Goal: Information Seeking & Learning: Learn about a topic

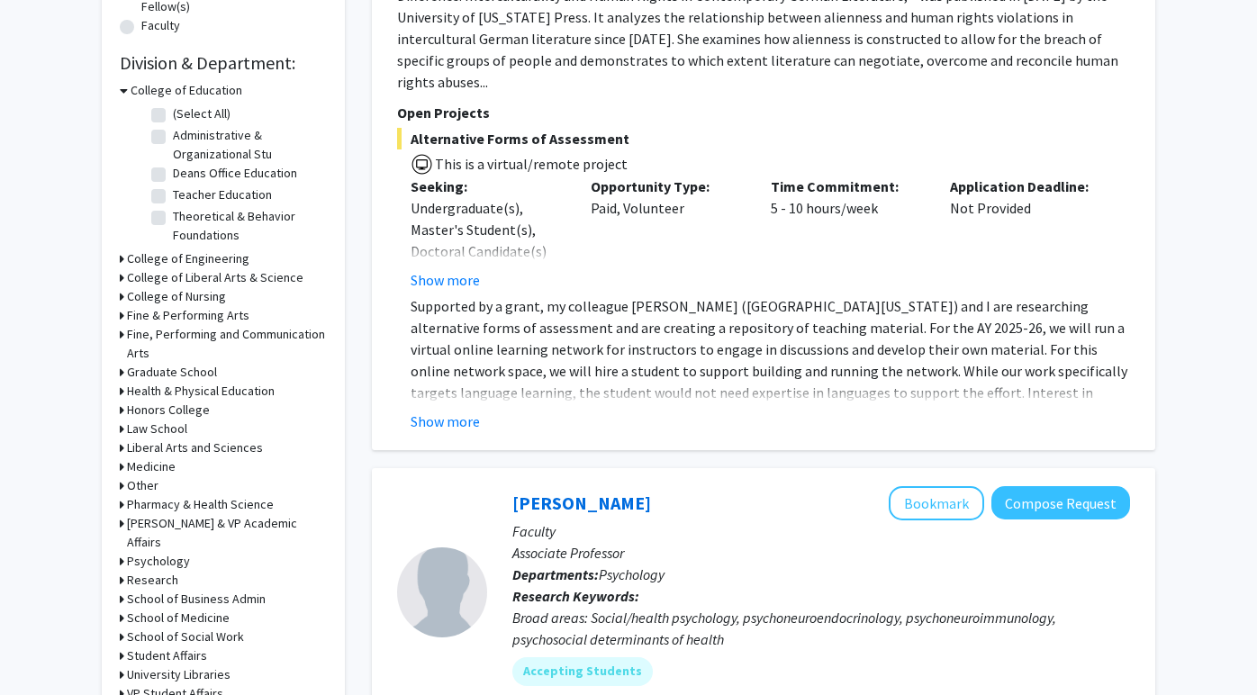
scroll to position [505, 0]
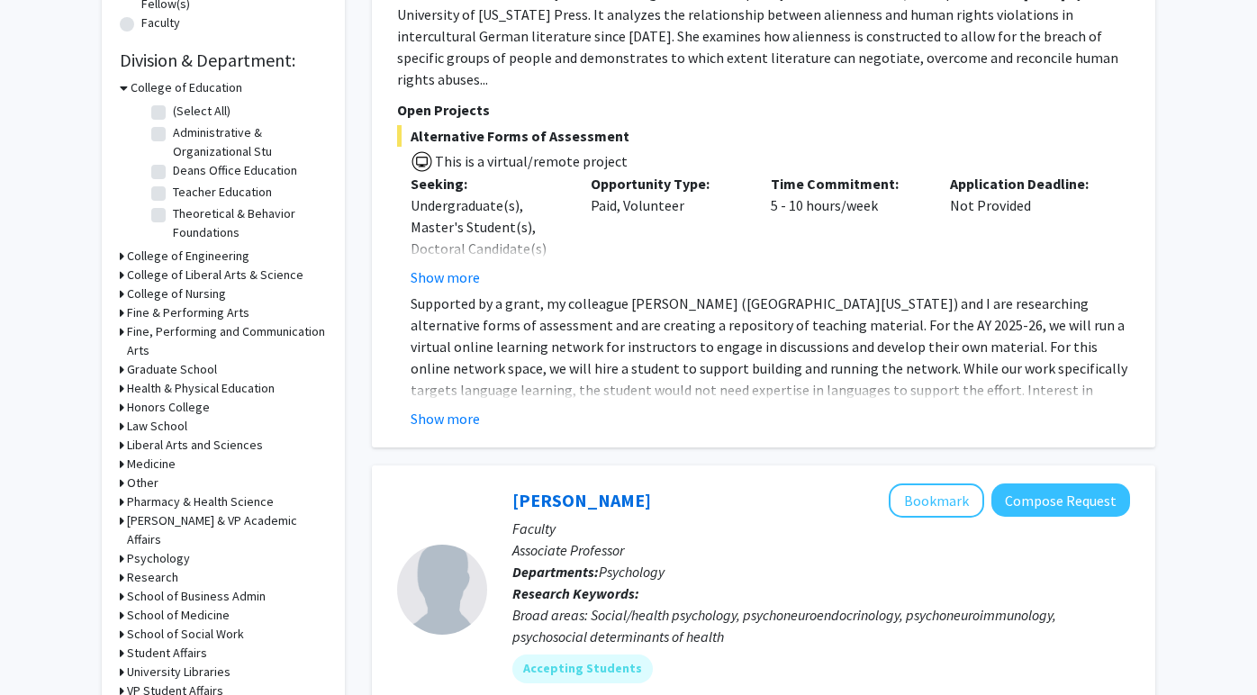
click at [155, 467] on h3 "Medicine" at bounding box center [151, 464] width 49 height 19
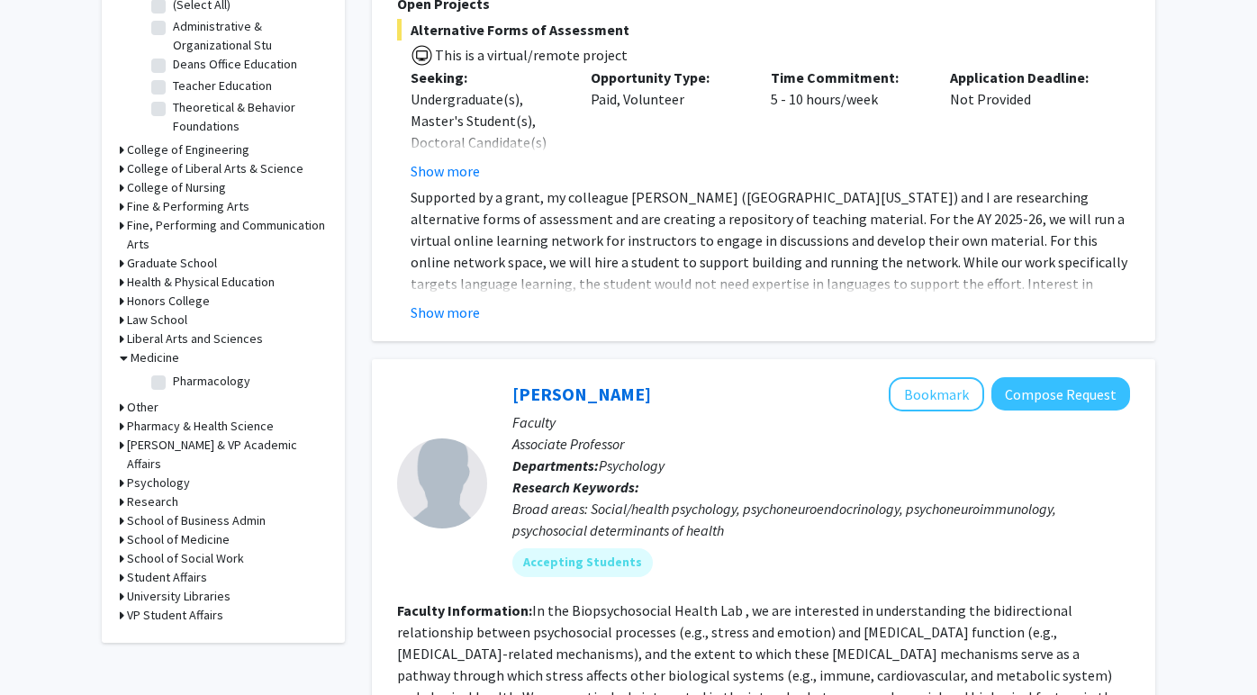
scroll to position [616, 0]
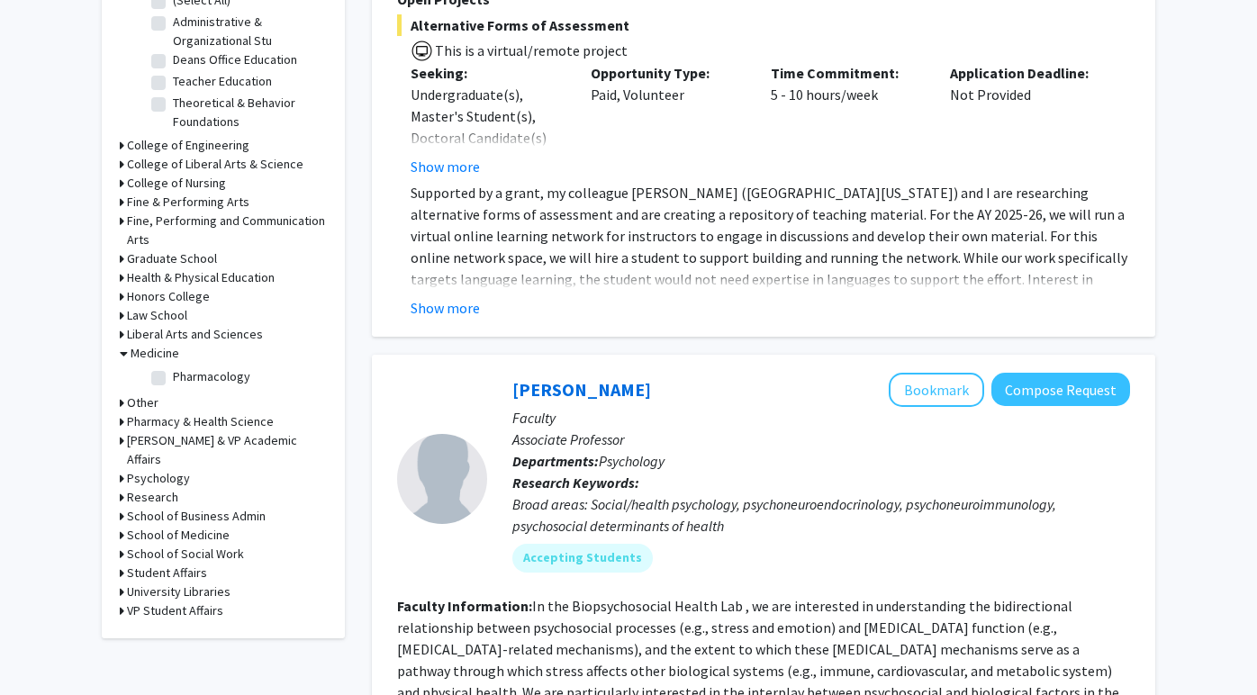
click at [148, 526] on h3 "School of Medicine" at bounding box center [178, 535] width 103 height 19
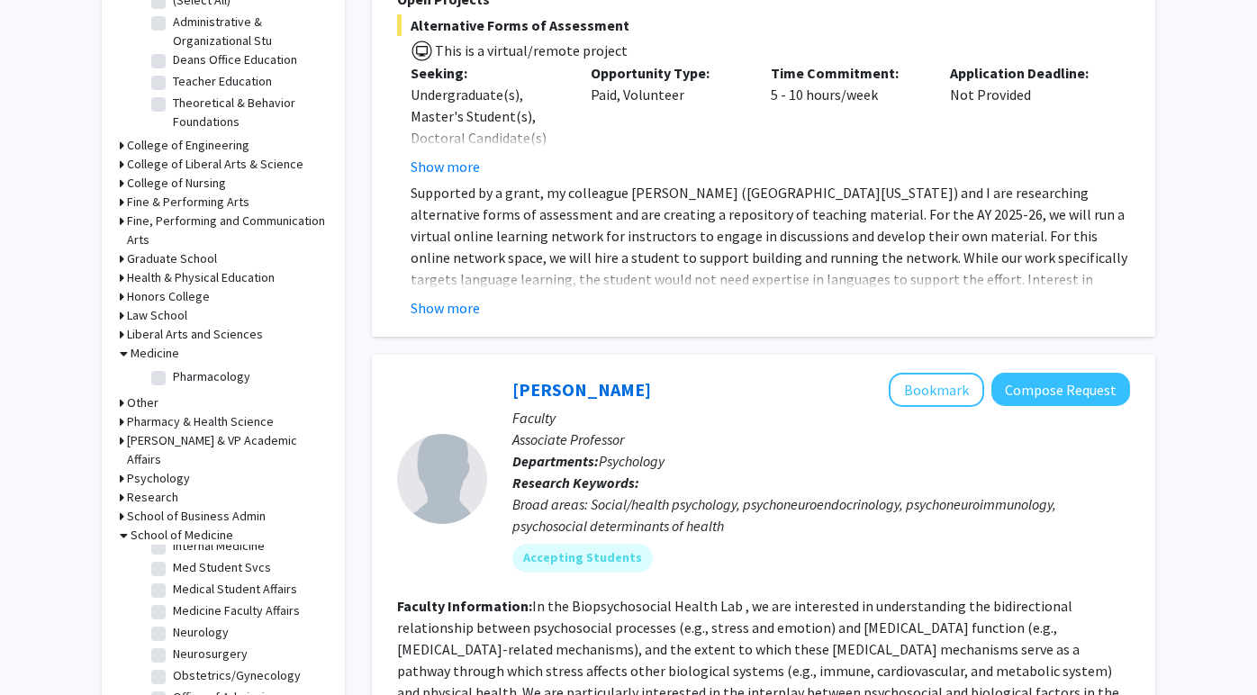
scroll to position [240, 0]
click at [173, 629] on label "Neurosurgery" at bounding box center [210, 638] width 75 height 19
click at [173, 629] on input "Neurosurgery" at bounding box center [179, 635] width 12 height 12
checkbox input "true"
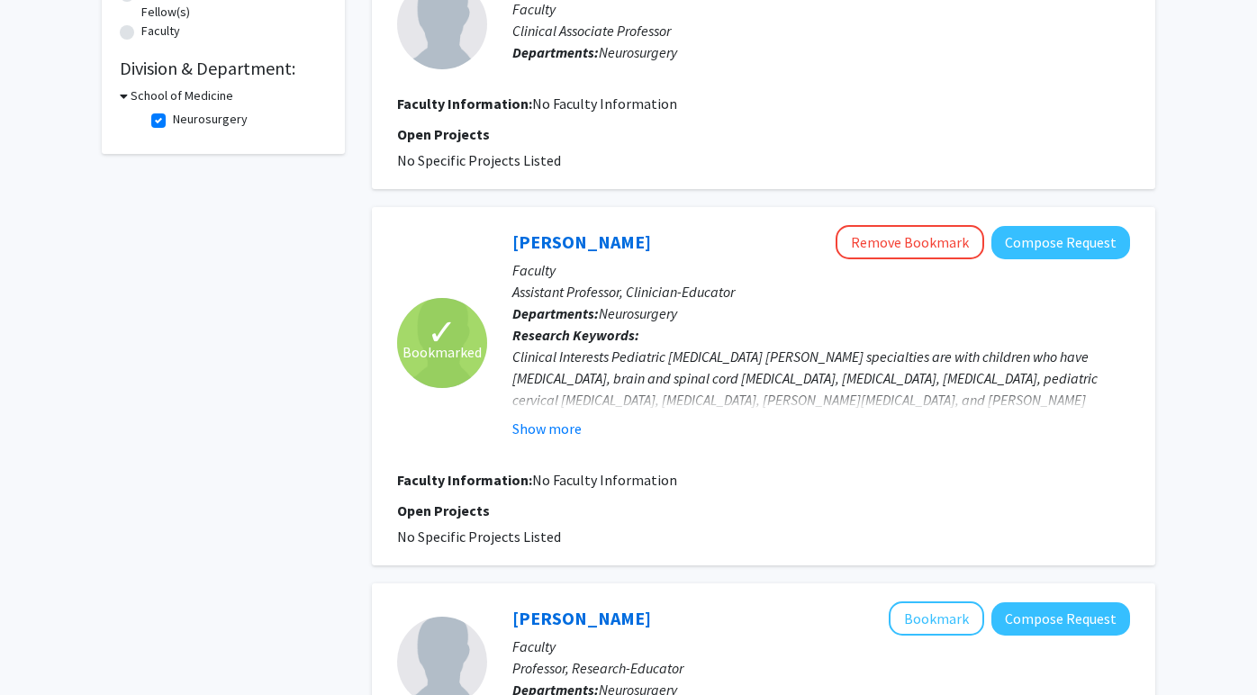
scroll to position [498, 0]
click at [534, 431] on button "Show more" at bounding box center [547, 428] width 69 height 22
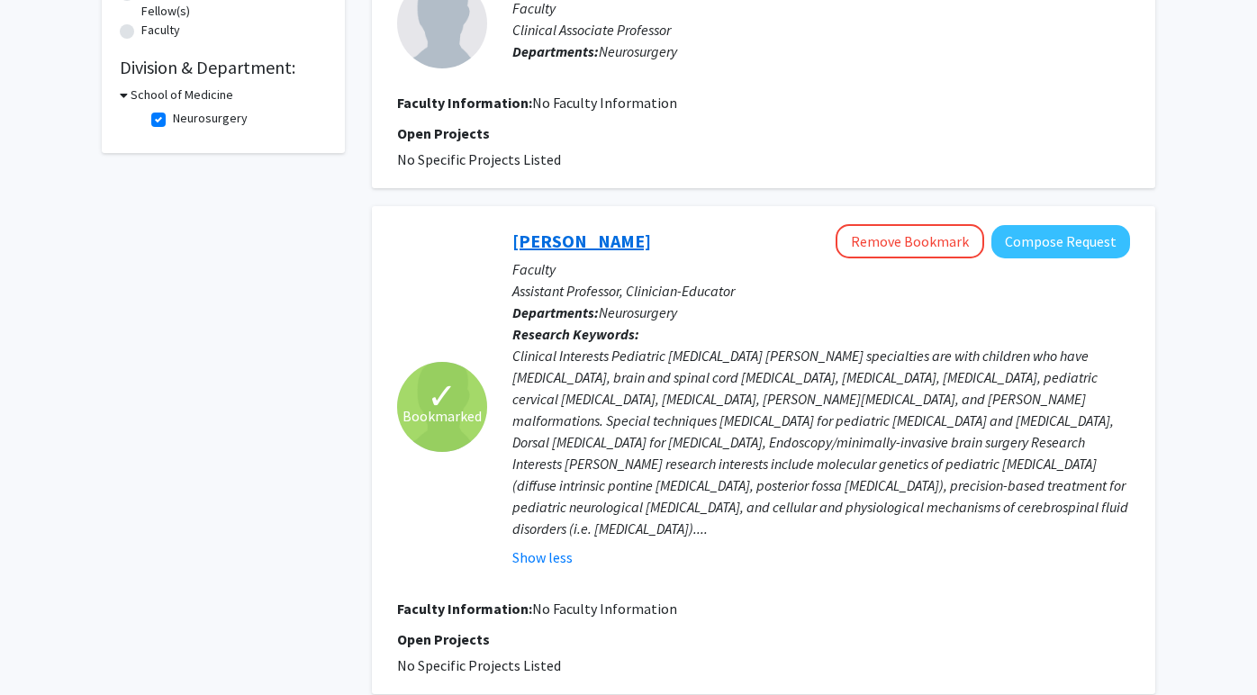
click at [612, 240] on link "[PERSON_NAME]" at bounding box center [582, 241] width 139 height 23
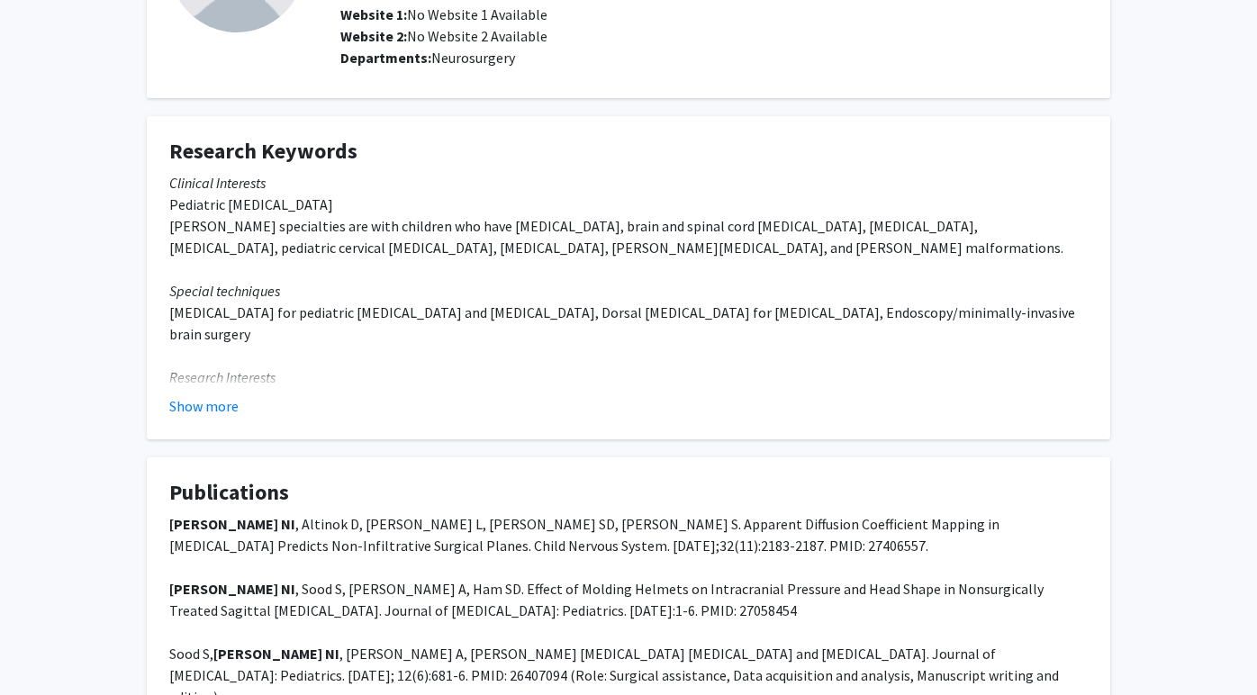
scroll to position [205, 0]
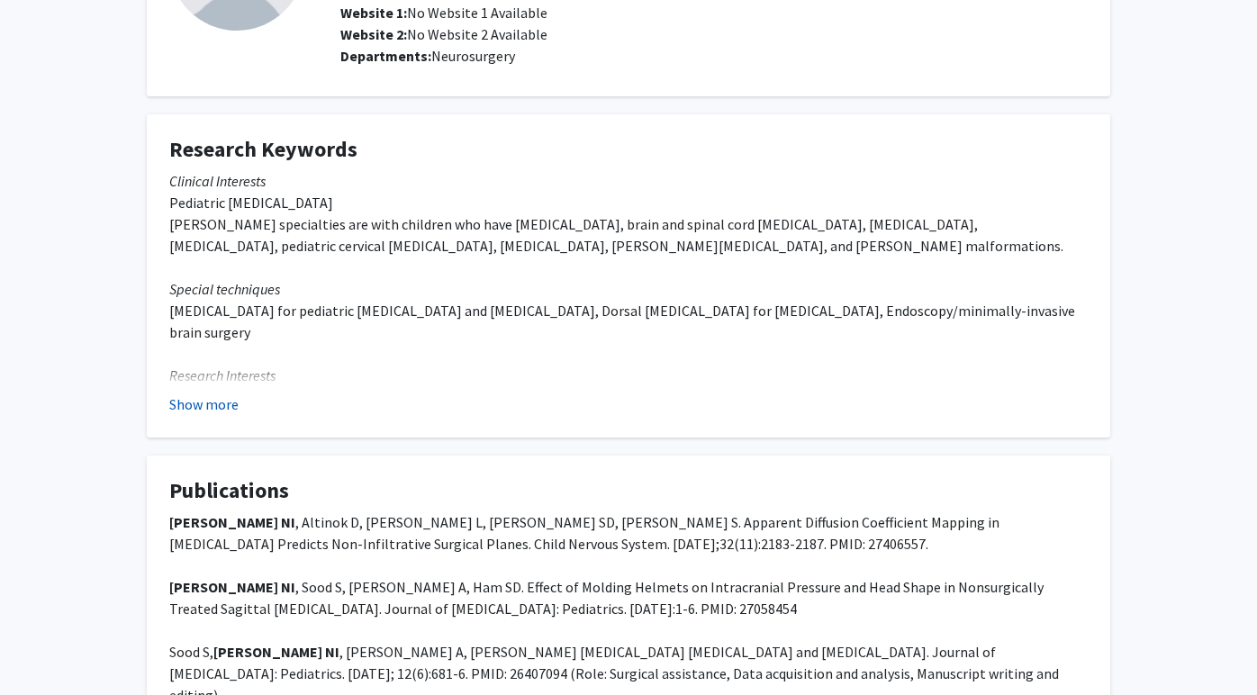
click at [230, 410] on button "Show more" at bounding box center [203, 405] width 69 height 22
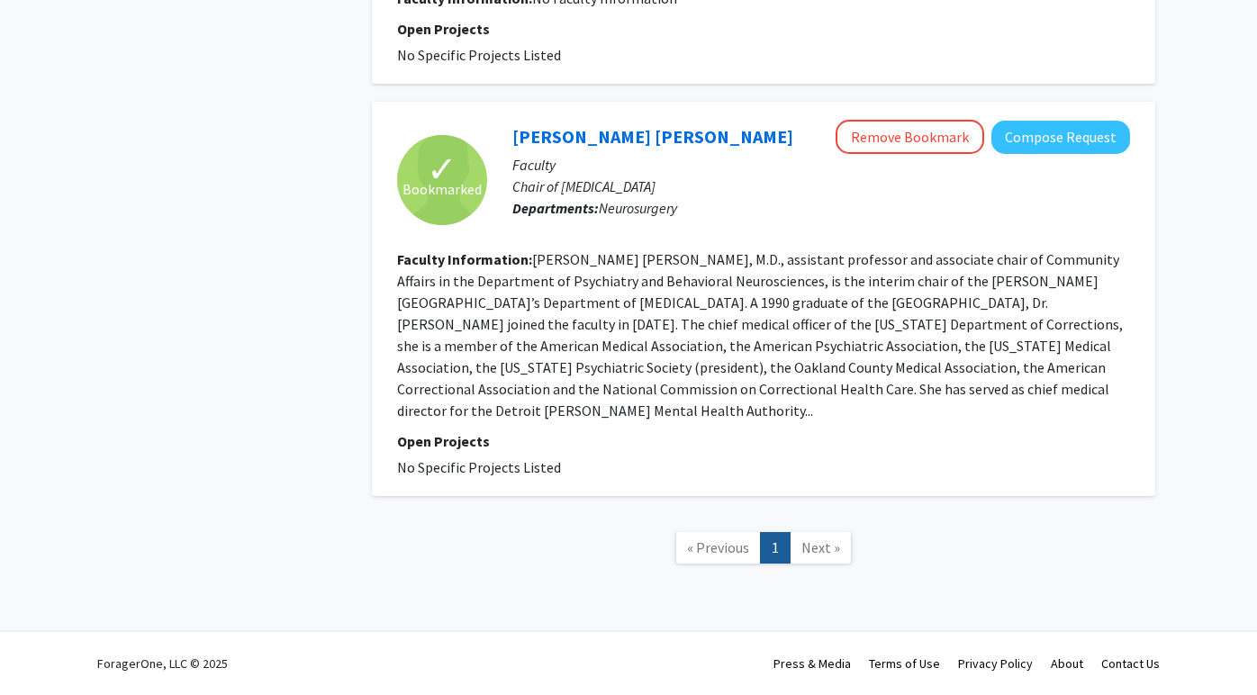
scroll to position [1242, 0]
click at [645, 146] on link "[PERSON_NAME] [PERSON_NAME]" at bounding box center [653, 136] width 281 height 23
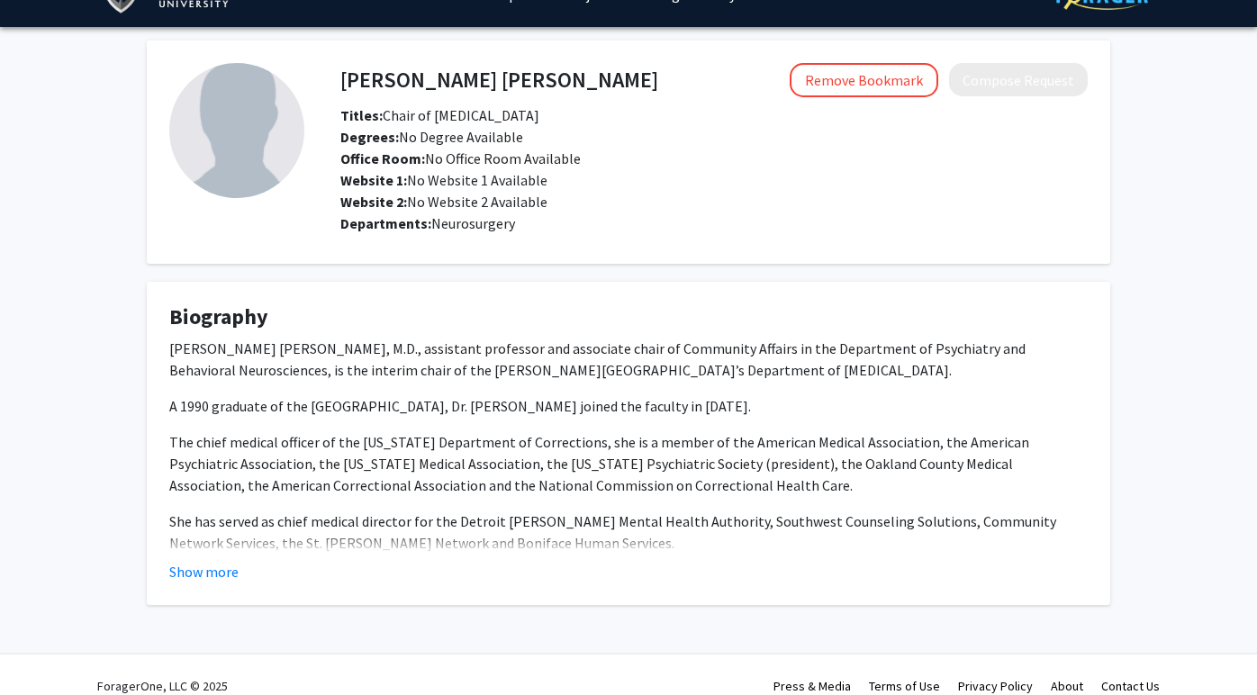
scroll to position [59, 0]
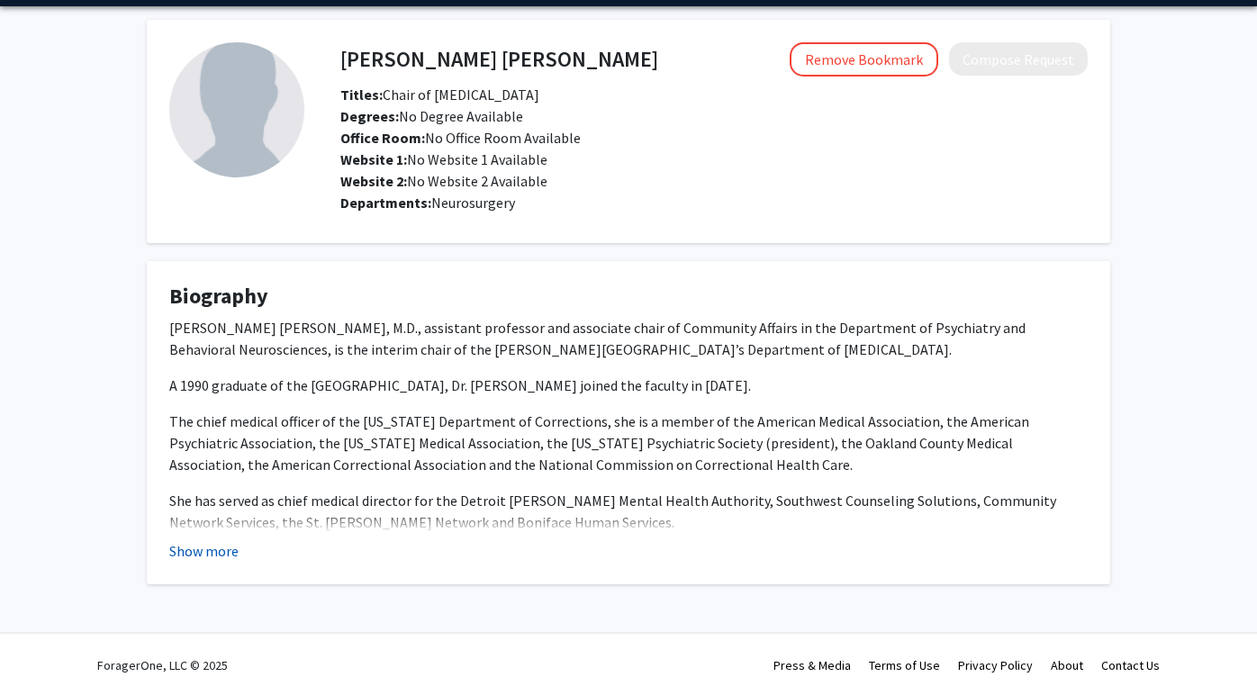
click at [218, 554] on button "Show more" at bounding box center [203, 551] width 69 height 22
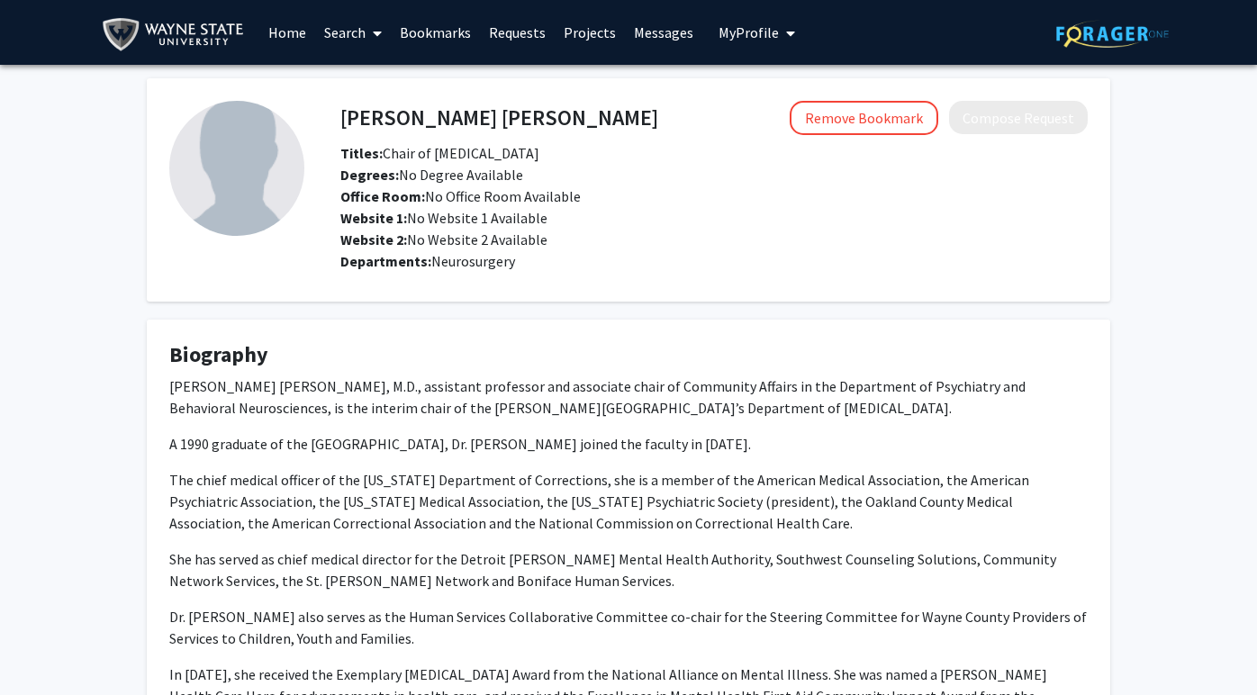
scroll to position [0, 0]
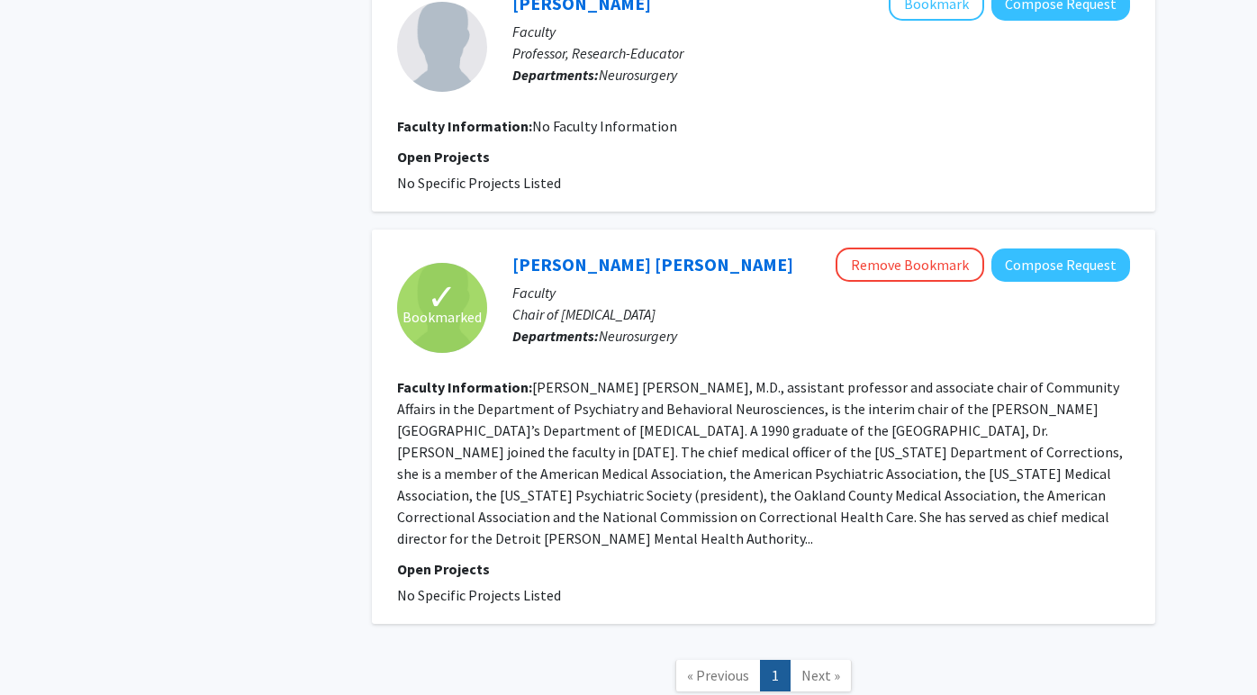
scroll to position [1115, 0]
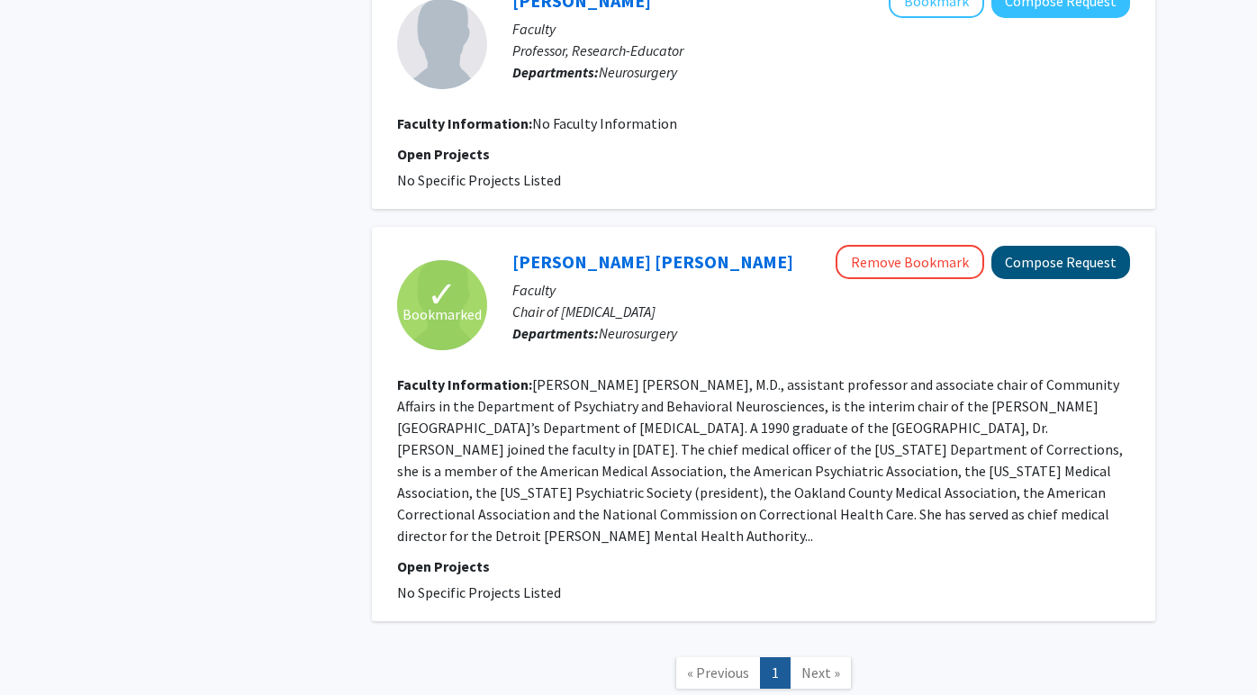
click at [1071, 258] on button "Compose Request" at bounding box center [1061, 262] width 139 height 33
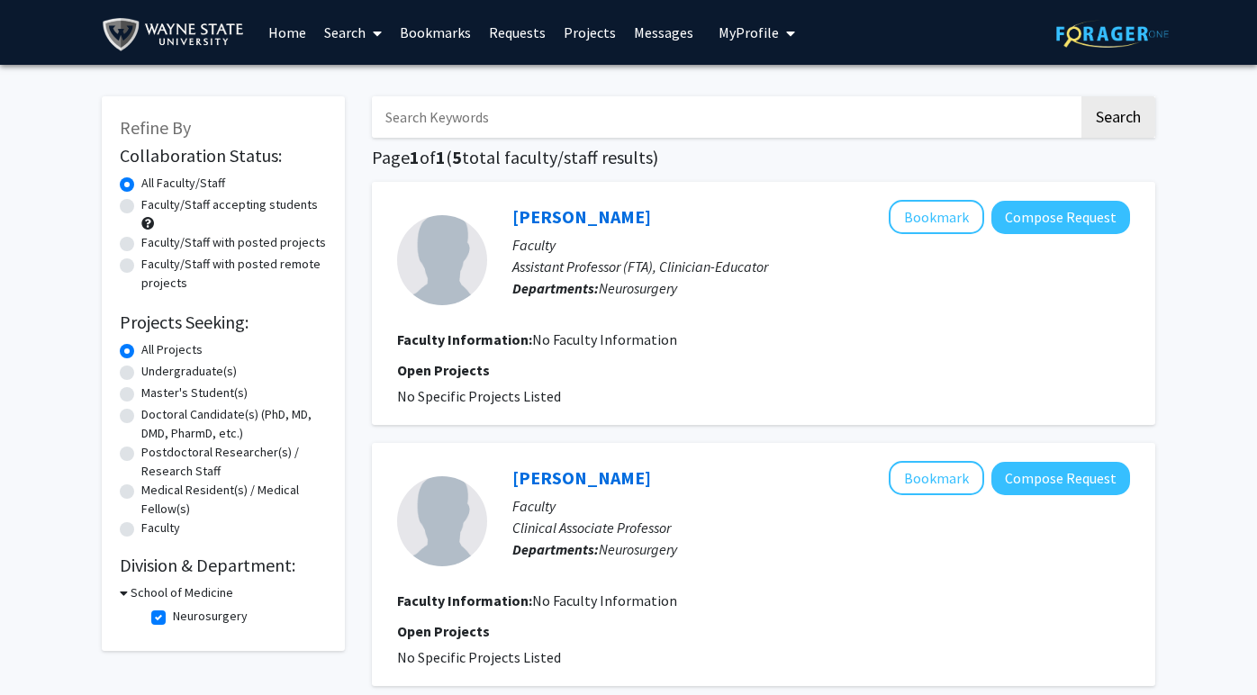
click at [173, 616] on label "Neurosurgery" at bounding box center [210, 616] width 75 height 19
click at [173, 616] on input "Neurosurgery" at bounding box center [179, 613] width 12 height 12
checkbox input "false"
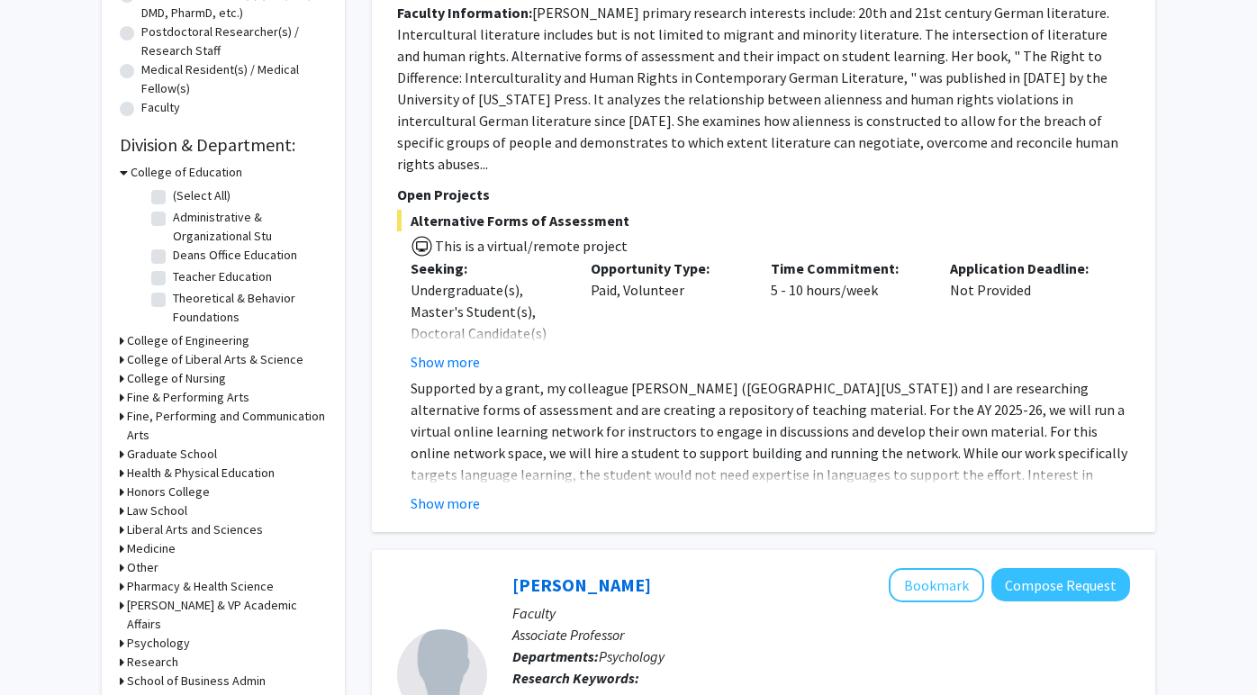
scroll to position [517, 0]
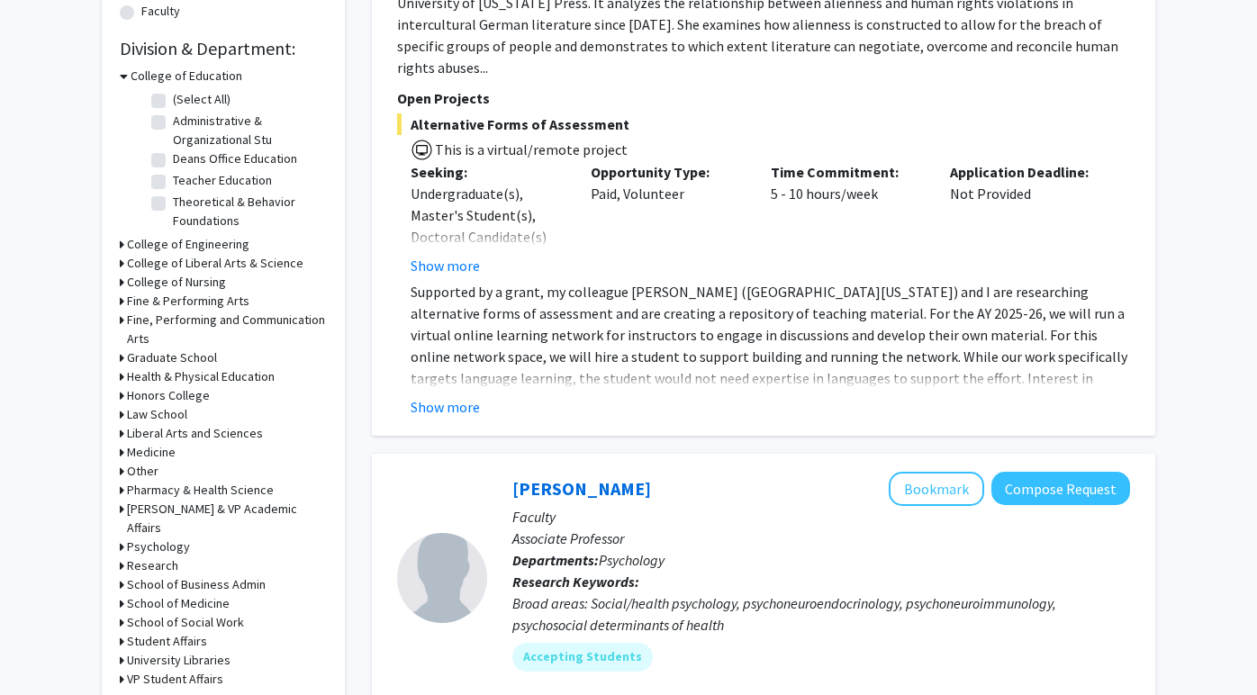
click at [165, 594] on h3 "School of Medicine" at bounding box center [178, 603] width 103 height 19
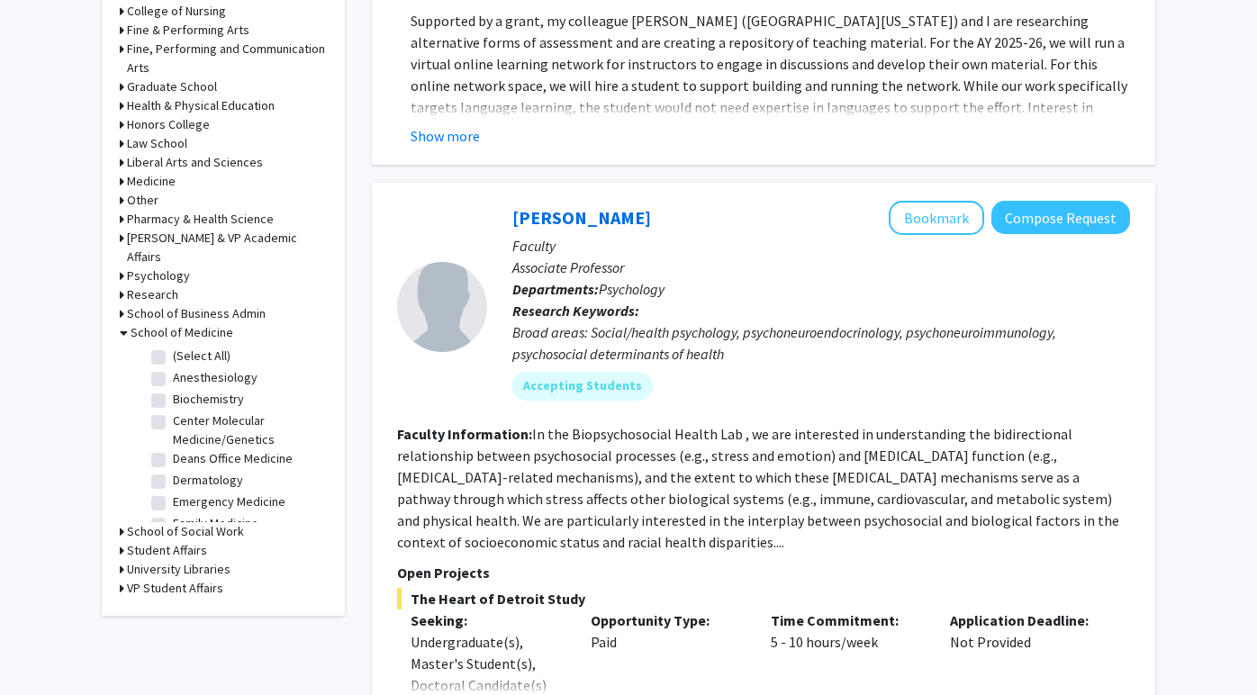
scroll to position [789, 0]
click at [173, 389] on label "Biochemistry" at bounding box center [208, 398] width 71 height 19
click at [173, 389] on input "Biochemistry" at bounding box center [179, 395] width 12 height 12
checkbox input "true"
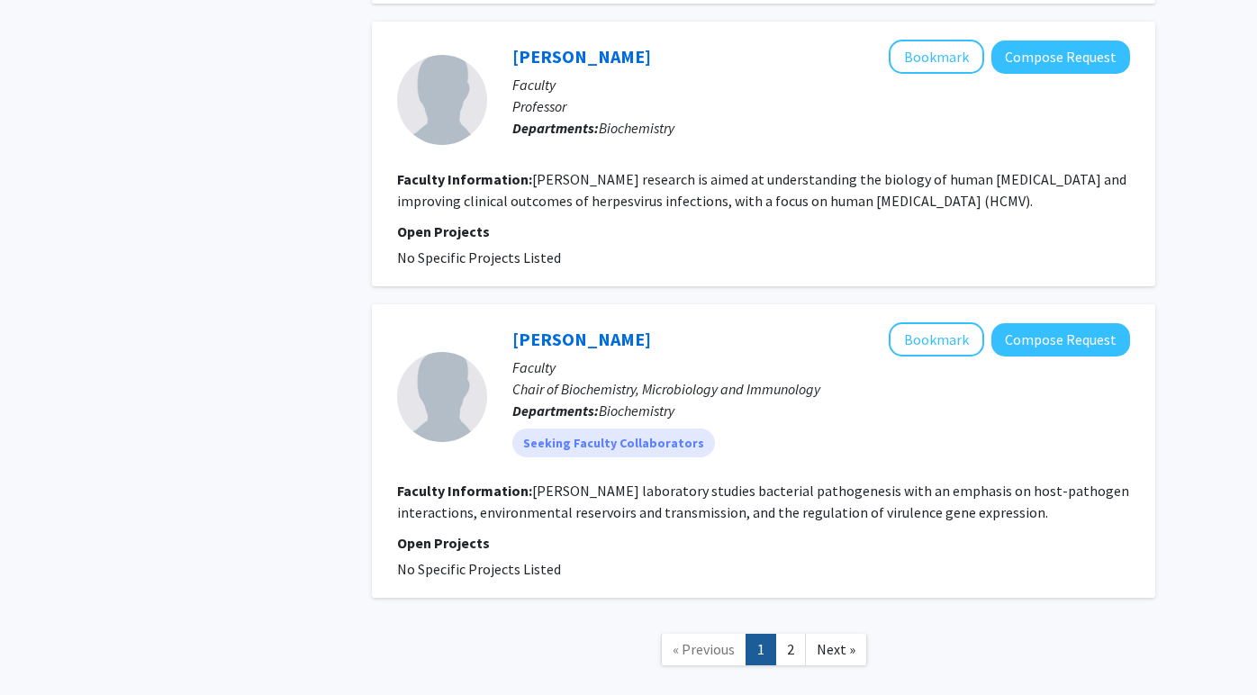
scroll to position [2525, 0]
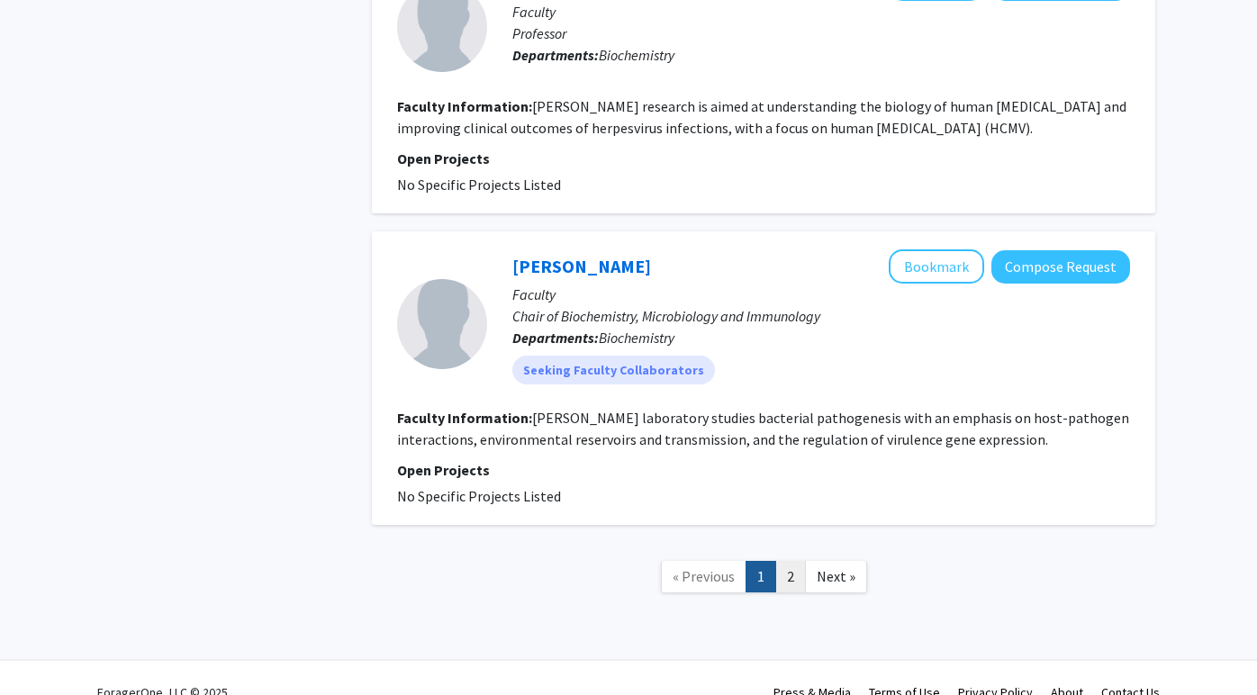
click at [793, 561] on link "2" at bounding box center [791, 577] width 31 height 32
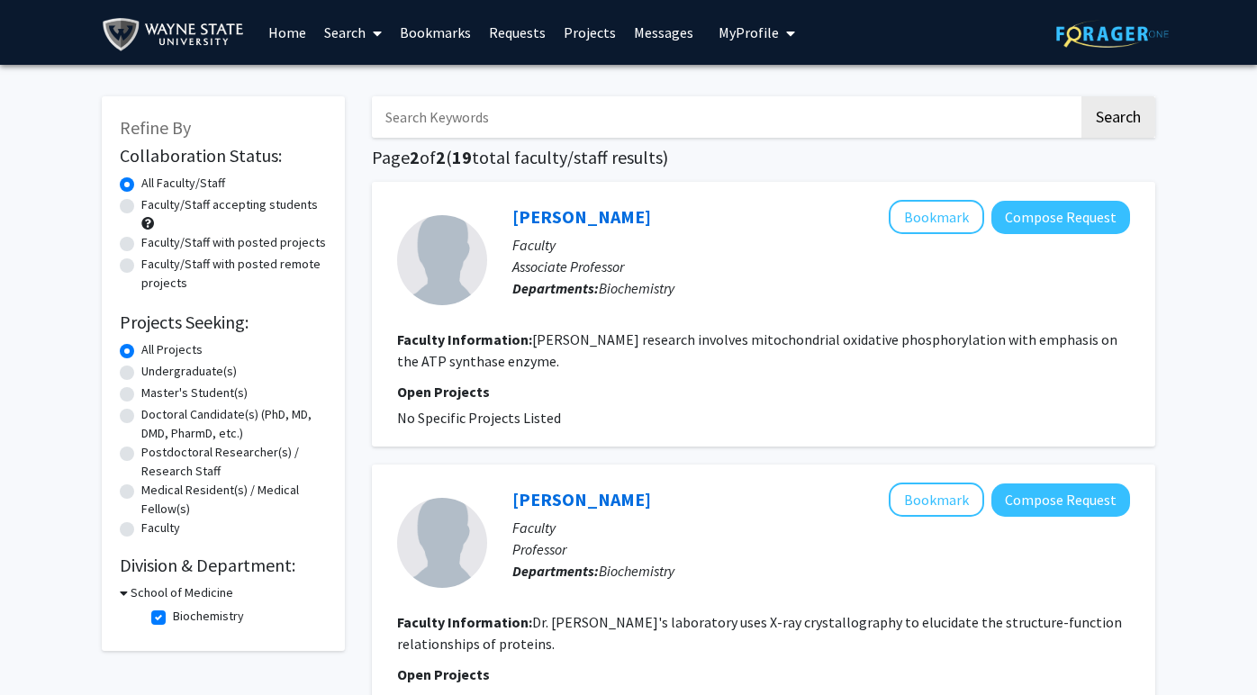
click at [136, 594] on h3 "School of Medicine" at bounding box center [182, 593] width 103 height 19
click at [136, 594] on h3 "School of Medicine" at bounding box center [178, 593] width 103 height 19
click at [173, 625] on label "Biochemistry" at bounding box center [208, 616] width 71 height 19
click at [173, 619] on input "Biochemistry" at bounding box center [179, 613] width 12 height 12
checkbox input "false"
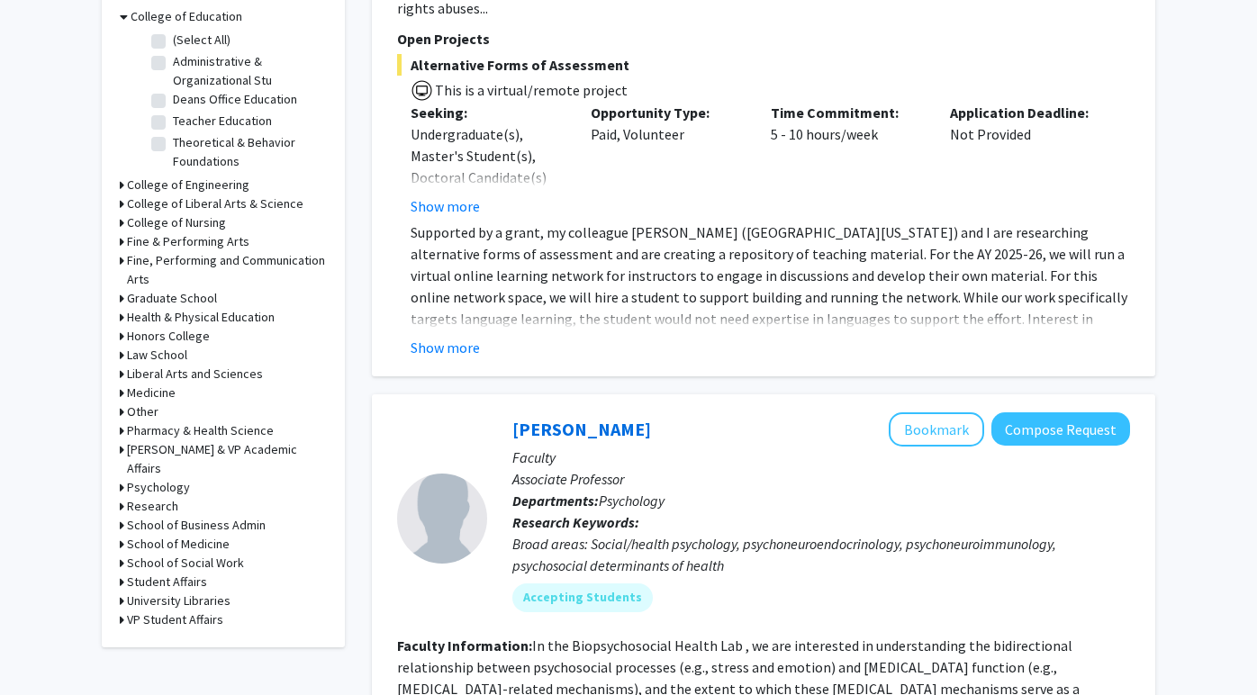
scroll to position [610, 0]
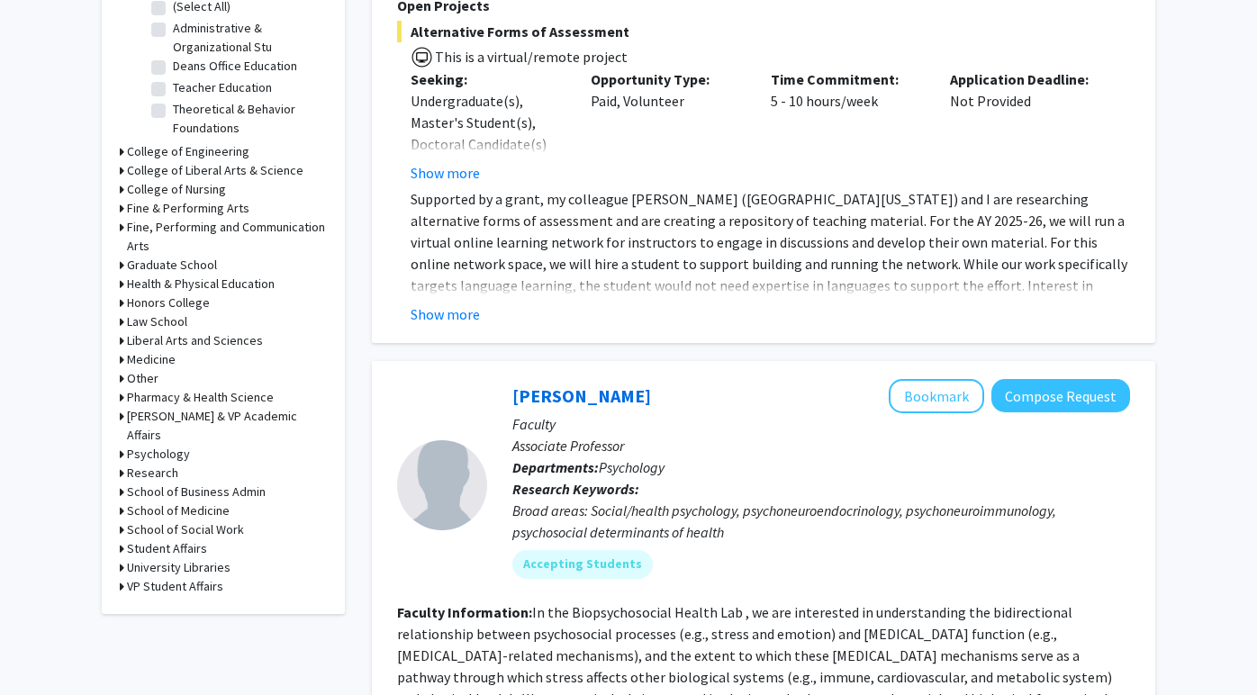
click at [175, 502] on h3 "School of Medicine" at bounding box center [178, 511] width 103 height 19
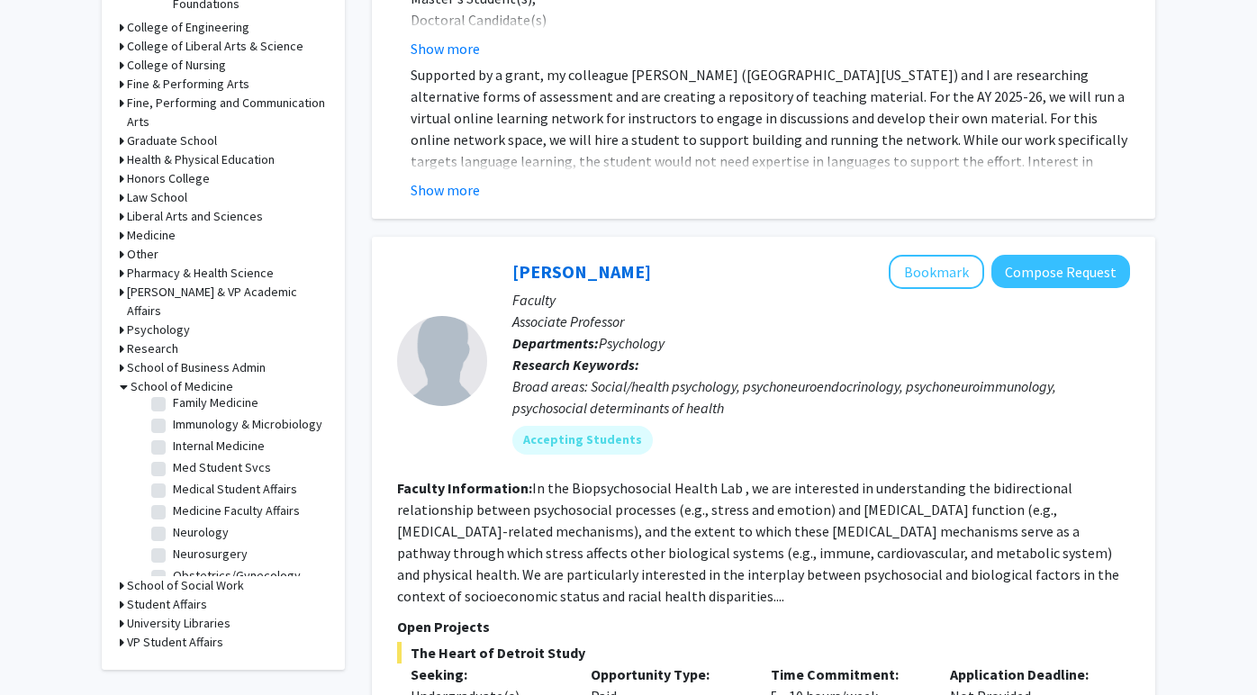
scroll to position [778, 0]
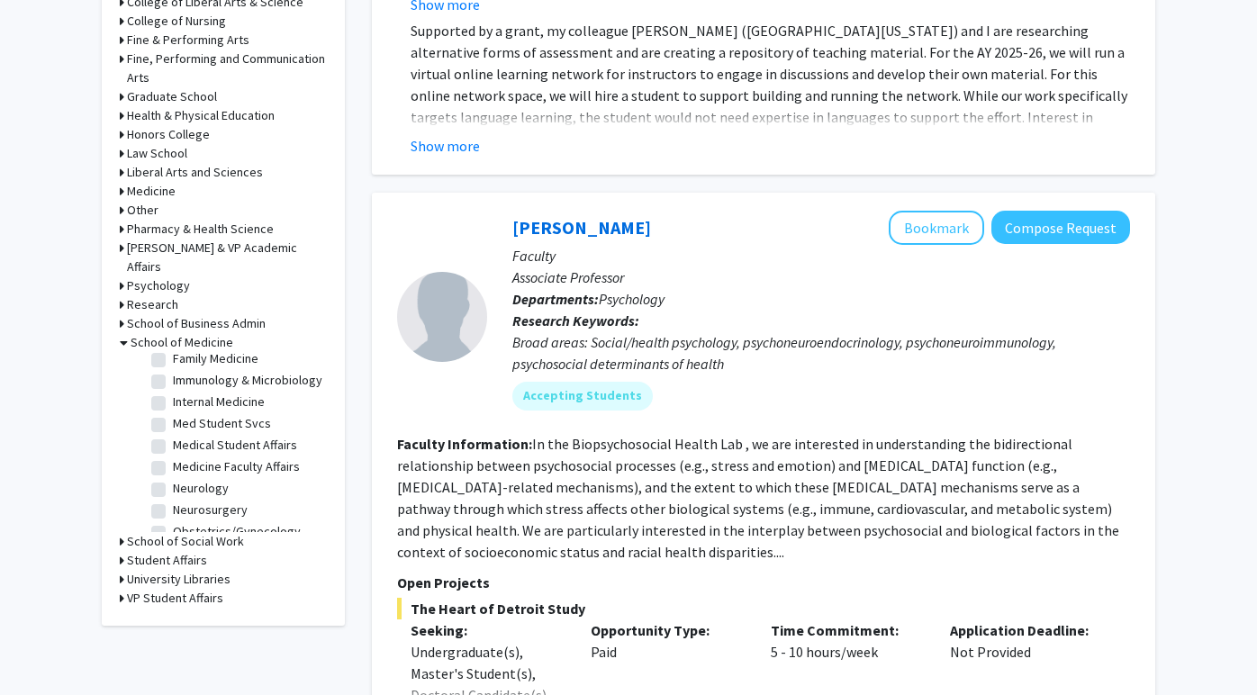
click at [173, 479] on label "Neurology" at bounding box center [201, 488] width 56 height 19
click at [173, 479] on input "Neurology" at bounding box center [179, 485] width 12 height 12
checkbox input "true"
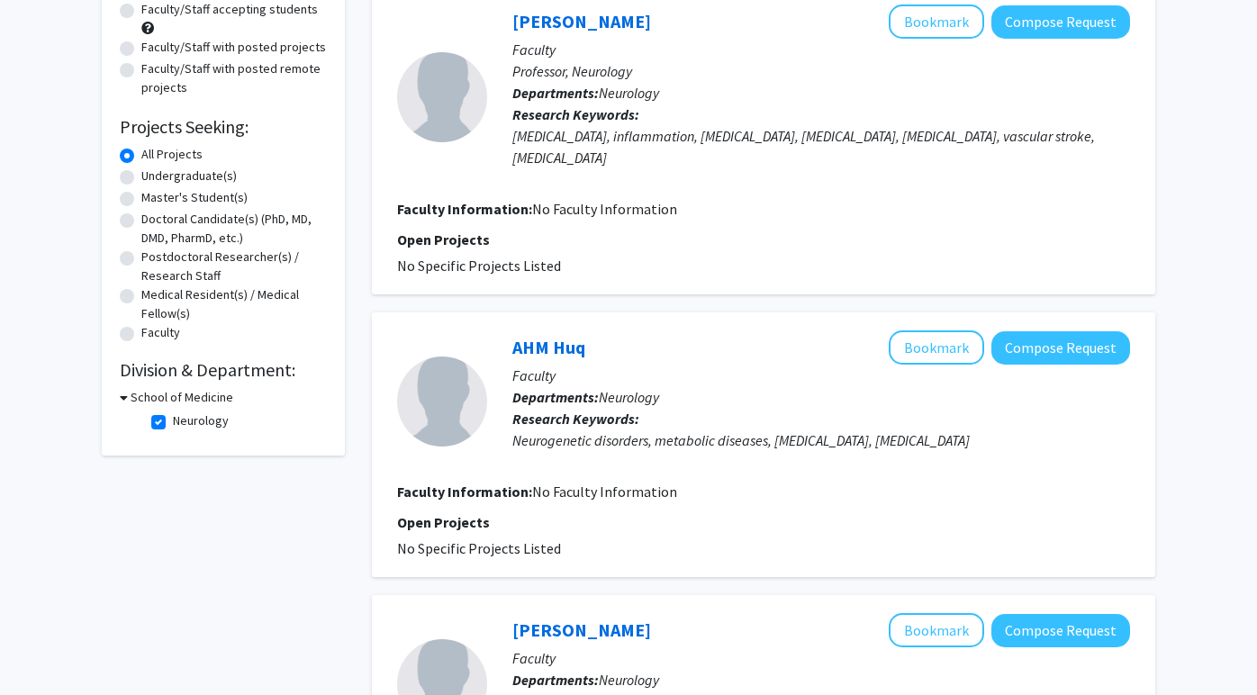
scroll to position [195, 0]
click at [965, 361] on button "Bookmark" at bounding box center [936, 348] width 95 height 34
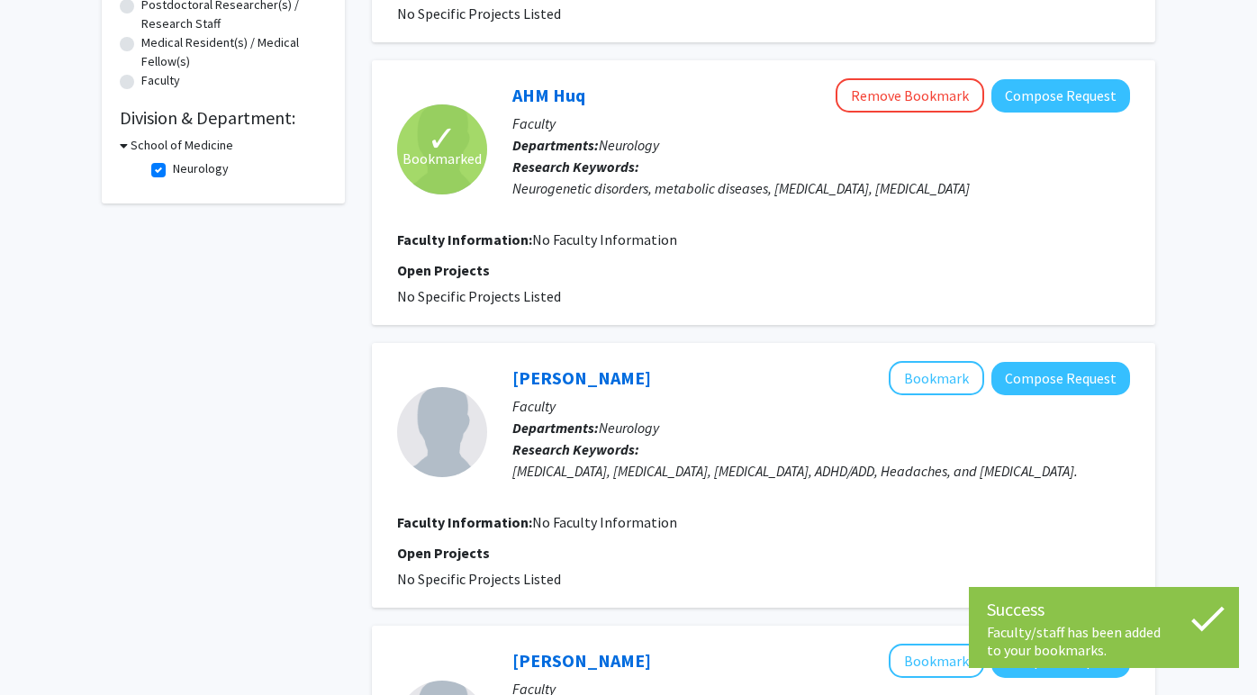
scroll to position [549, 0]
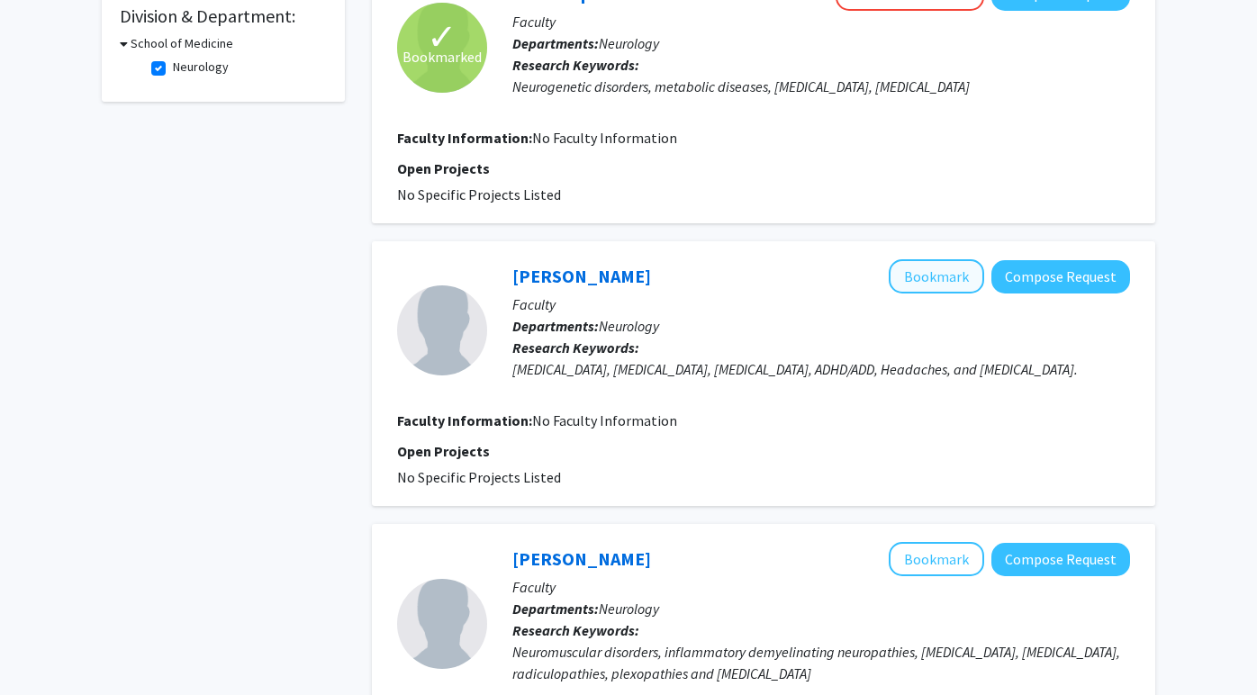
click at [928, 284] on button "Bookmark" at bounding box center [936, 276] width 95 height 34
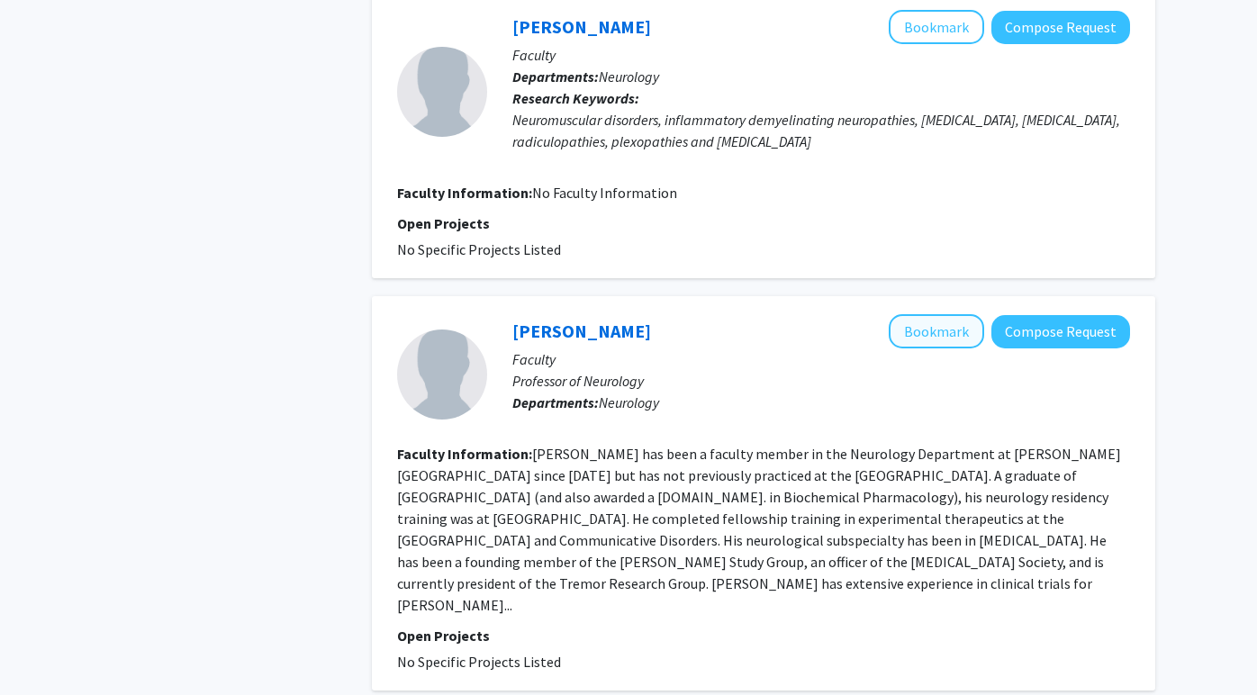
scroll to position [1084, 0]
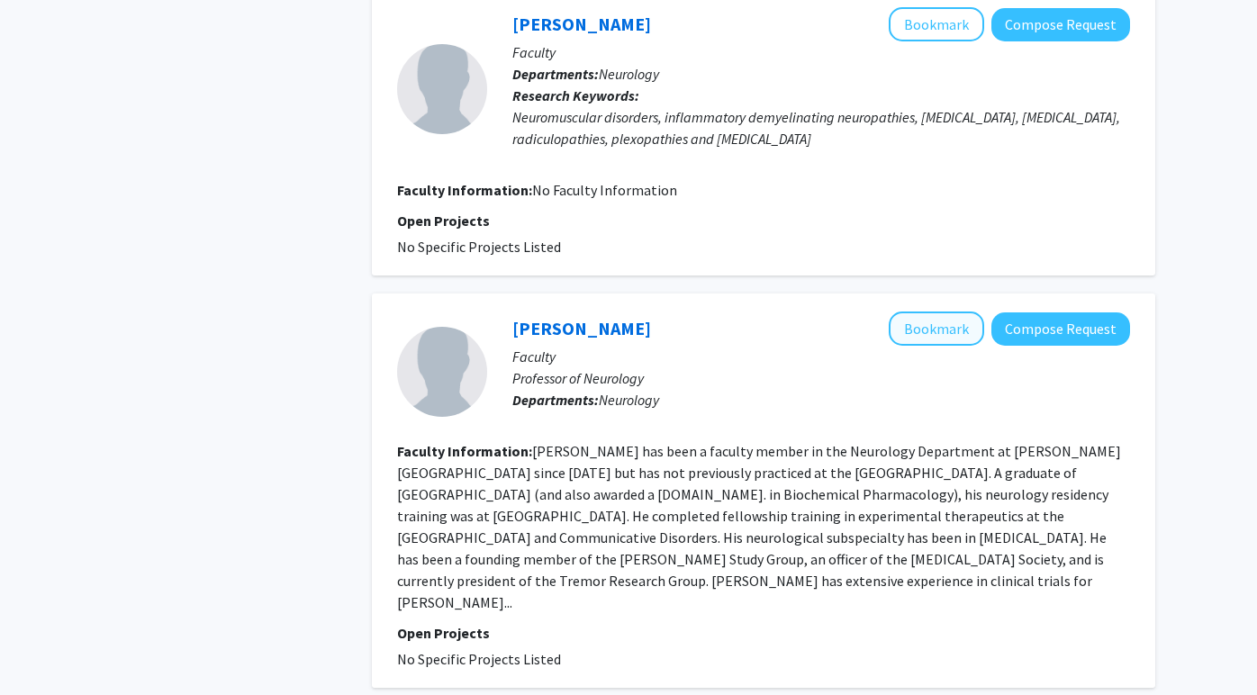
click at [922, 335] on button "Bookmark" at bounding box center [936, 329] width 95 height 34
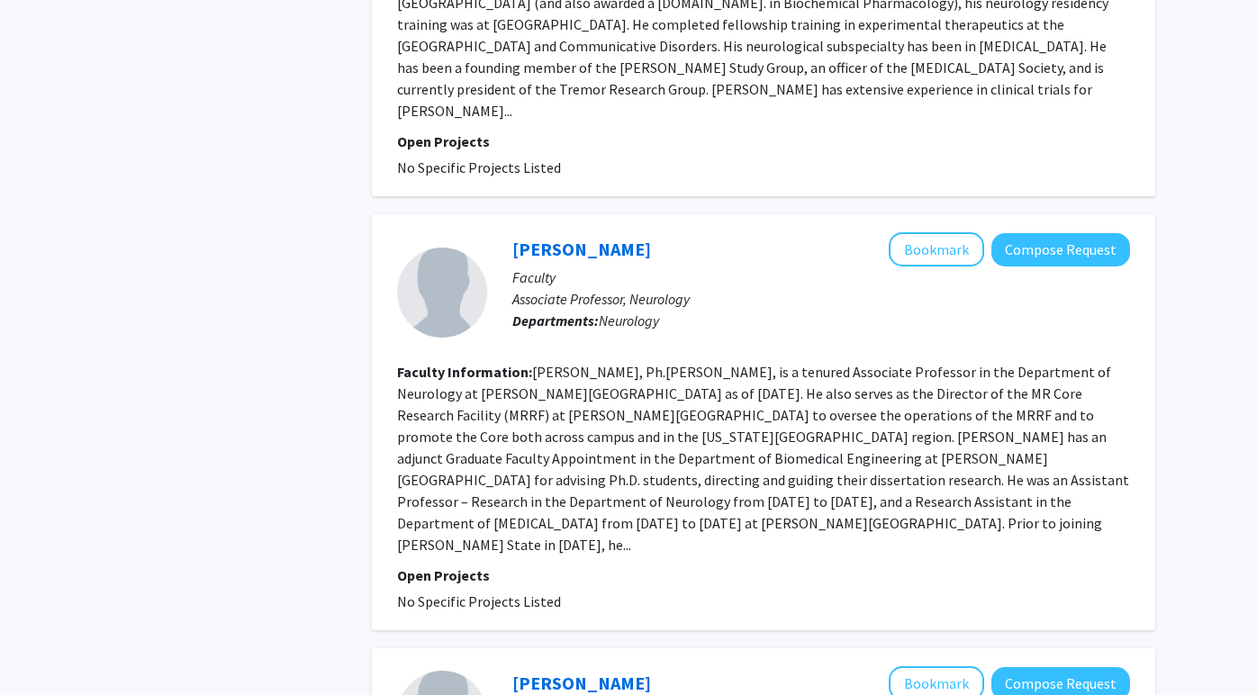
scroll to position [1581, 0]
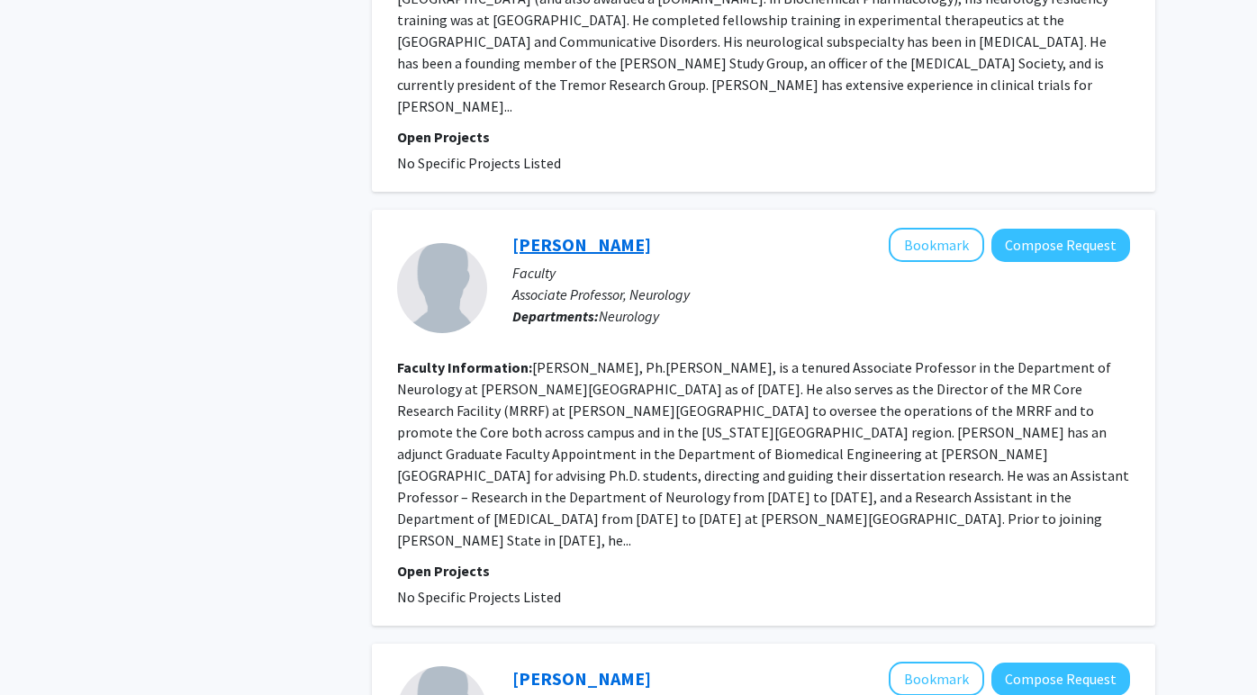
click at [608, 234] on link "[PERSON_NAME]" at bounding box center [582, 244] width 139 height 23
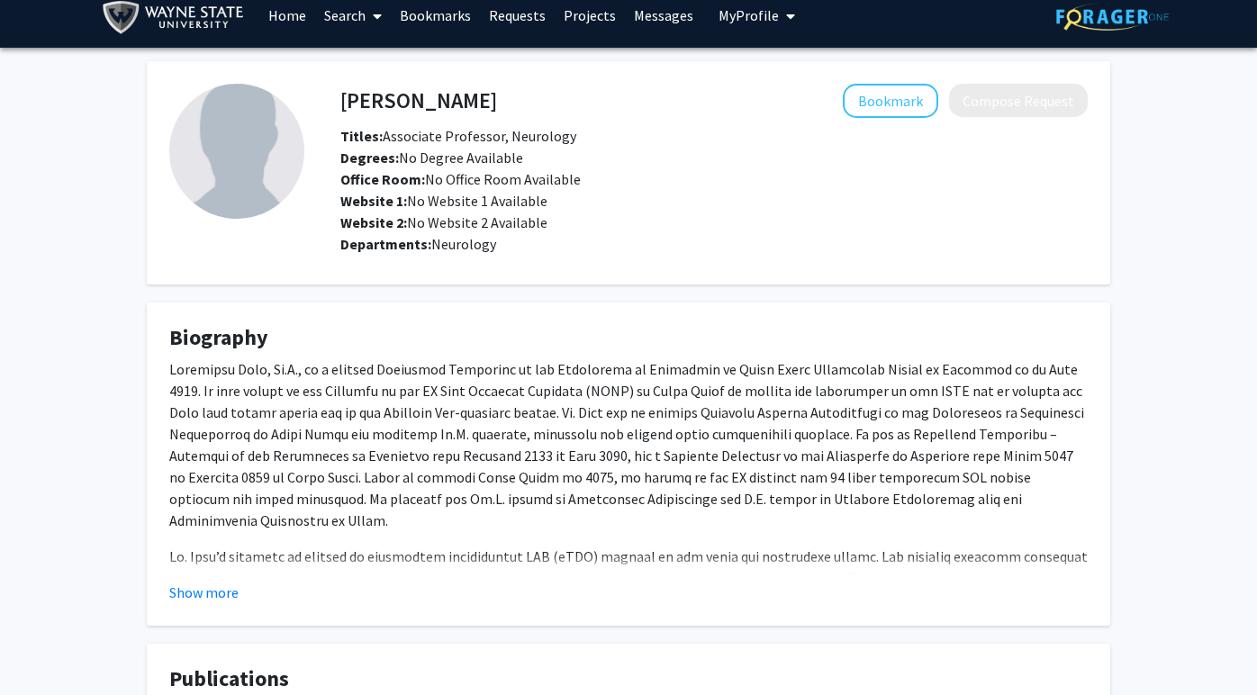
scroll to position [19, 0]
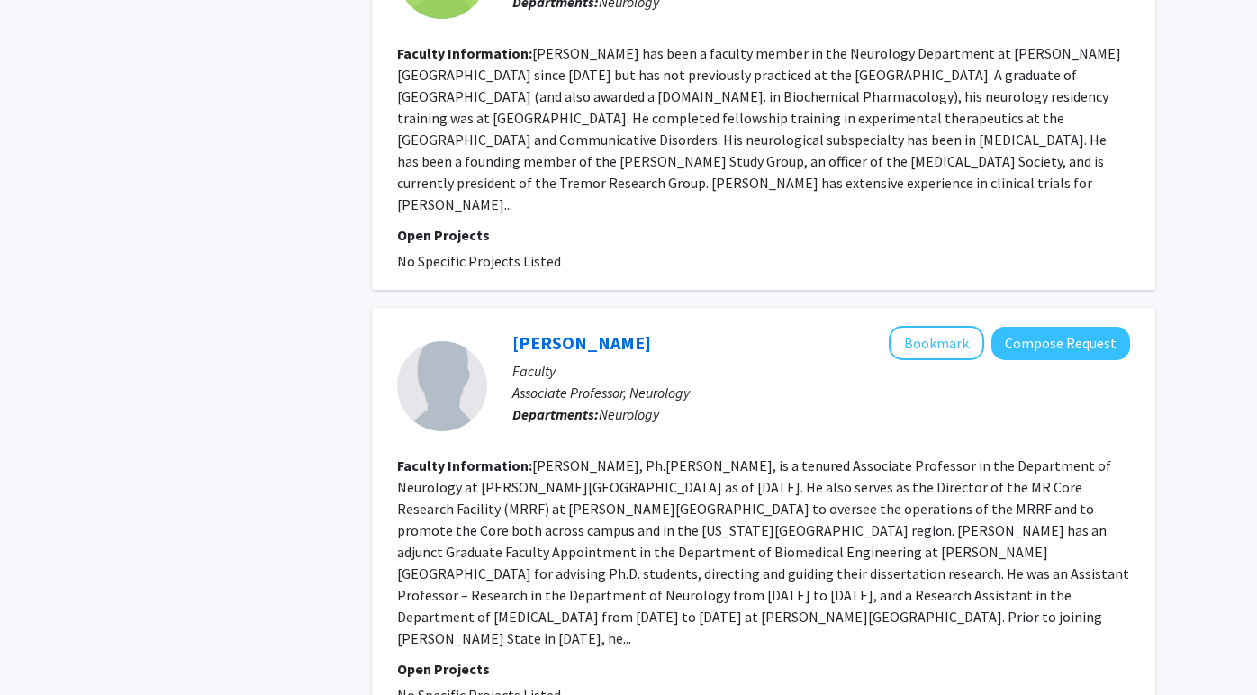
scroll to position [1483, 0]
click at [582, 331] on link "[PERSON_NAME]" at bounding box center [582, 342] width 139 height 23
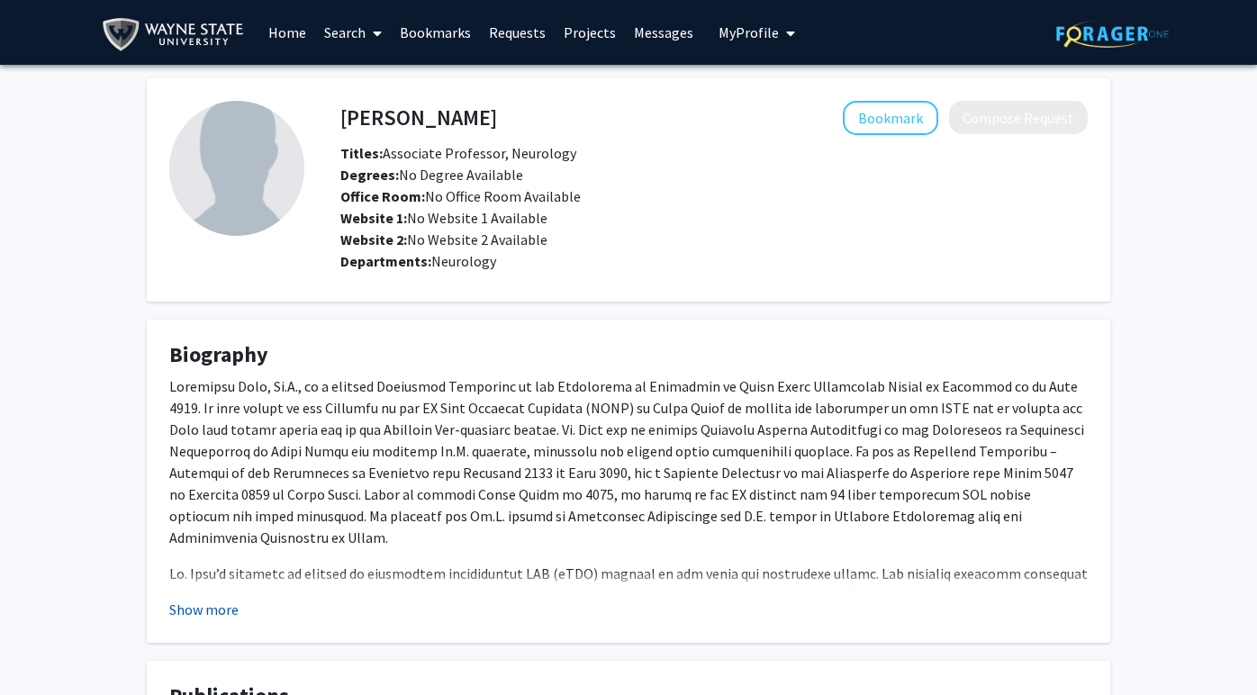
click at [224, 604] on button "Show more" at bounding box center [203, 610] width 69 height 22
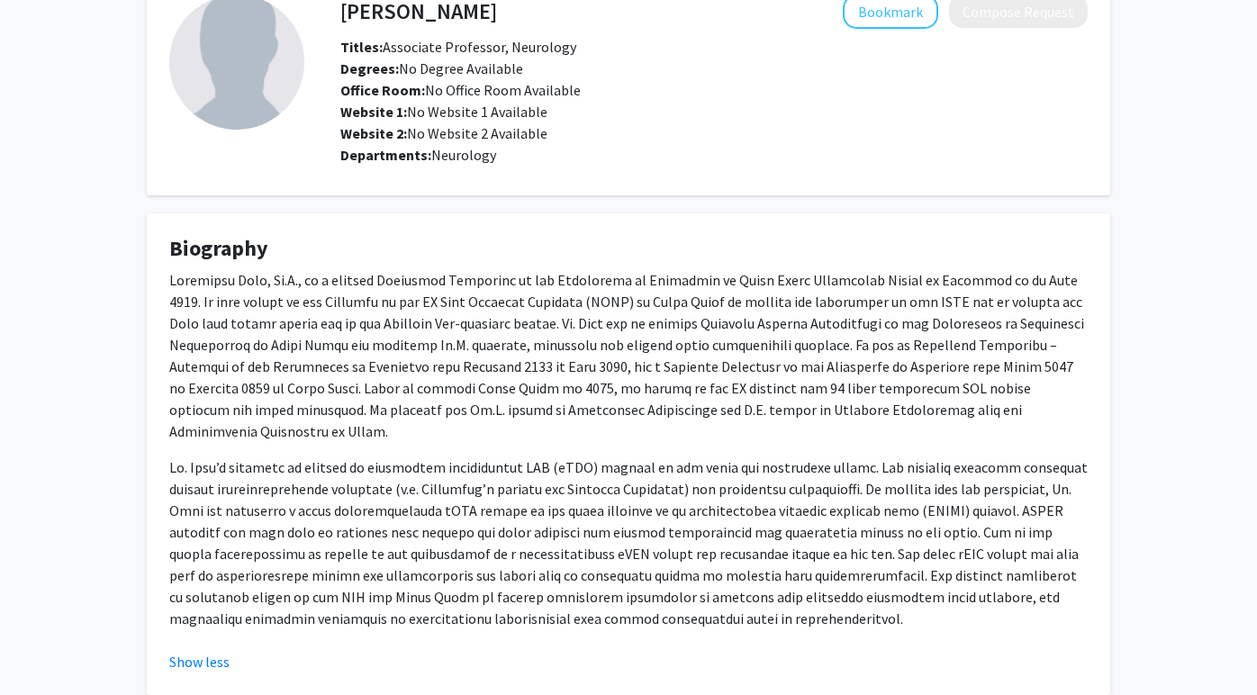
scroll to position [112, 0]
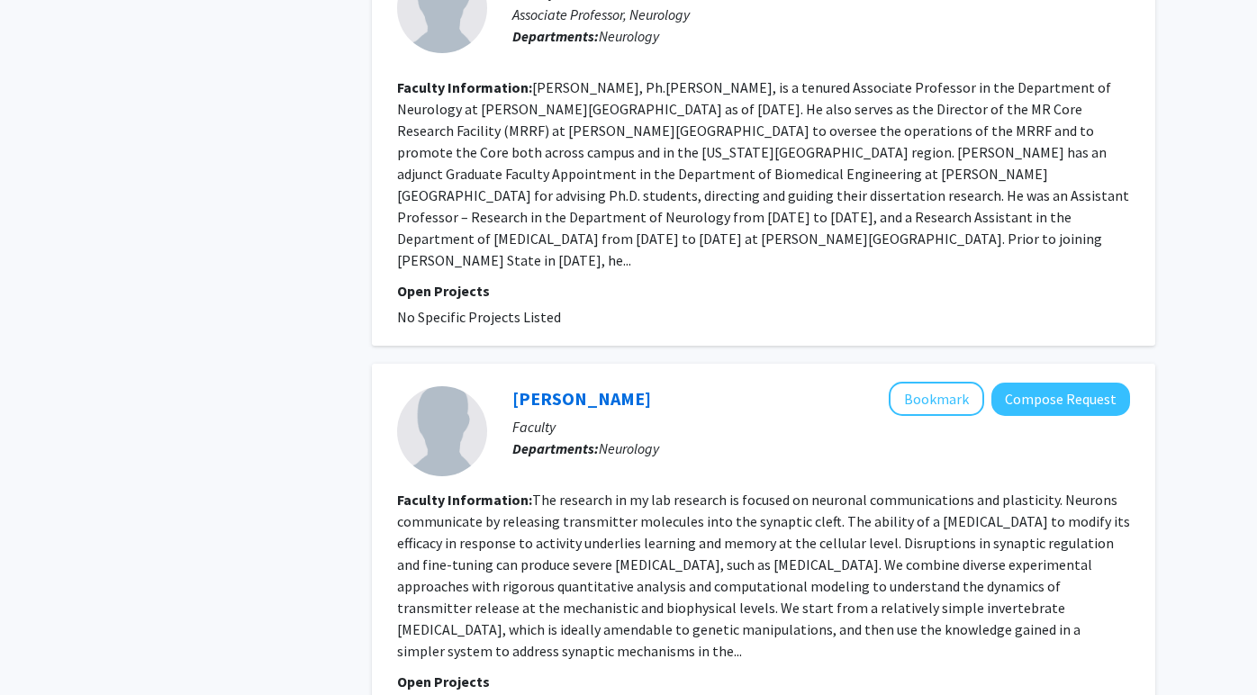
scroll to position [1863, 0]
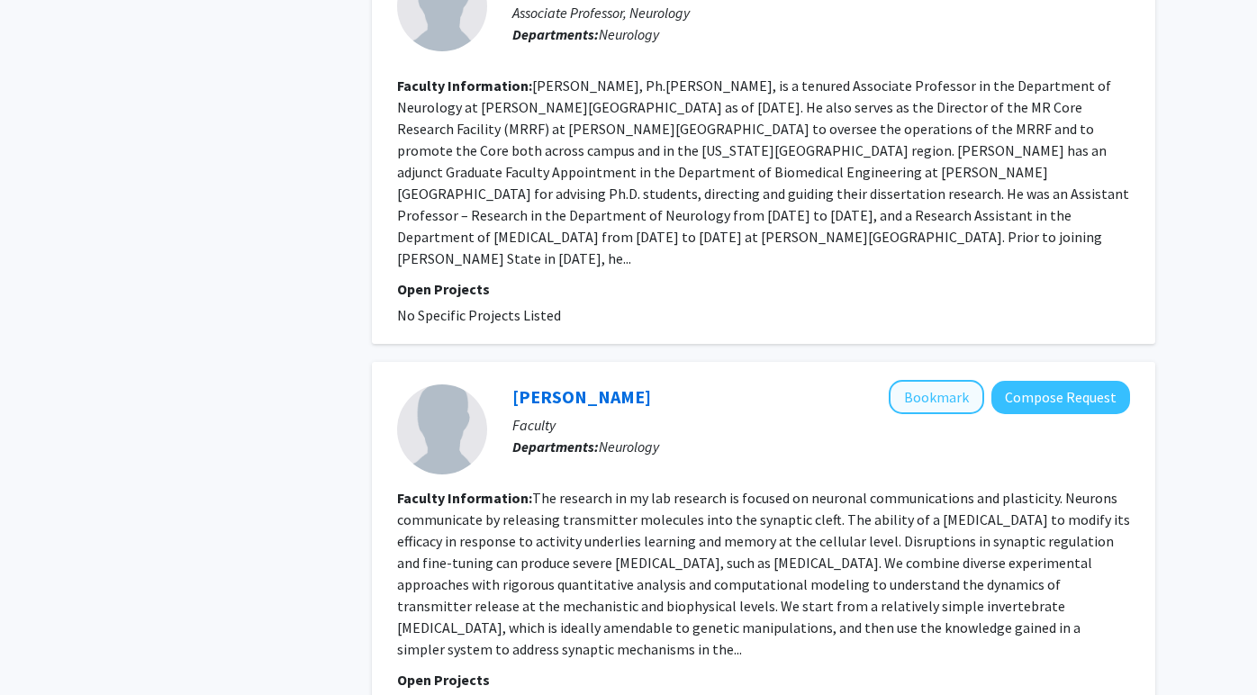
click at [948, 380] on button "Bookmark" at bounding box center [936, 397] width 95 height 34
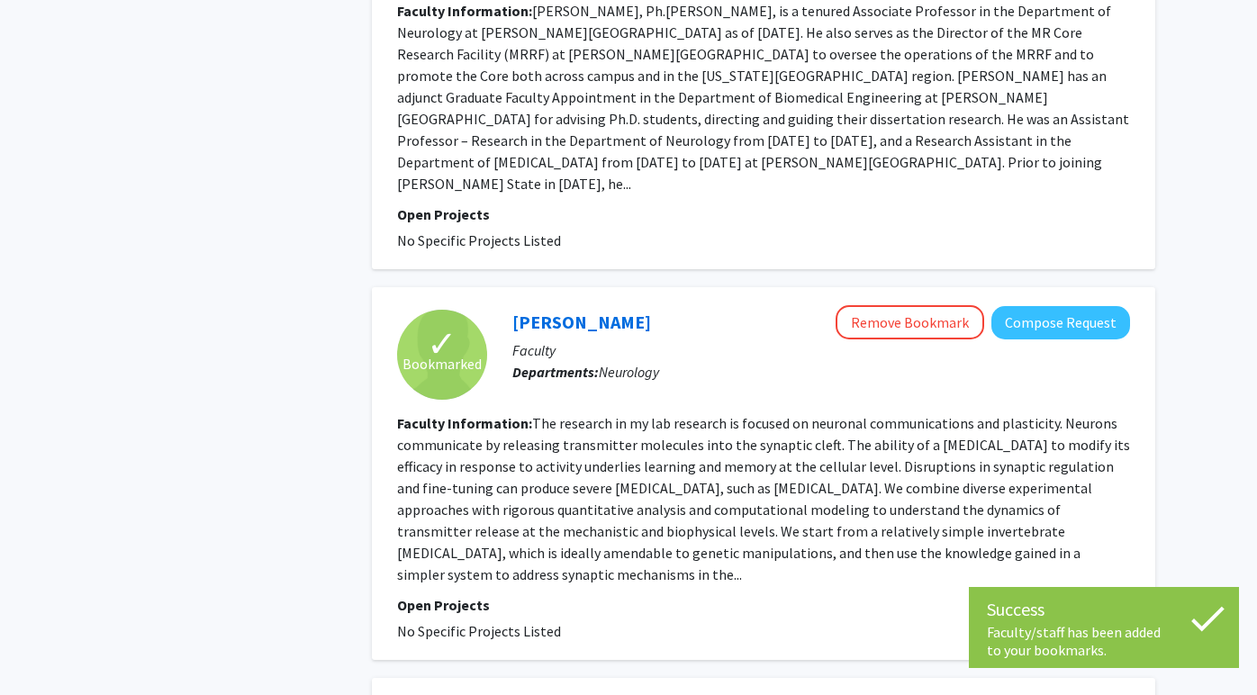
scroll to position [1944, 0]
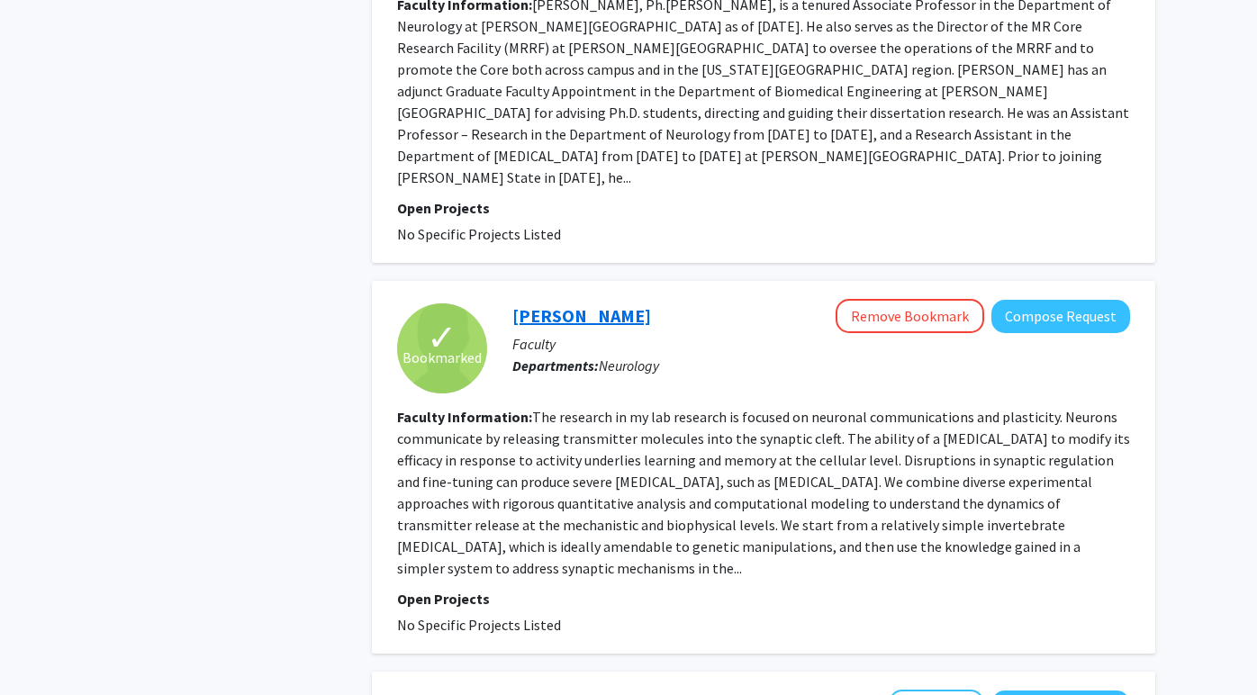
click at [605, 304] on link "[PERSON_NAME]" at bounding box center [582, 315] width 139 height 23
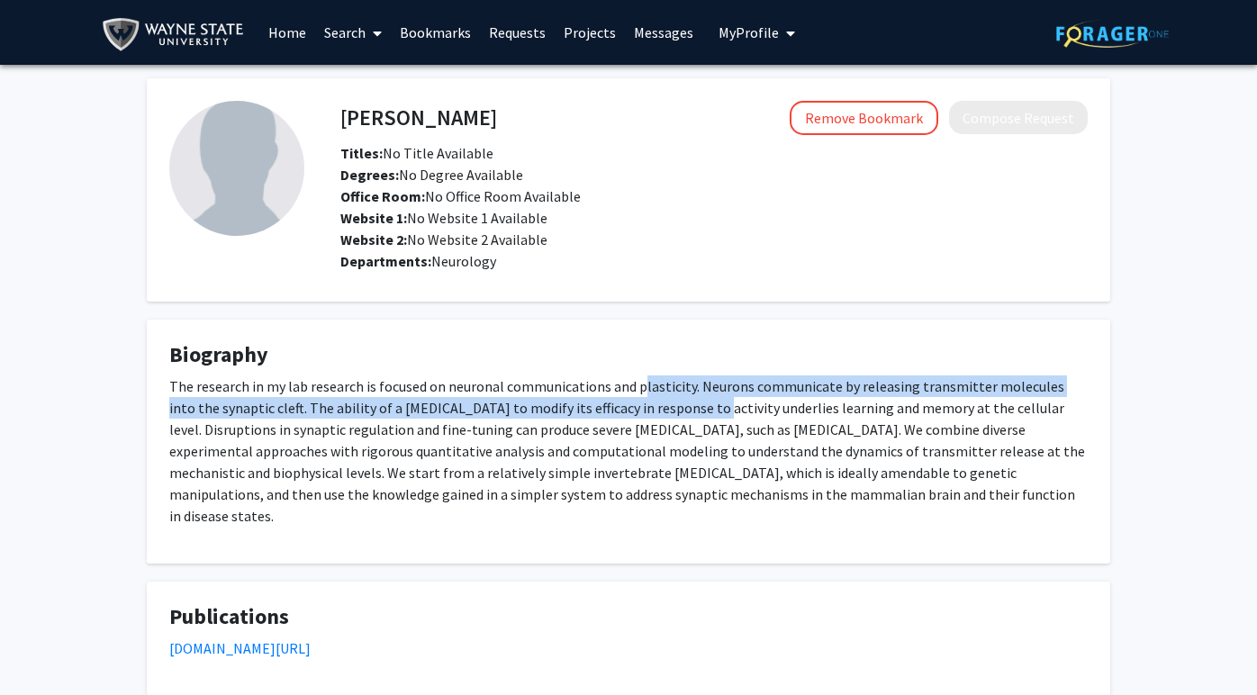
drag, startPoint x: 635, startPoint y: 383, endPoint x: 651, endPoint y: 408, distance: 30.0
click at [651, 408] on p "The research in my lab research is focused on neuronal communications and plast…" at bounding box center [628, 451] width 919 height 151
click at [653, 417] on p "The research in my lab research is focused on neuronal communications and plast…" at bounding box center [628, 451] width 919 height 151
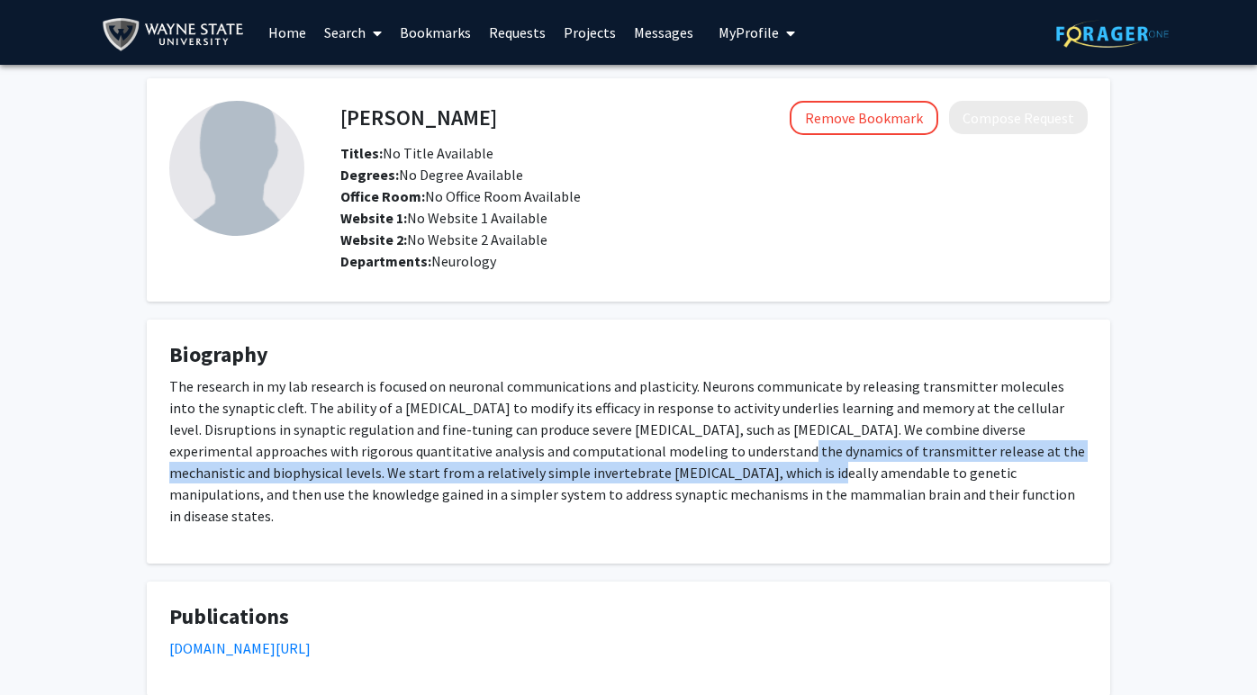
drag, startPoint x: 639, startPoint y: 455, endPoint x: 639, endPoint y: 482, distance: 27.0
click at [639, 482] on p "The research in my lab research is focused on neuronal communications and plast…" at bounding box center [628, 451] width 919 height 151
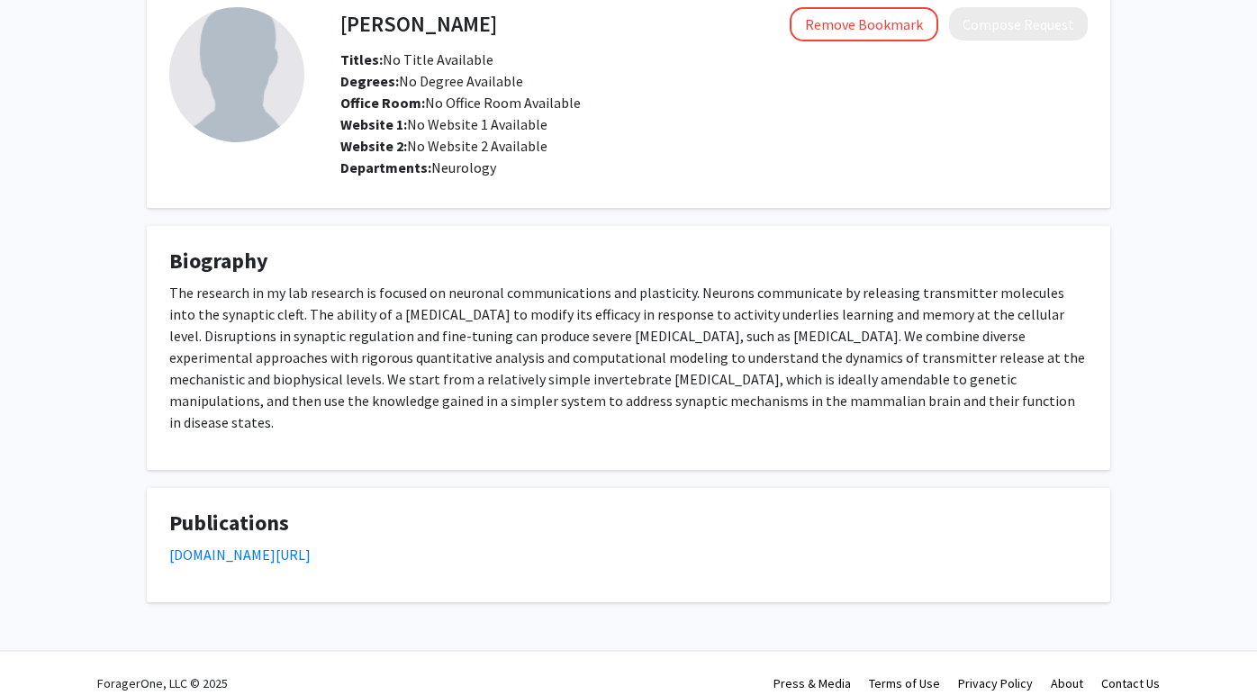
scroll to position [93, 0]
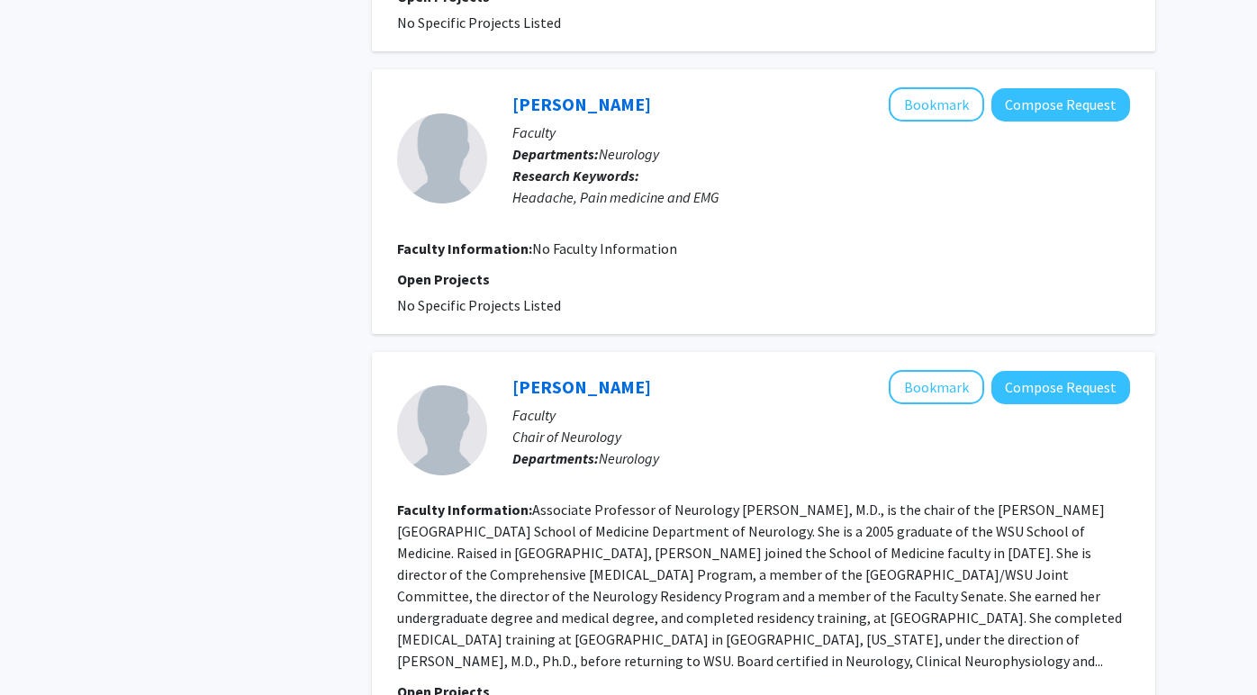
scroll to position [2838, 0]
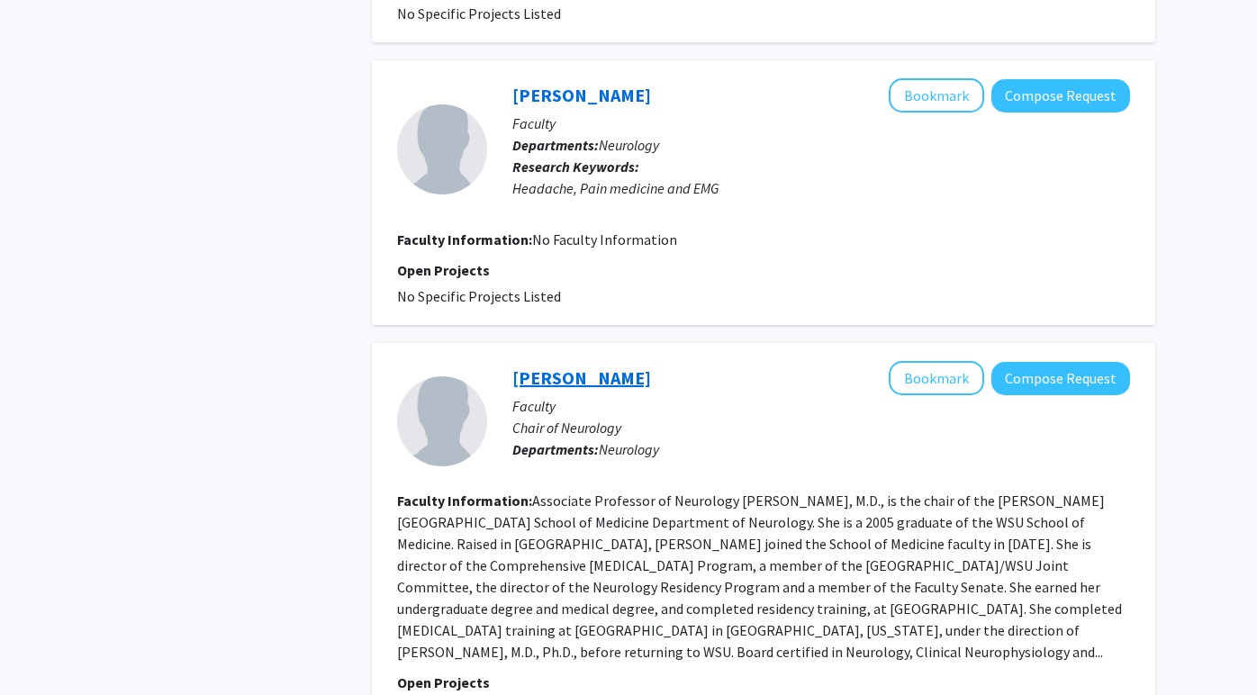
click at [564, 367] on link "[PERSON_NAME]" at bounding box center [582, 378] width 139 height 23
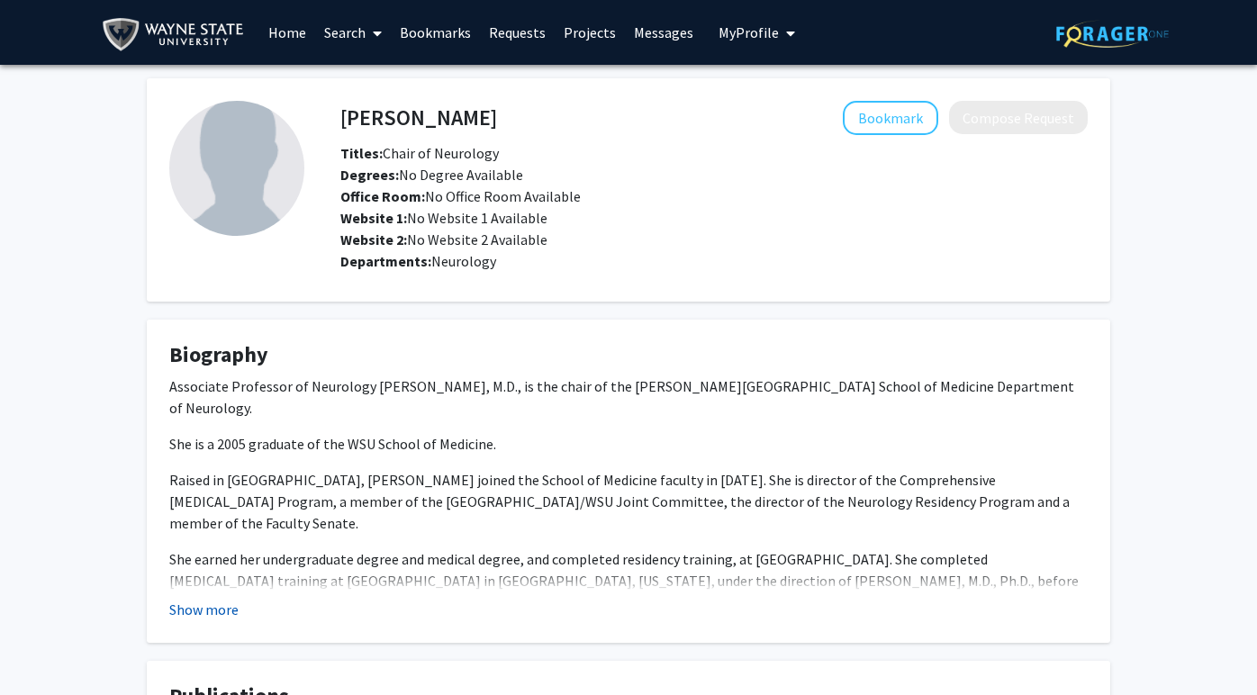
click at [234, 612] on button "Show more" at bounding box center [203, 610] width 69 height 22
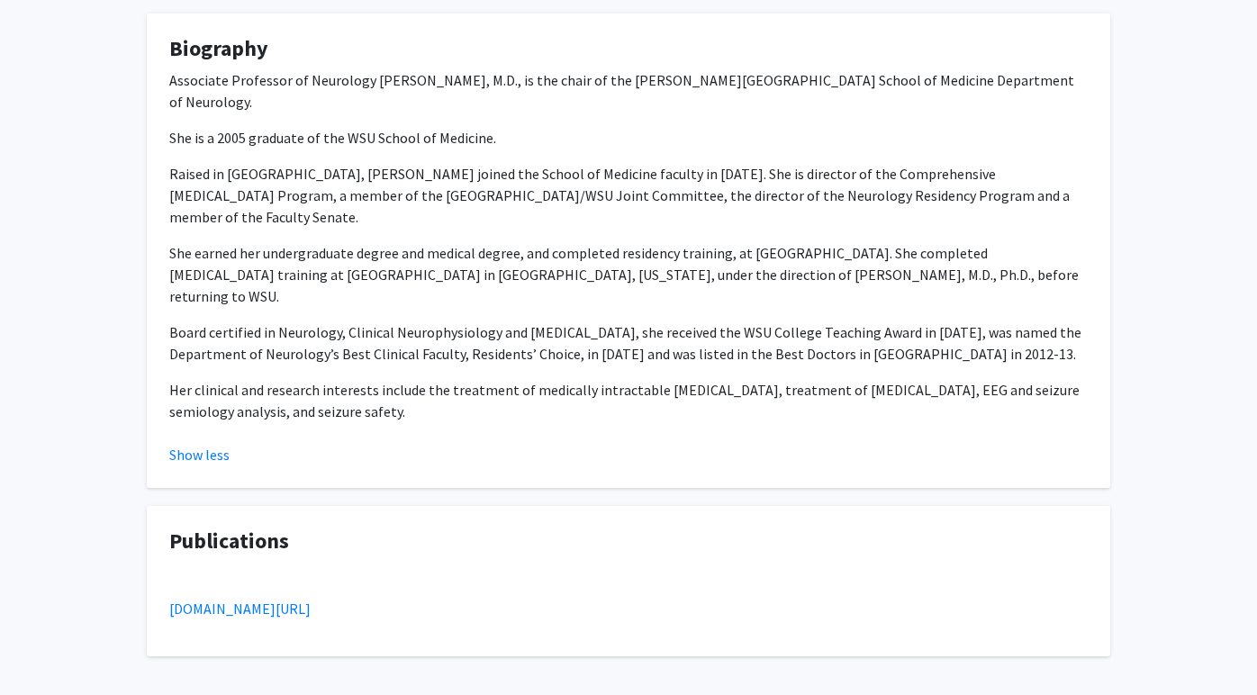
scroll to position [309, 0]
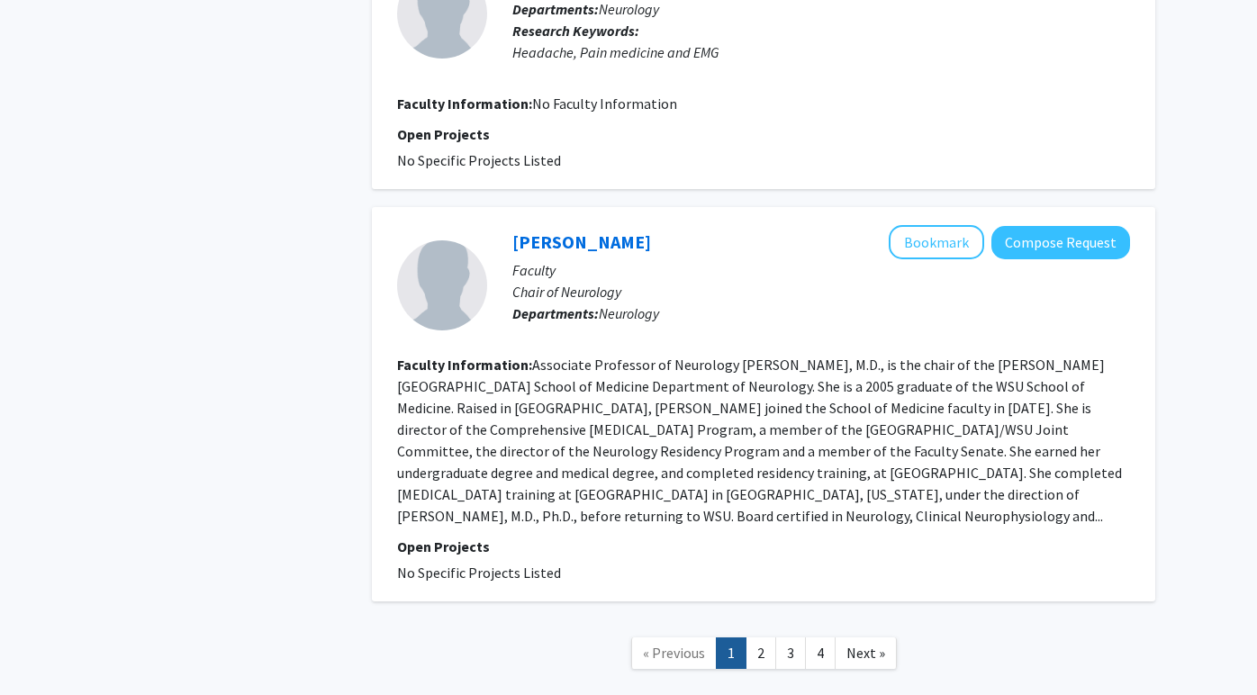
scroll to position [2973, 0]
click at [765, 639] on link "2" at bounding box center [761, 655] width 31 height 32
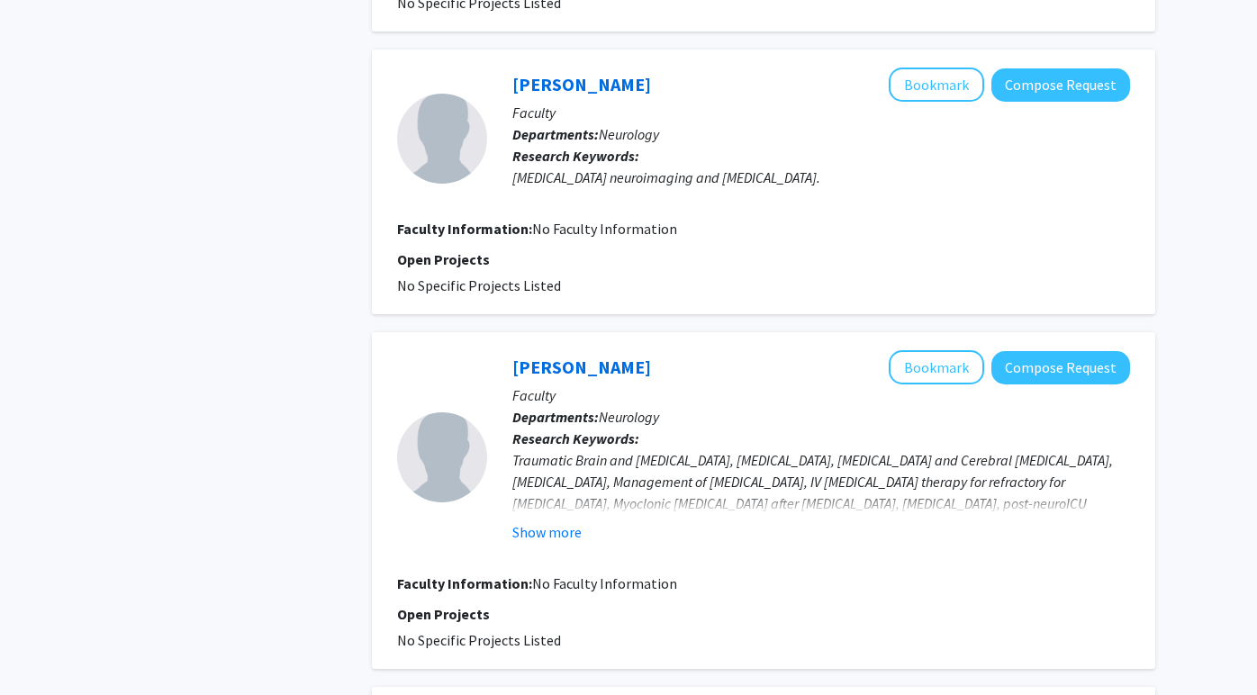
scroll to position [984, 0]
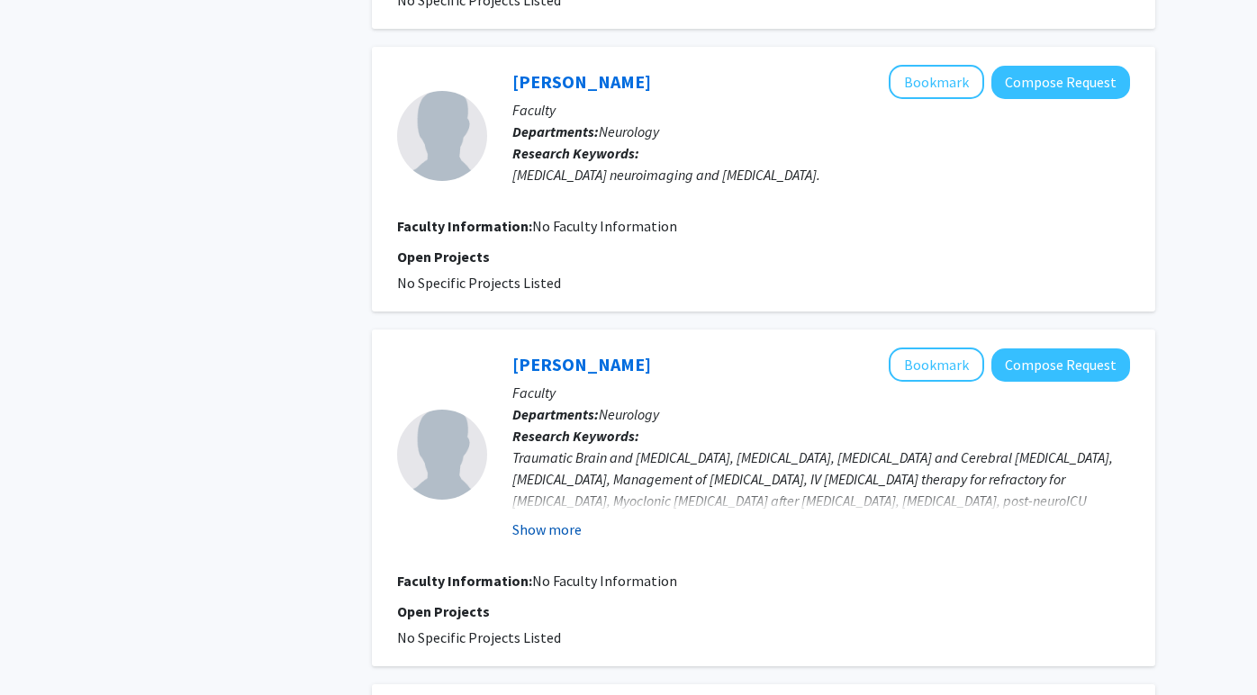
click at [572, 540] on button "Show more" at bounding box center [547, 530] width 69 height 22
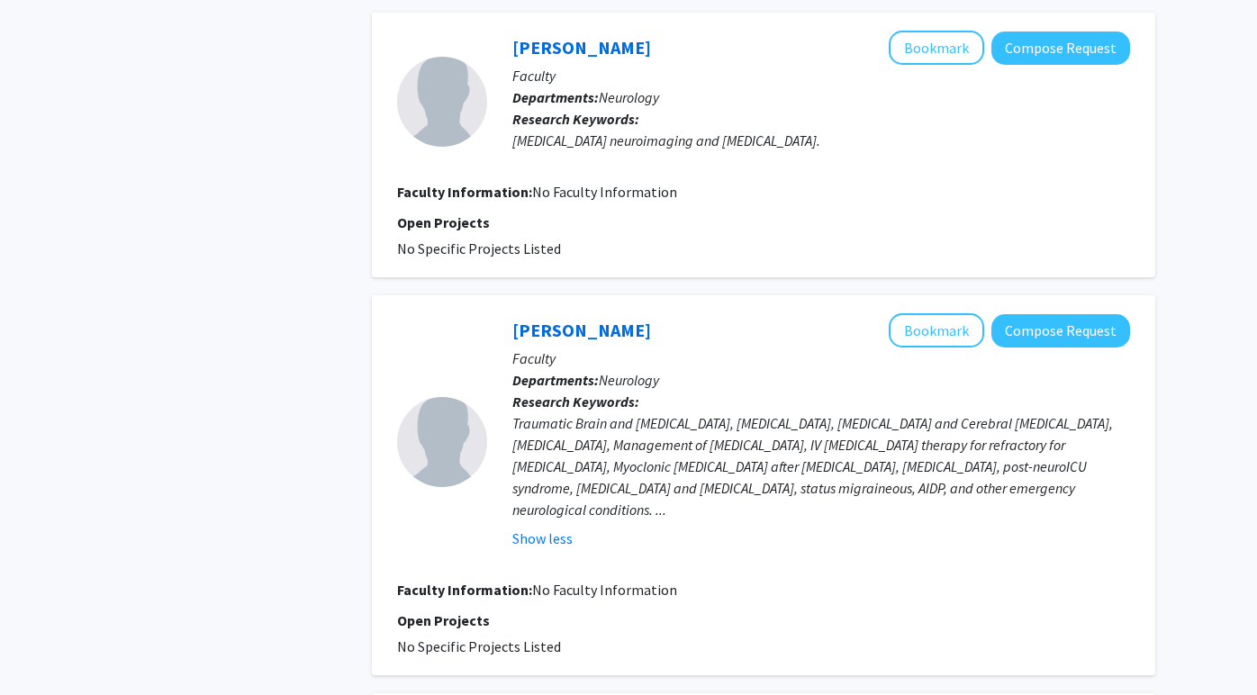
scroll to position [1018, 0]
click at [936, 336] on button "Bookmark" at bounding box center [936, 330] width 95 height 34
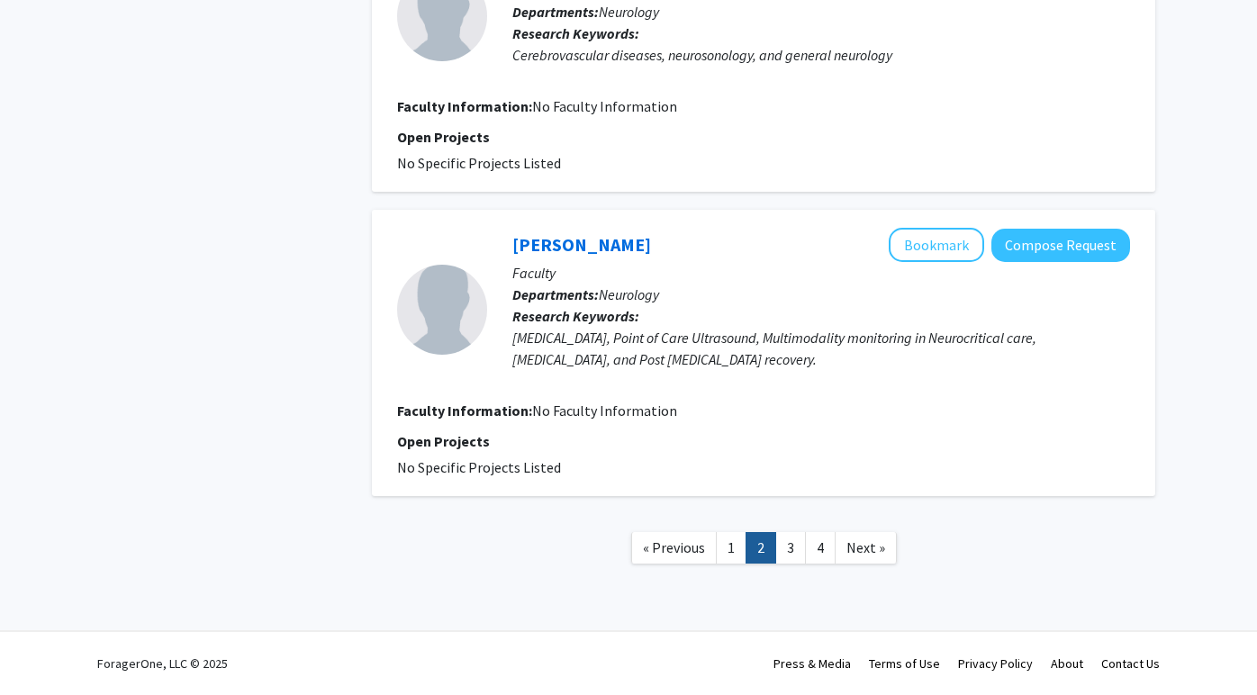
scroll to position [2678, 0]
click at [792, 556] on link "3" at bounding box center [791, 548] width 31 height 32
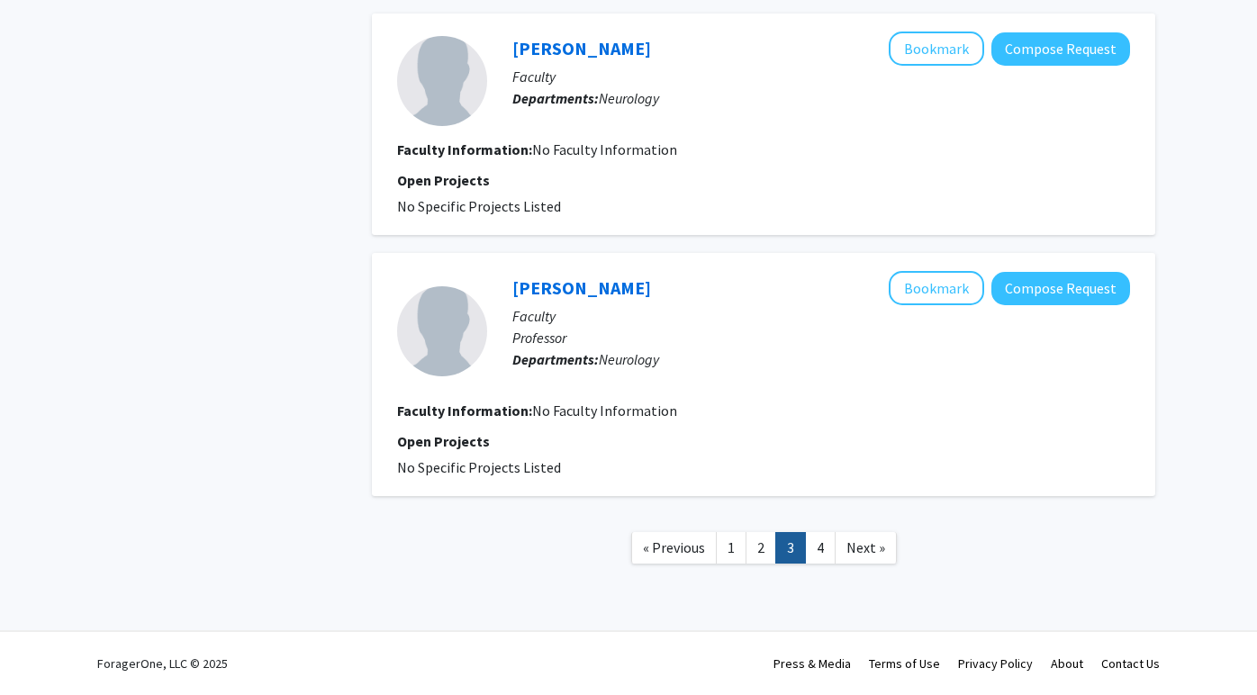
scroll to position [2109, 0]
click at [825, 548] on link "4" at bounding box center [820, 548] width 31 height 32
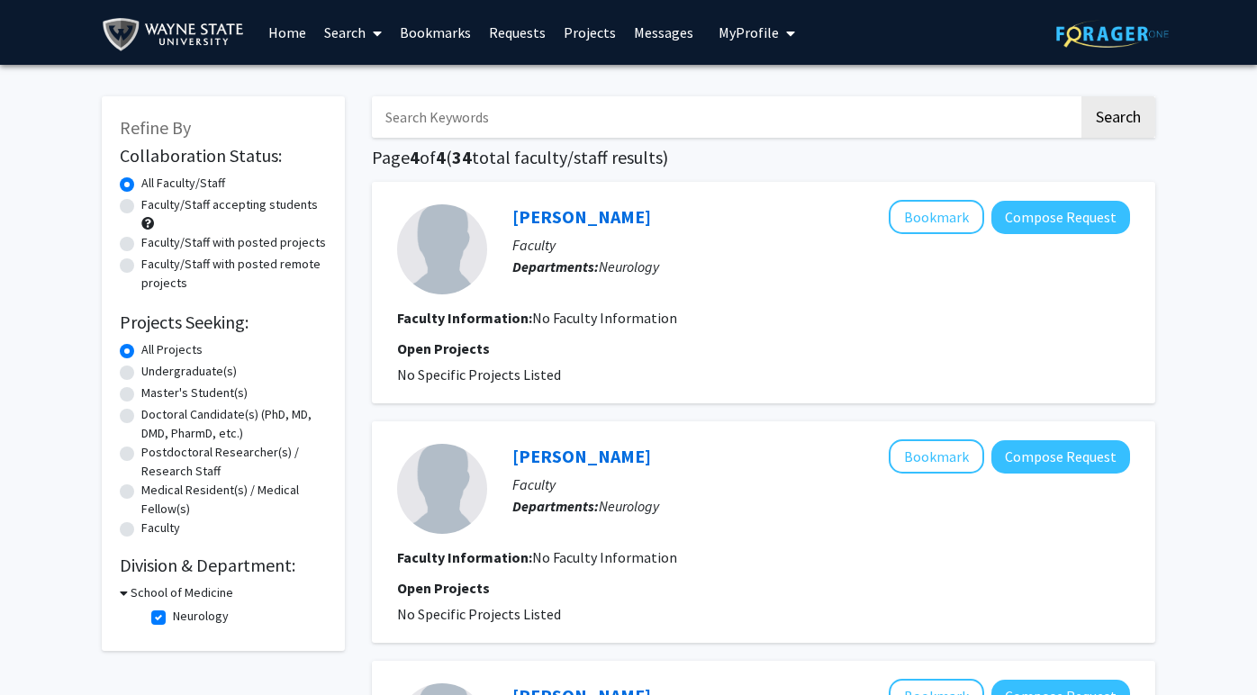
click at [173, 617] on label "Neurology" at bounding box center [201, 616] width 56 height 19
click at [173, 617] on input "Neurology" at bounding box center [179, 613] width 12 height 12
checkbox input "false"
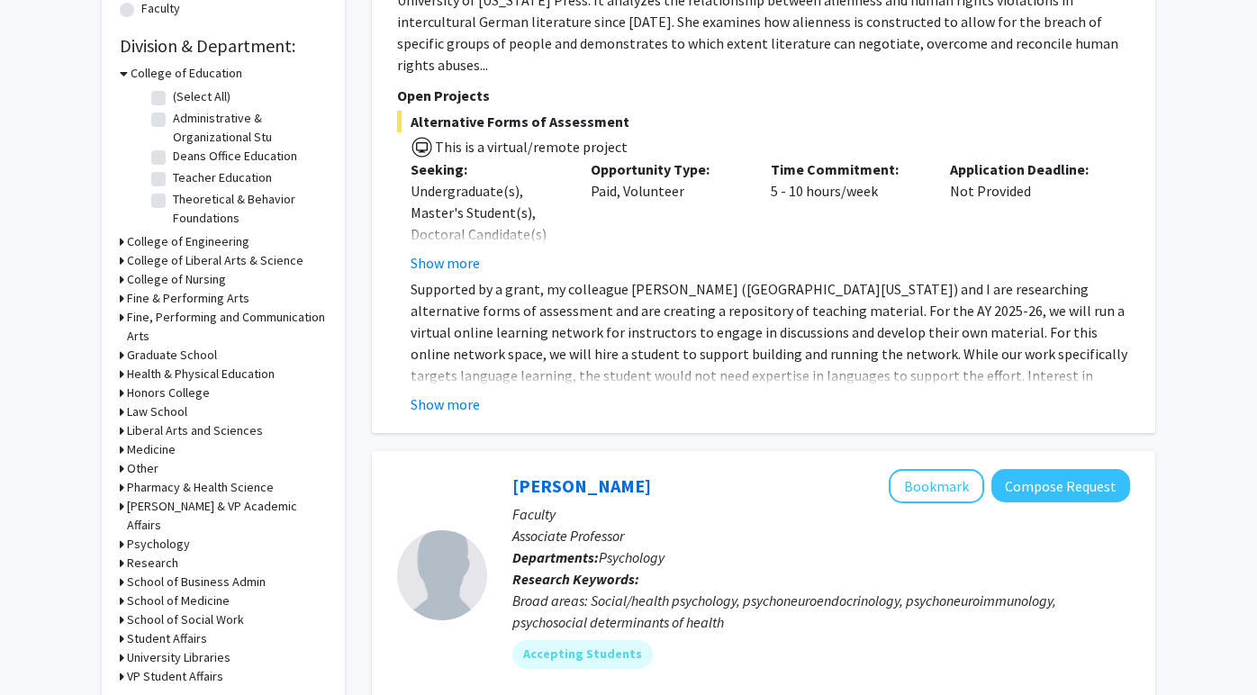
scroll to position [526, 0]
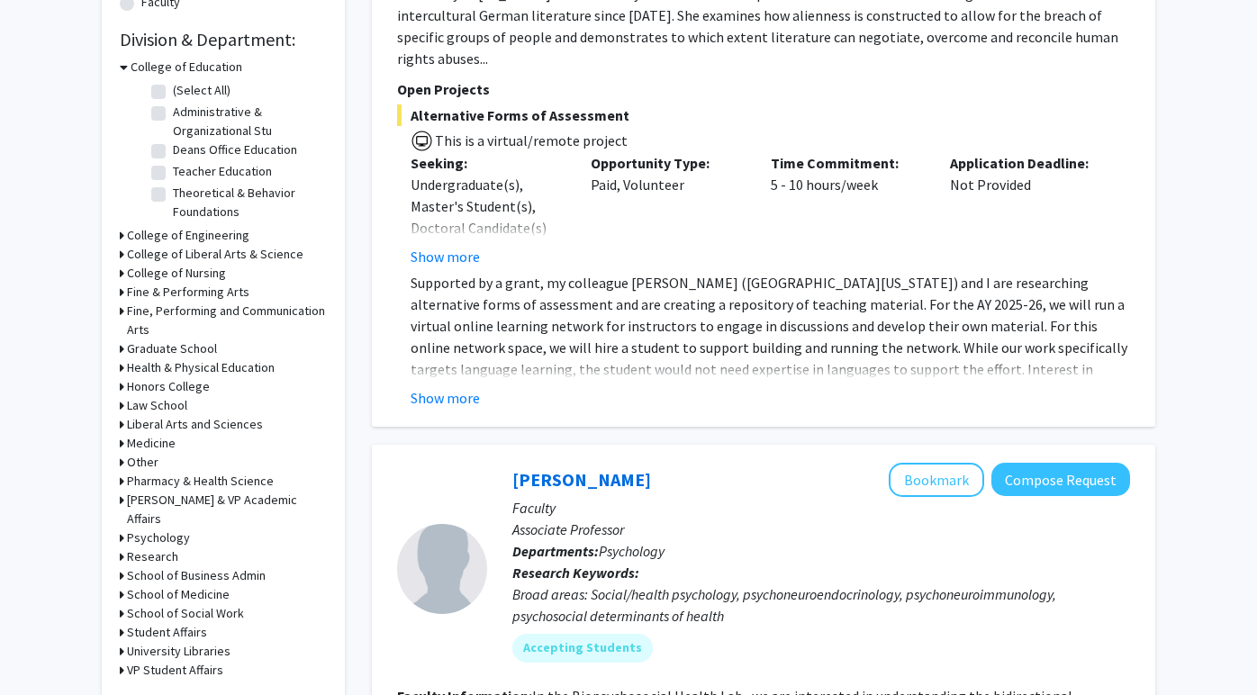
click at [151, 447] on h3 "Medicine" at bounding box center [151, 443] width 49 height 19
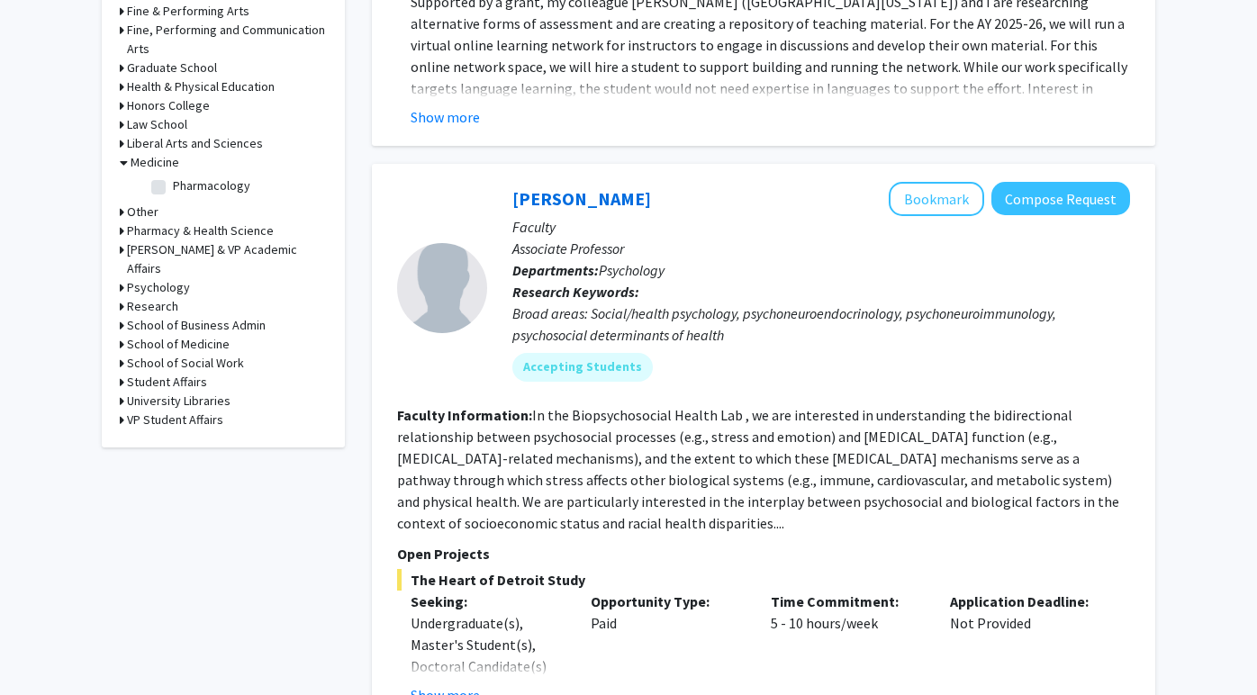
scroll to position [840, 0]
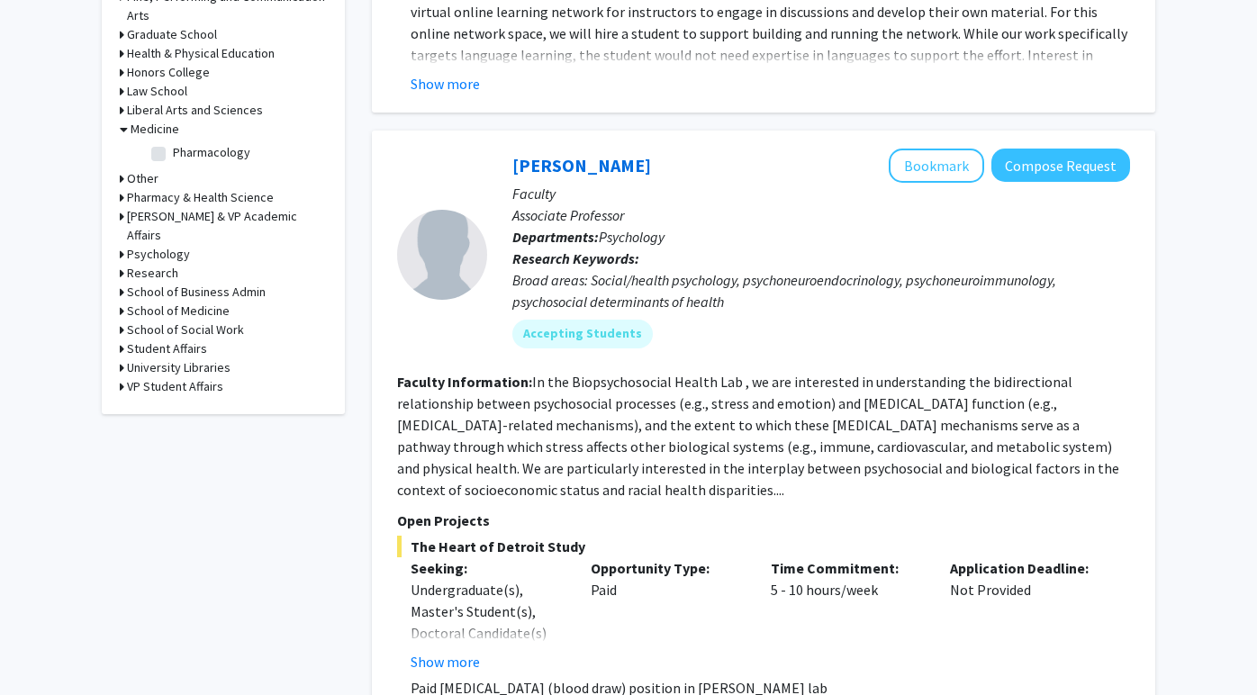
click at [167, 302] on h3 "School of Medicine" at bounding box center [178, 311] width 103 height 19
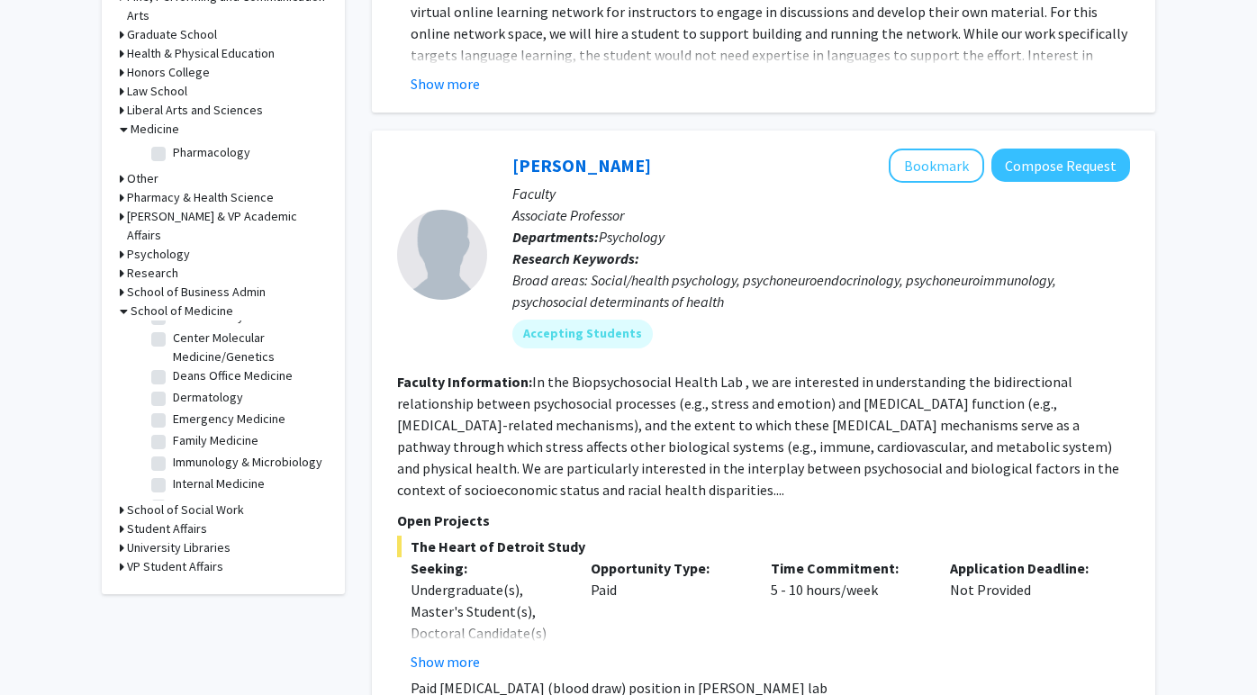
scroll to position [60, 0]
click at [173, 411] on label "Emergency Medicine" at bounding box center [229, 420] width 113 height 19
click at [173, 411] on input "Emergency Medicine" at bounding box center [179, 417] width 12 height 12
checkbox input "true"
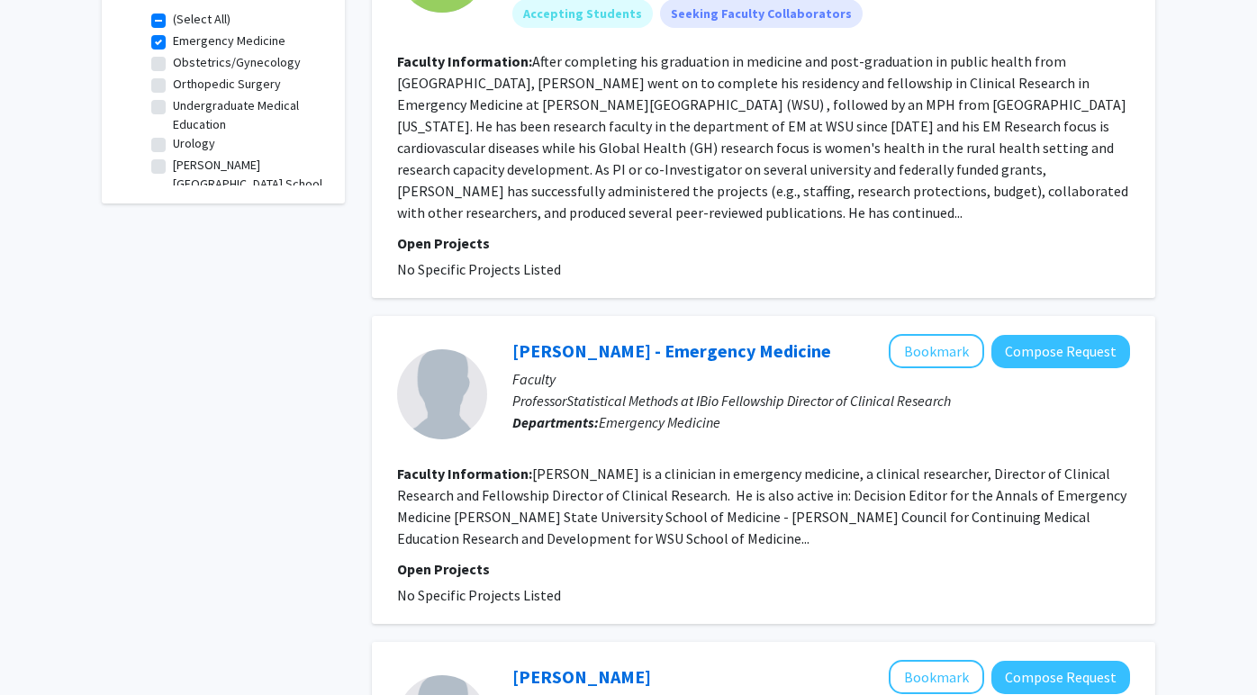
scroll to position [596, 0]
click at [589, 359] on link "[PERSON_NAME] - Emergency Medicine" at bounding box center [672, 351] width 319 height 23
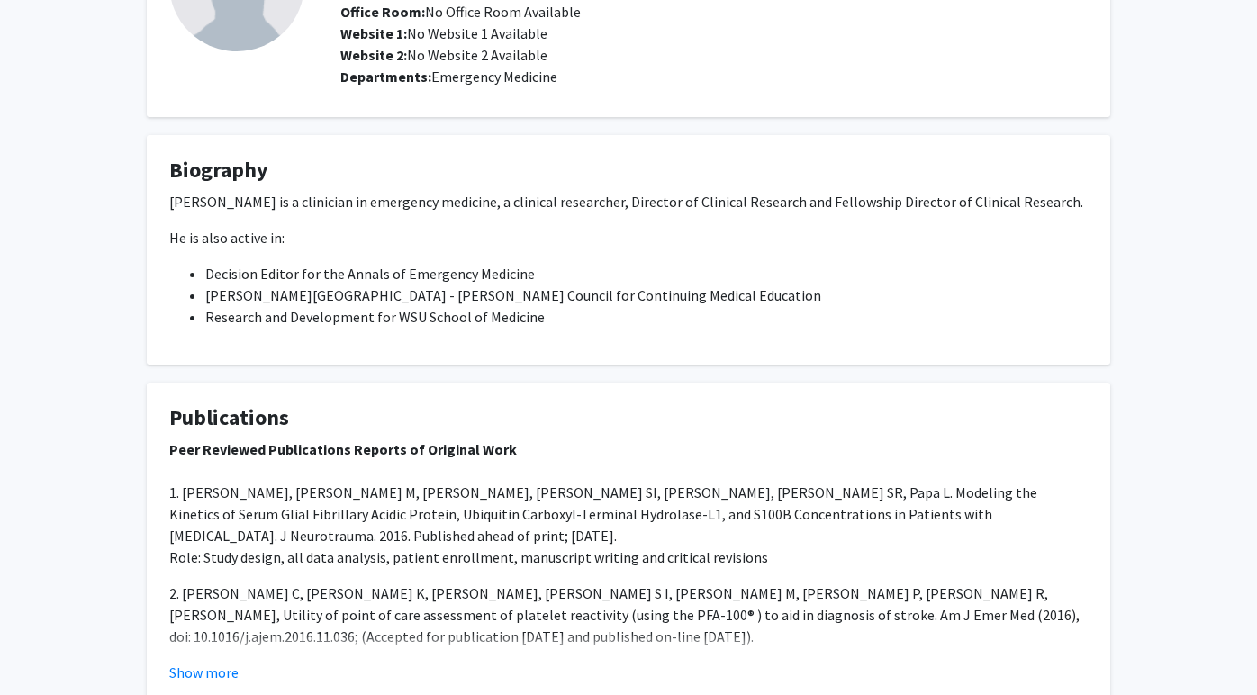
scroll to position [187, 0]
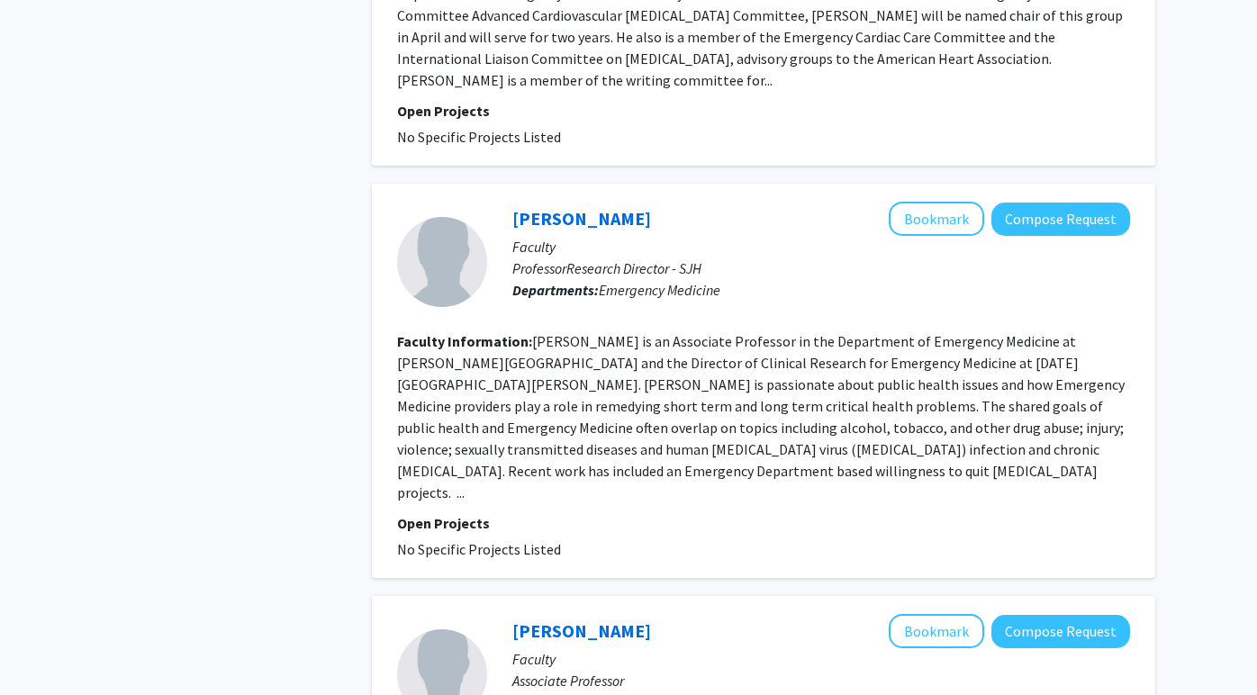
scroll to position [1732, 0]
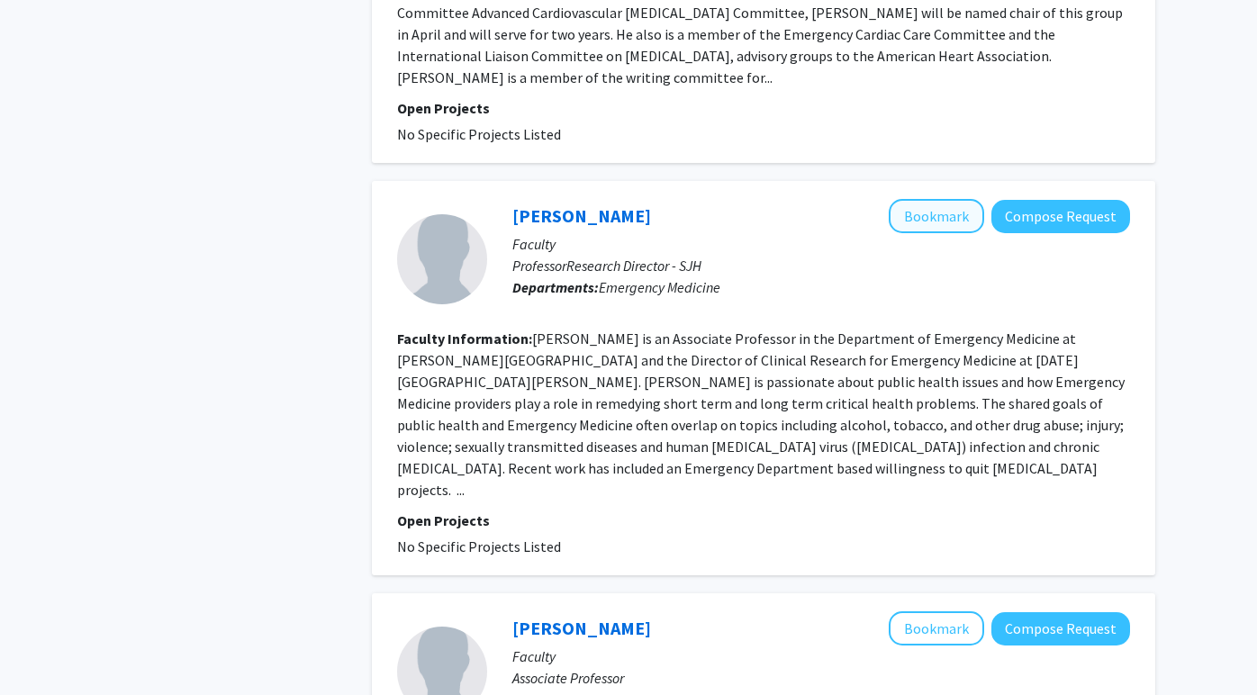
click at [949, 222] on button "Bookmark" at bounding box center [936, 216] width 95 height 34
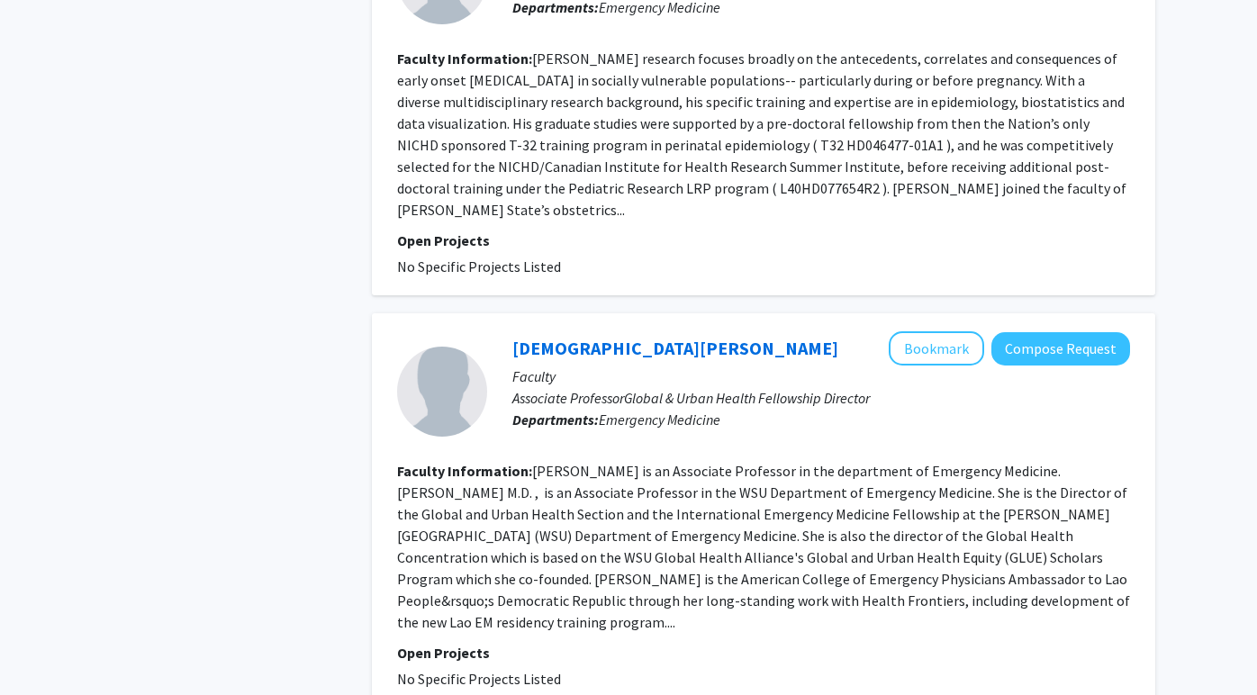
scroll to position [2427, 0]
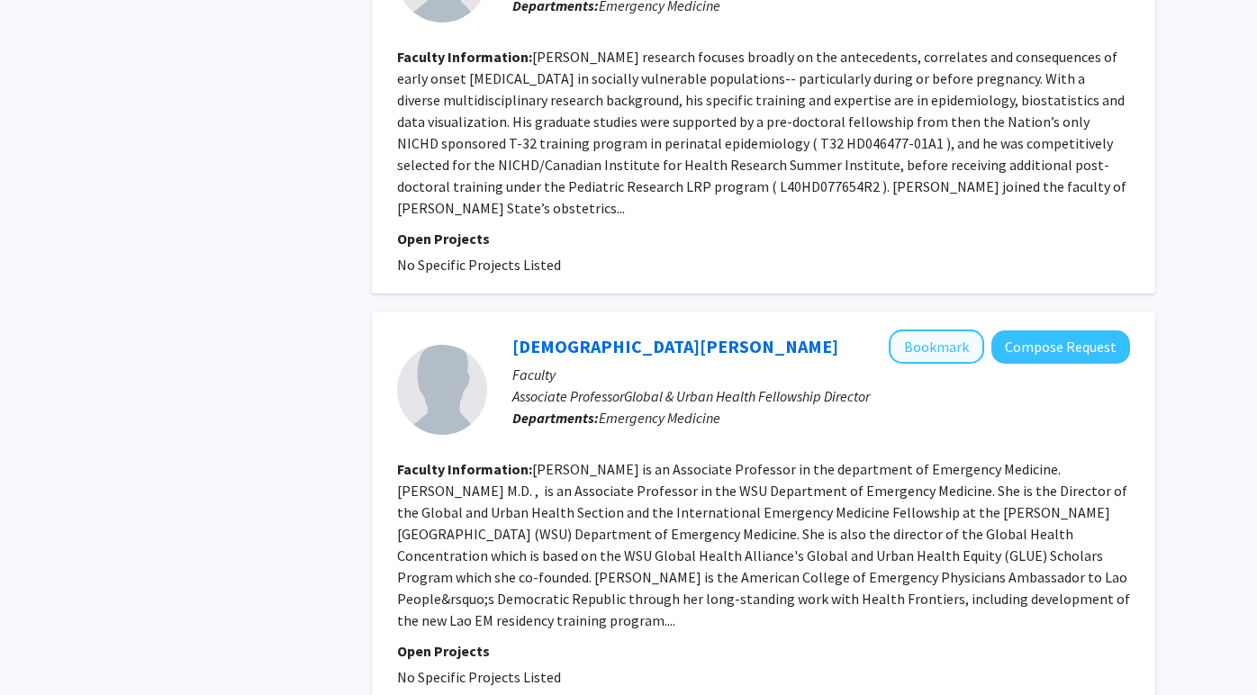
click at [928, 330] on button "Bookmark" at bounding box center [936, 347] width 95 height 34
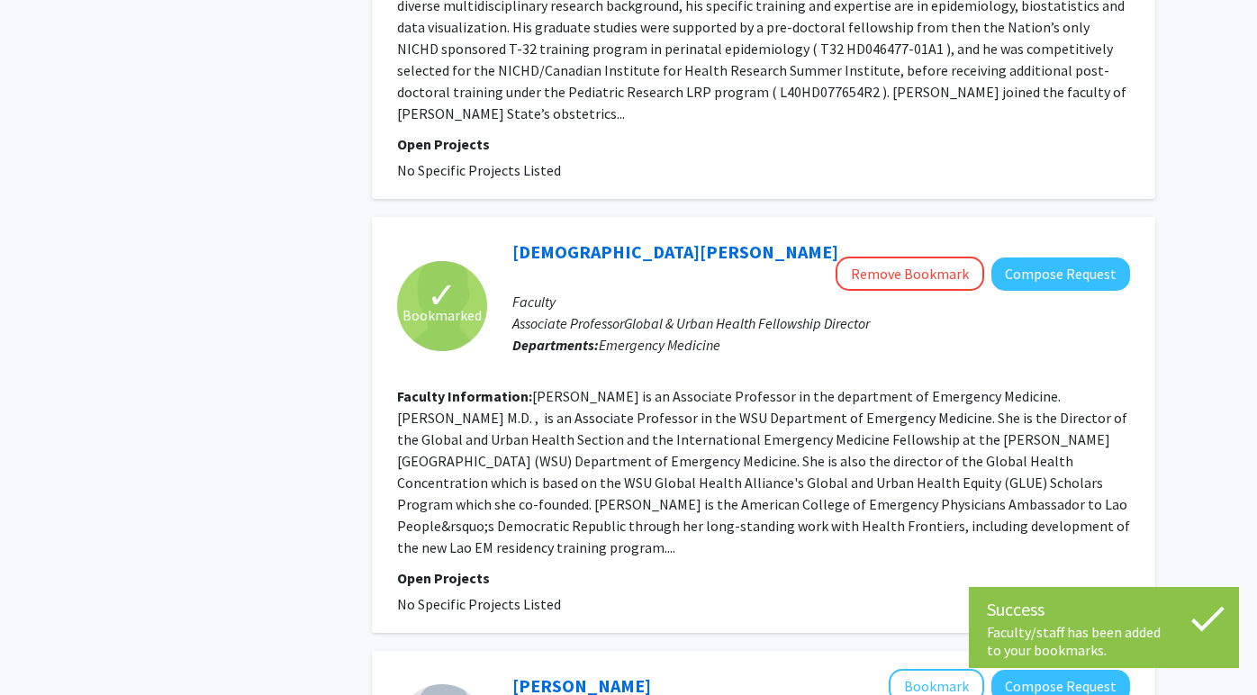
scroll to position [2518, 0]
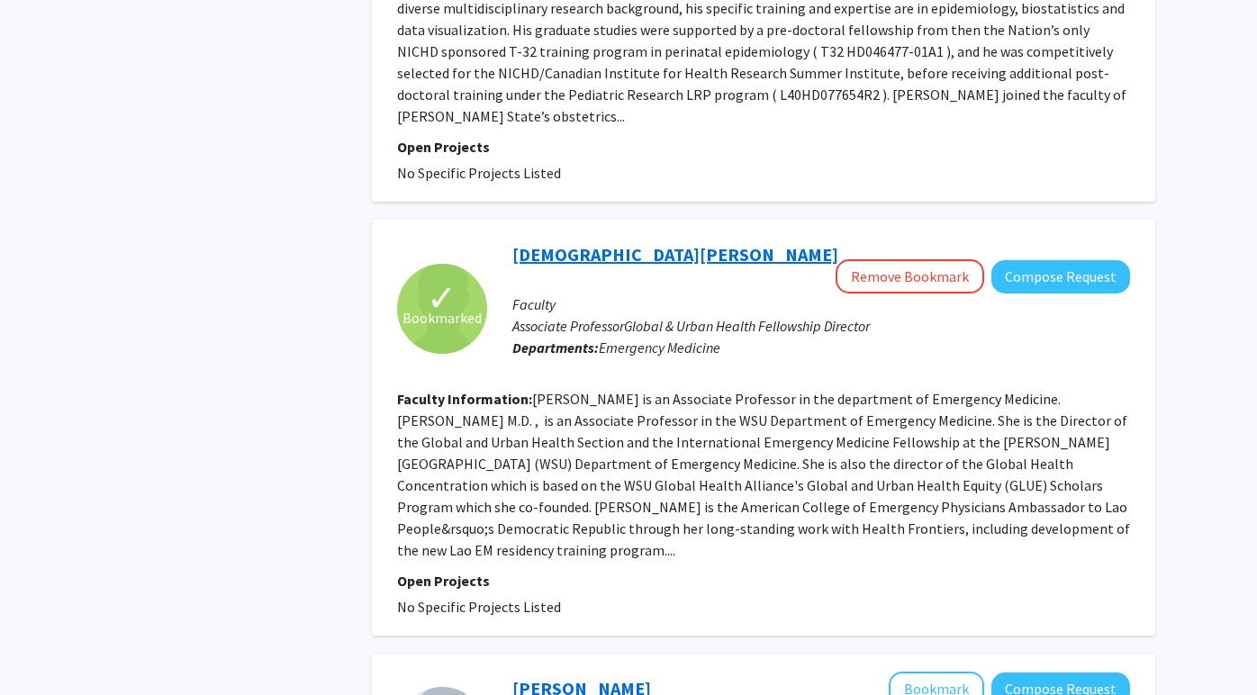
click at [586, 243] on link "[DEMOGRAPHIC_DATA][PERSON_NAME]" at bounding box center [676, 254] width 326 height 23
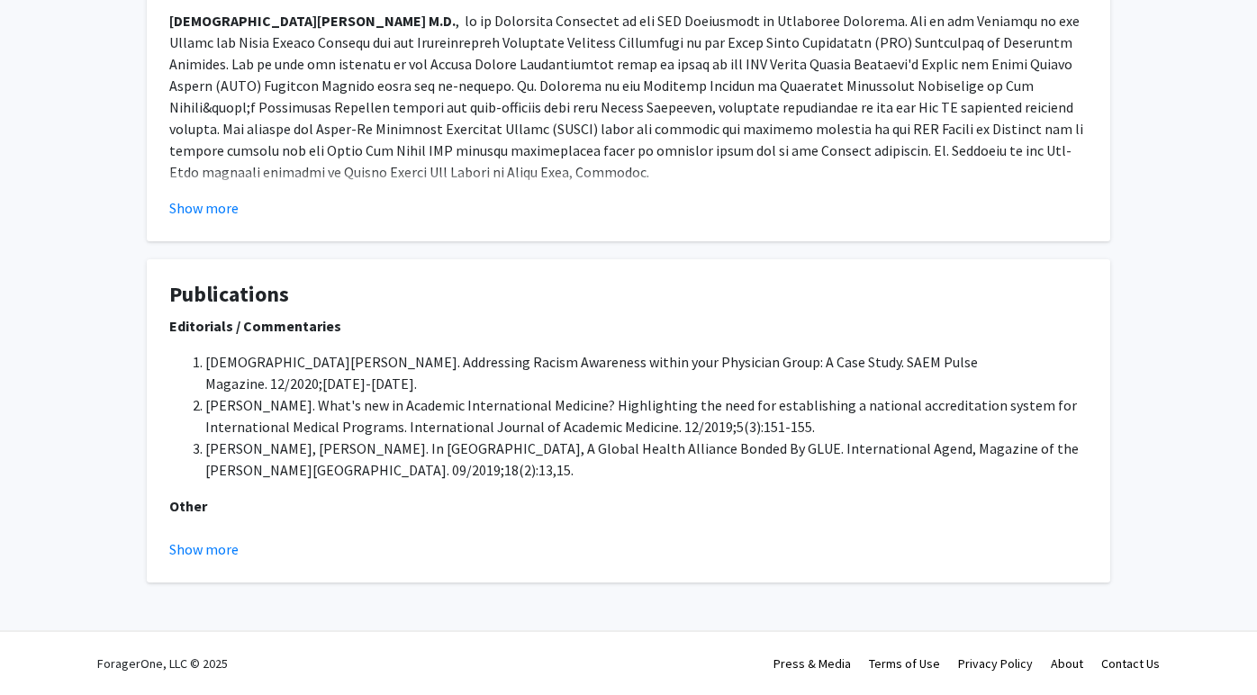
scroll to position [403, 0]
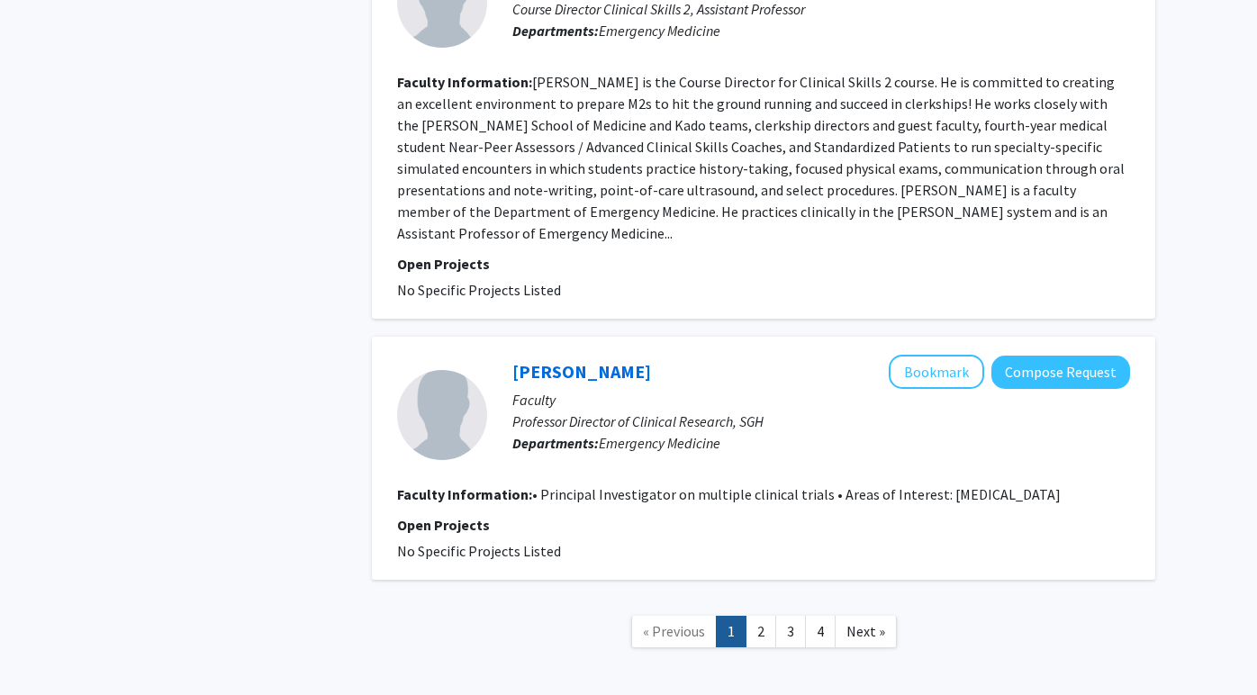
scroll to position [3247, 0]
click at [764, 617] on link "2" at bounding box center [761, 633] width 31 height 32
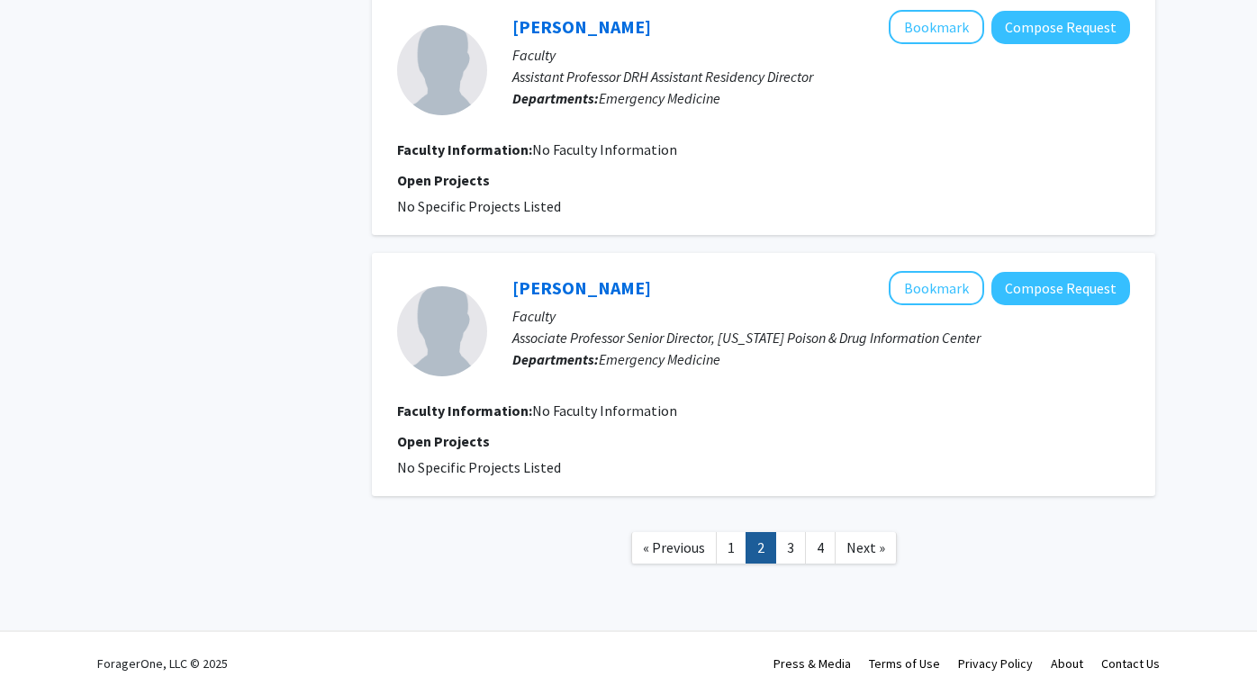
scroll to position [2303, 0]
click at [783, 553] on link "3" at bounding box center [791, 548] width 31 height 32
click at [814, 547] on link "4" at bounding box center [820, 548] width 31 height 32
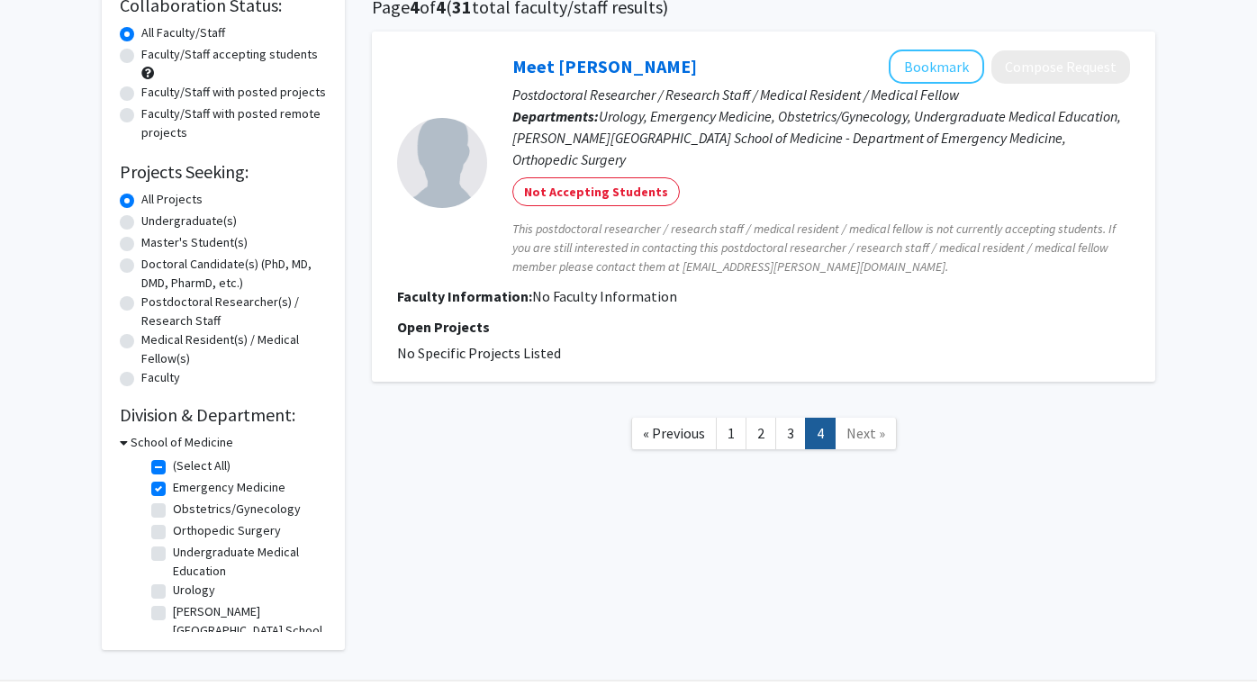
scroll to position [178, 0]
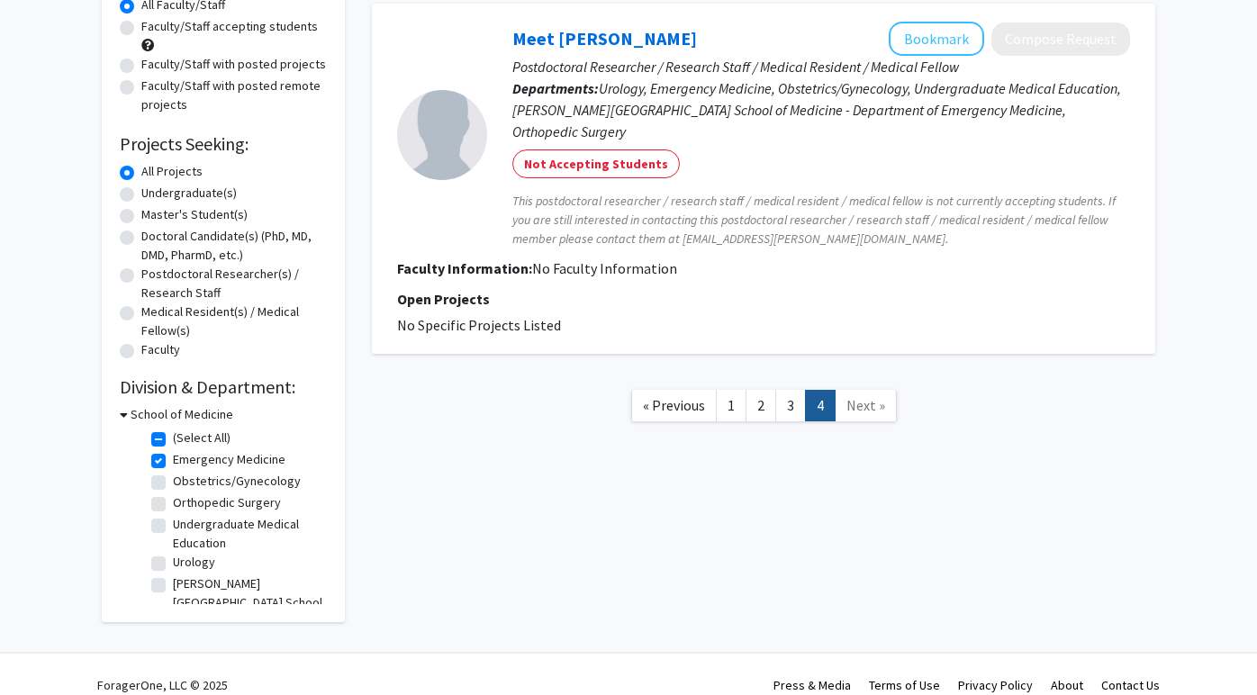
click at [173, 526] on label "Undergraduate Medical Education" at bounding box center [248, 534] width 150 height 38
click at [173, 526] on input "Undergraduate Medical Education" at bounding box center [179, 521] width 12 height 12
checkbox input "true"
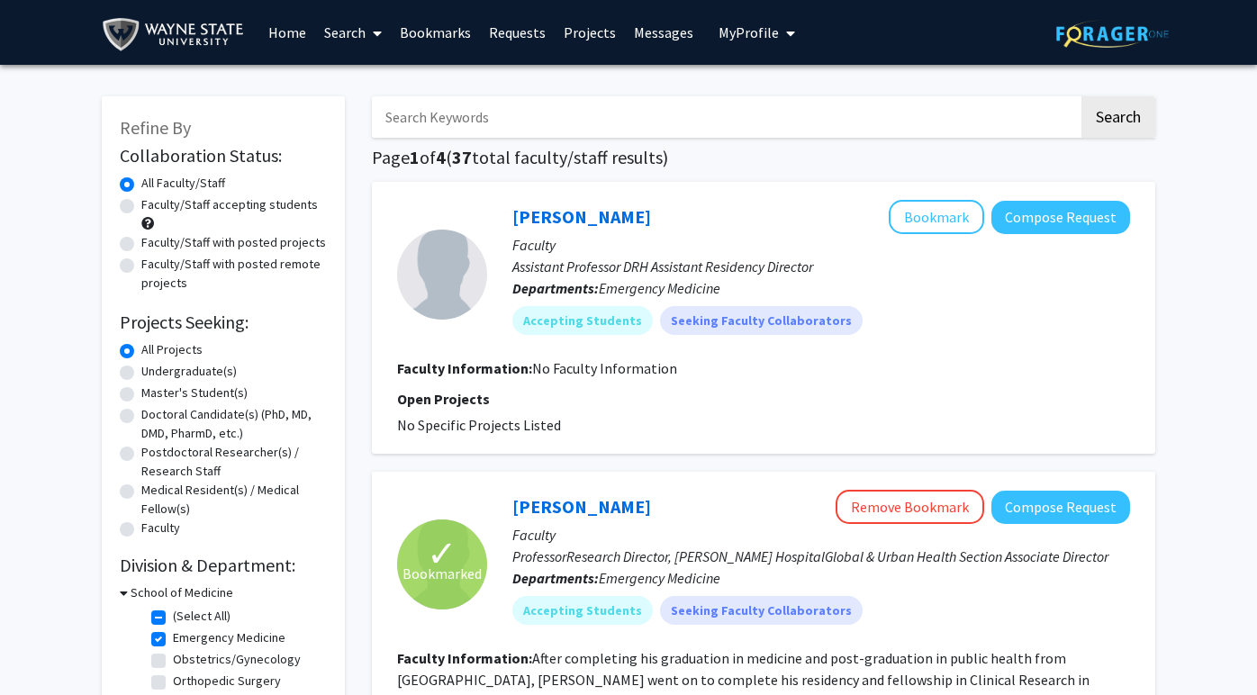
click at [173, 639] on label "Emergency Medicine" at bounding box center [229, 638] width 113 height 19
click at [173, 639] on input "Emergency Medicine" at bounding box center [179, 635] width 12 height 12
checkbox input "false"
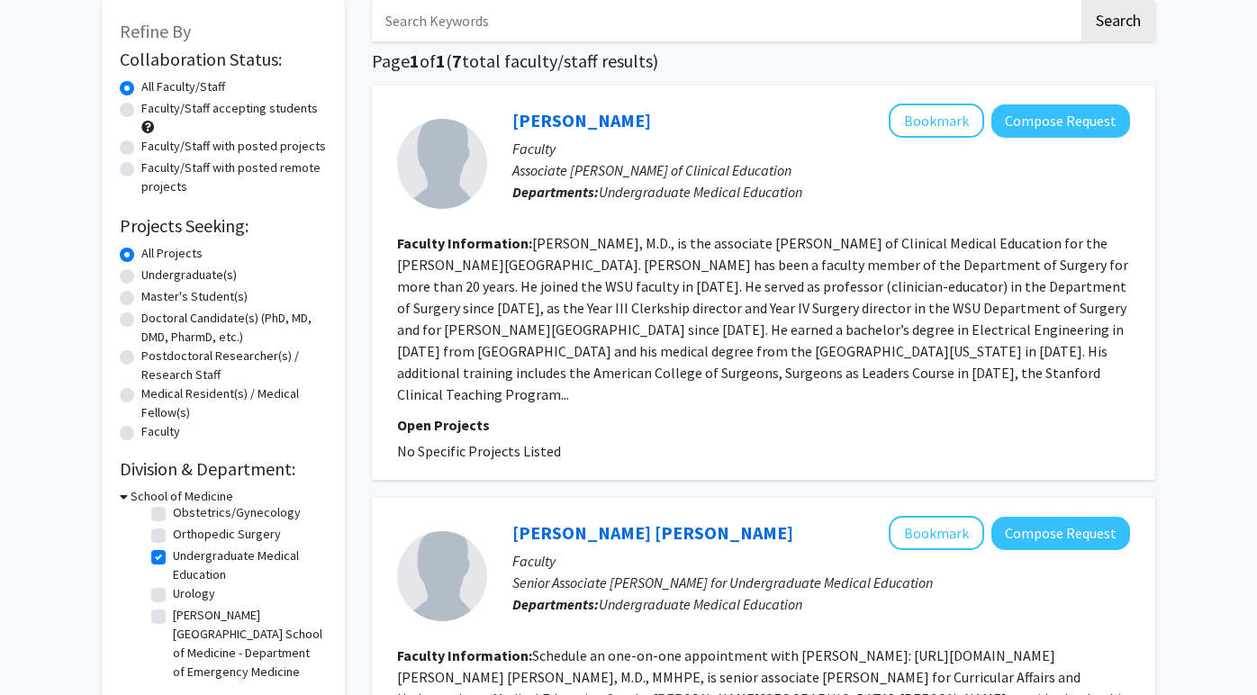
scroll to position [103, 0]
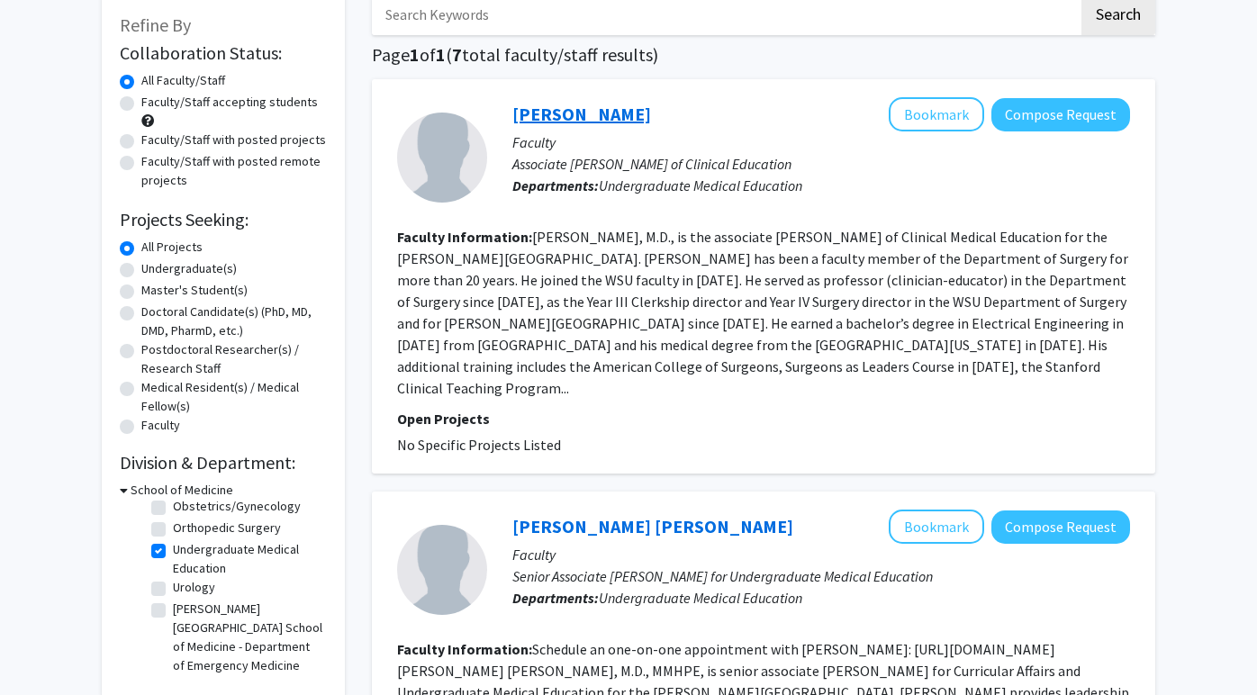
click at [620, 124] on link "[PERSON_NAME]" at bounding box center [582, 114] width 139 height 23
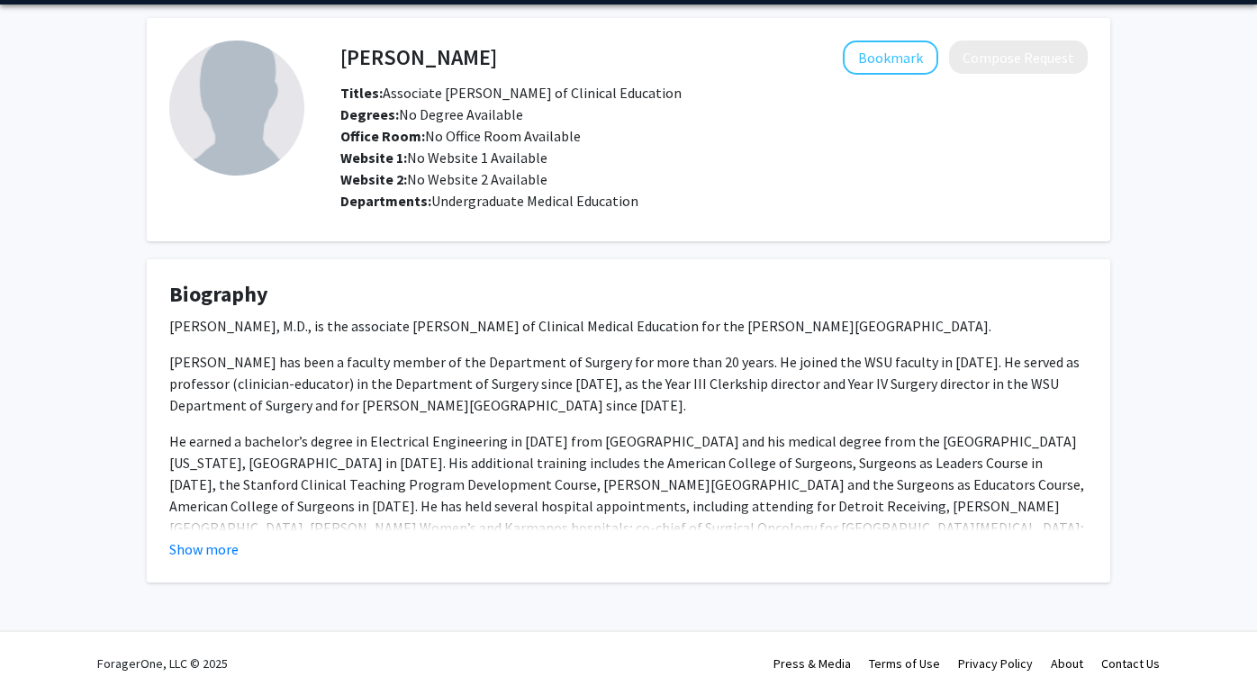
scroll to position [62, 0]
click at [217, 551] on button "Show more" at bounding box center [203, 550] width 69 height 22
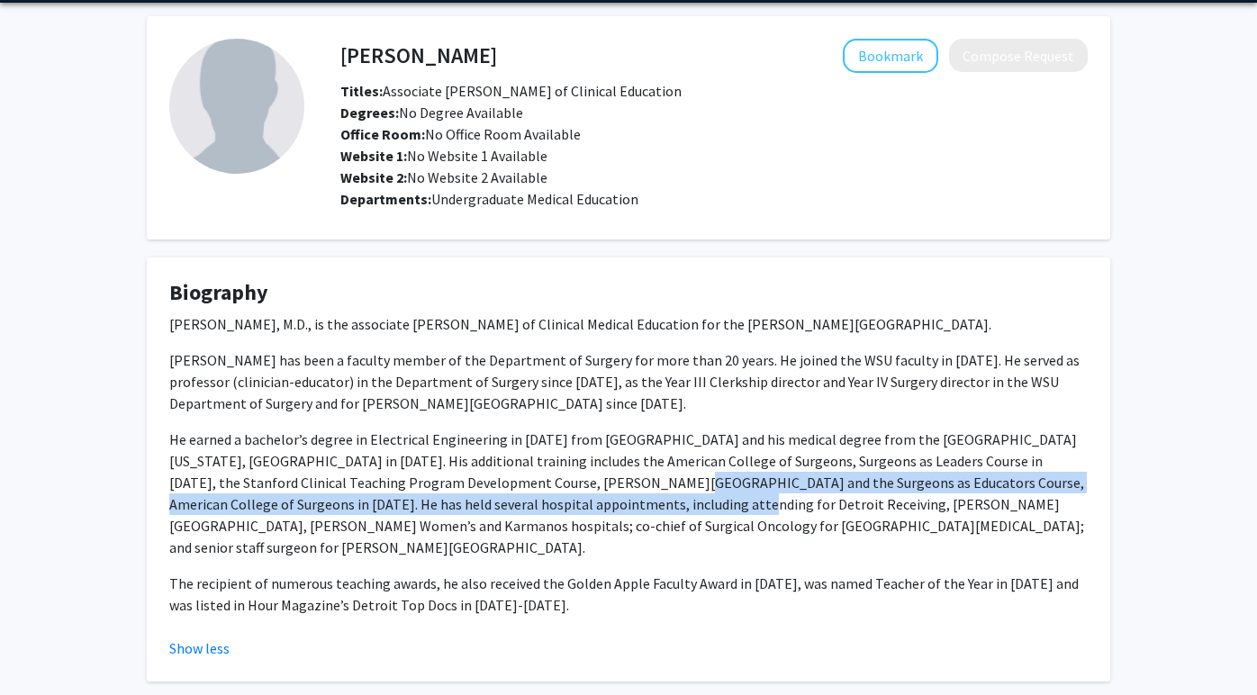
drag, startPoint x: 509, startPoint y: 485, endPoint x: 508, endPoint y: 496, distance: 10.8
click at [508, 496] on p "He earned a bachelor’s degree in Electrical Engineering in [DATE] from [GEOGRAP…" at bounding box center [628, 494] width 919 height 130
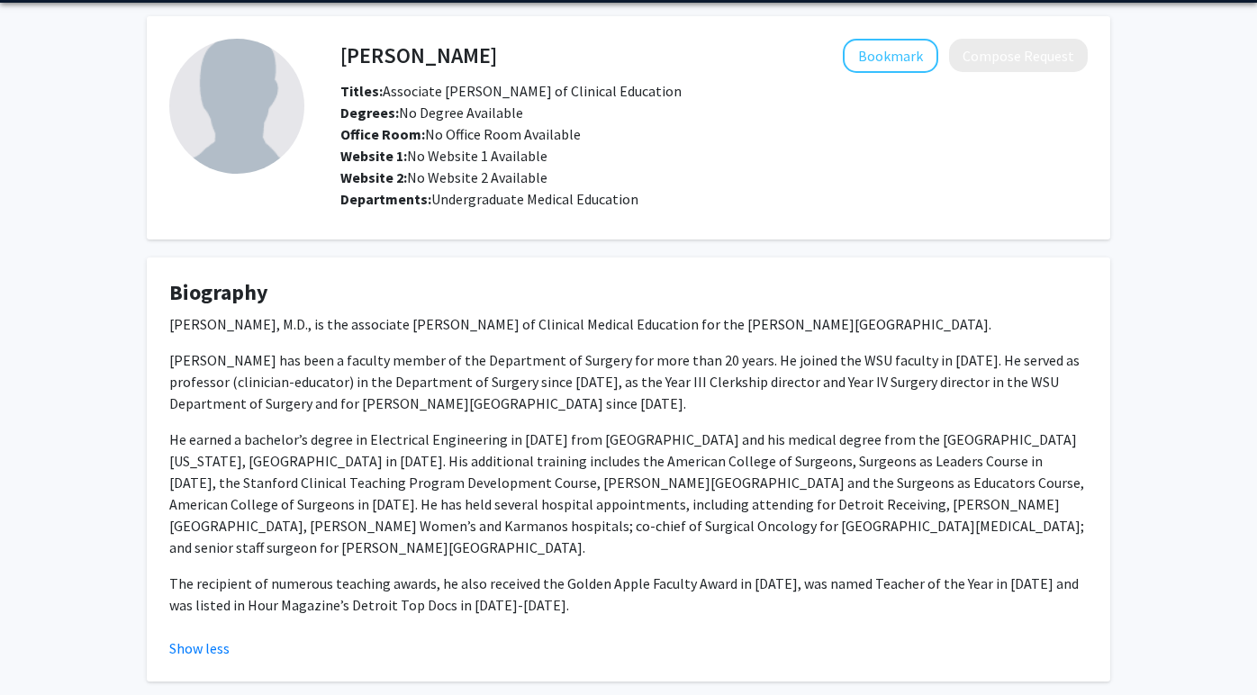
click at [500, 530] on p "He earned a bachelor’s degree in Electrical Engineering in [DATE] from [GEOGRAP…" at bounding box center [628, 494] width 919 height 130
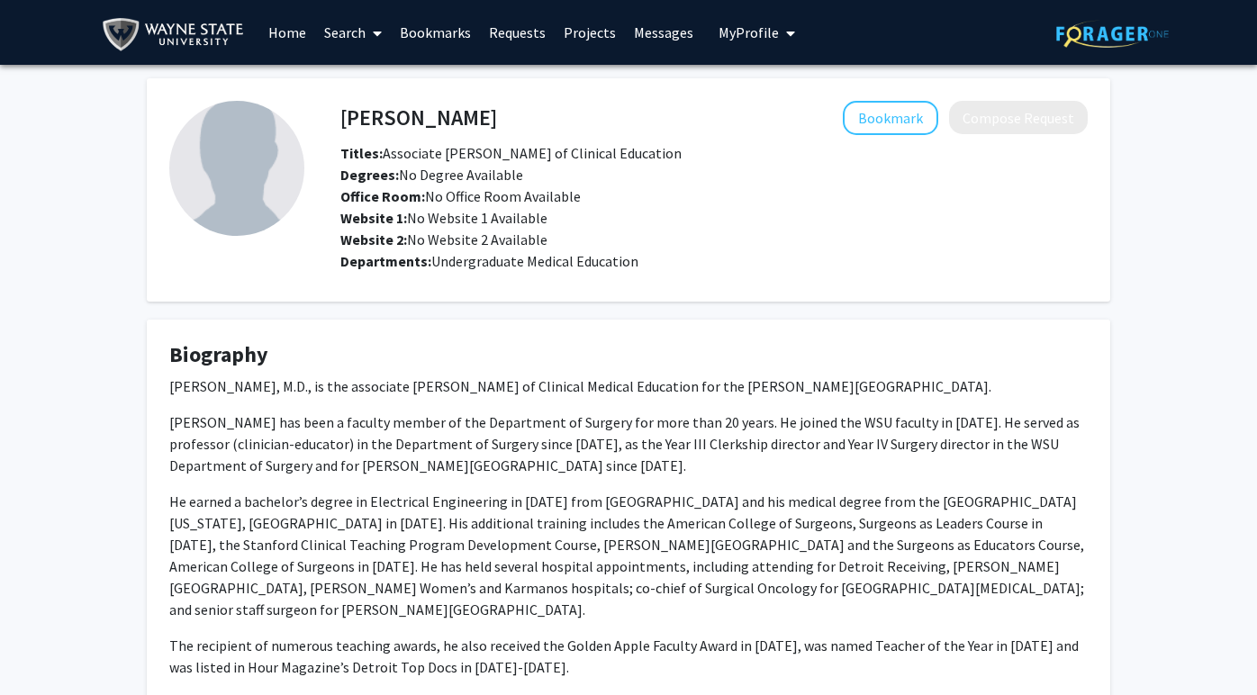
scroll to position [0, 0]
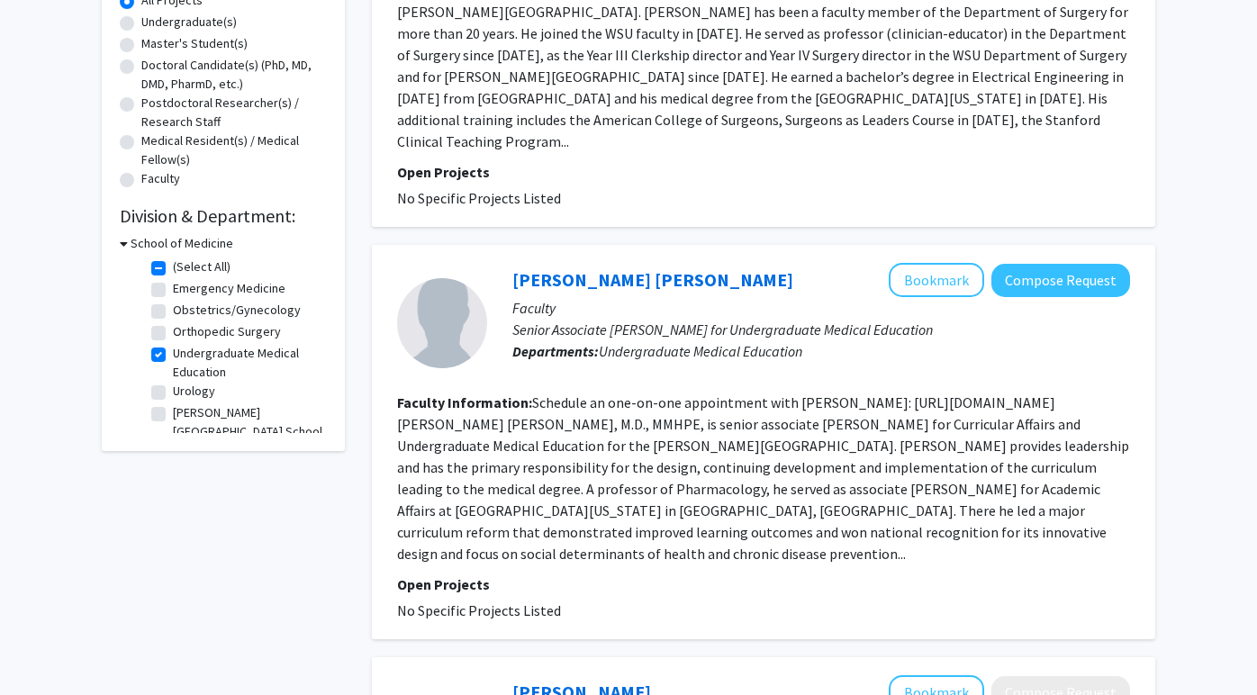
scroll to position [349, 0]
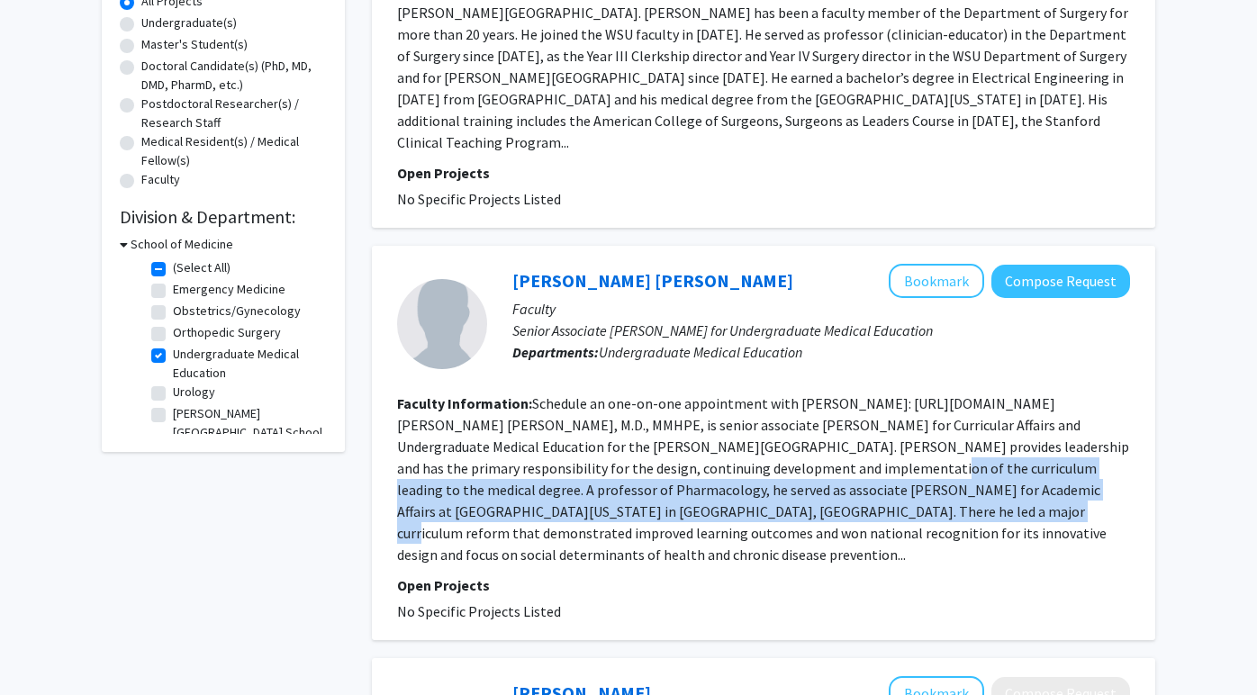
drag, startPoint x: 658, startPoint y: 442, endPoint x: 661, endPoint y: 489, distance: 47.0
click at [661, 489] on fg-read-more "Schedule an one-on-one appointment with [PERSON_NAME]: [URL][DOMAIN_NAME] [PERS…" at bounding box center [763, 479] width 732 height 169
click at [661, 460] on section "Faculty Information: Schedule an one-on-one appointment with [PERSON_NAME]: [UR…" at bounding box center [763, 479] width 733 height 173
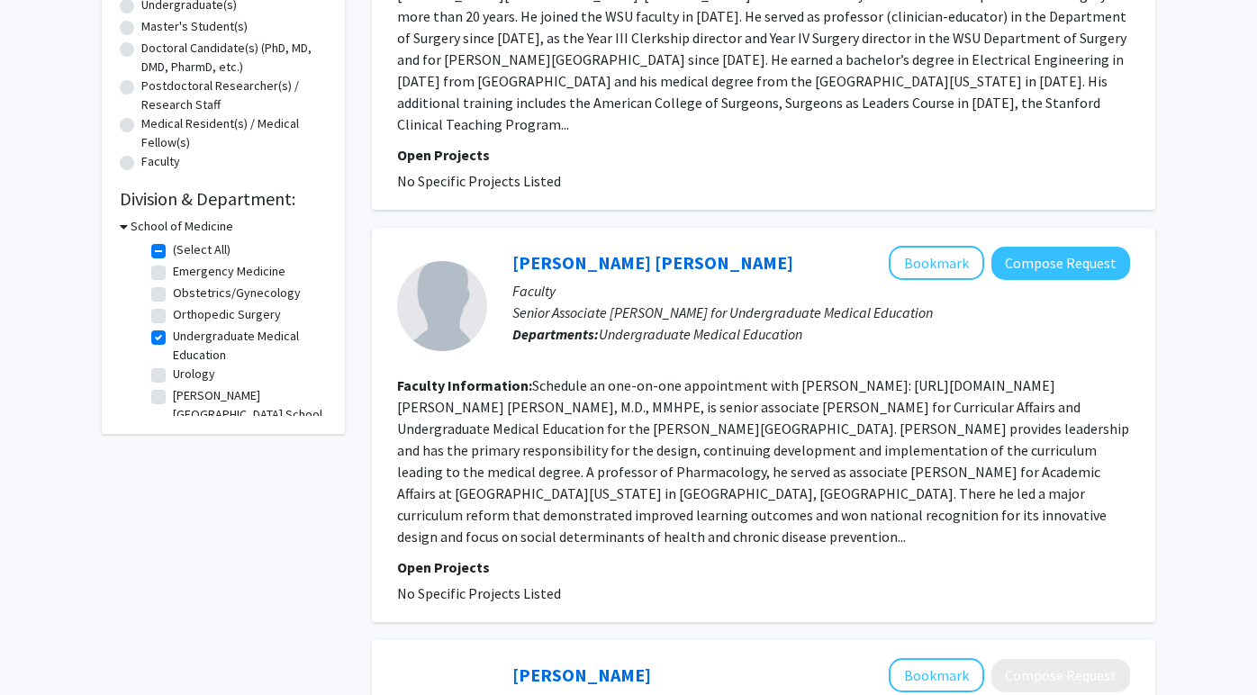
scroll to position [375, 0]
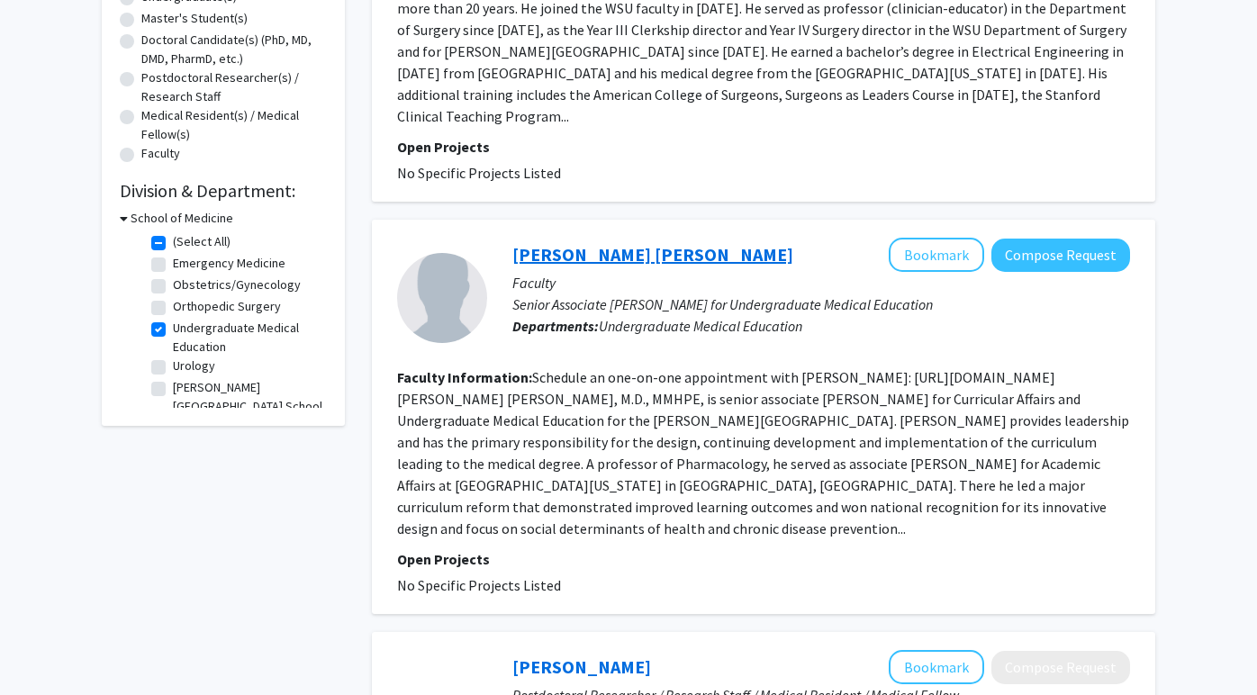
click at [662, 243] on link "[PERSON_NAME] [PERSON_NAME]" at bounding box center [653, 254] width 281 height 23
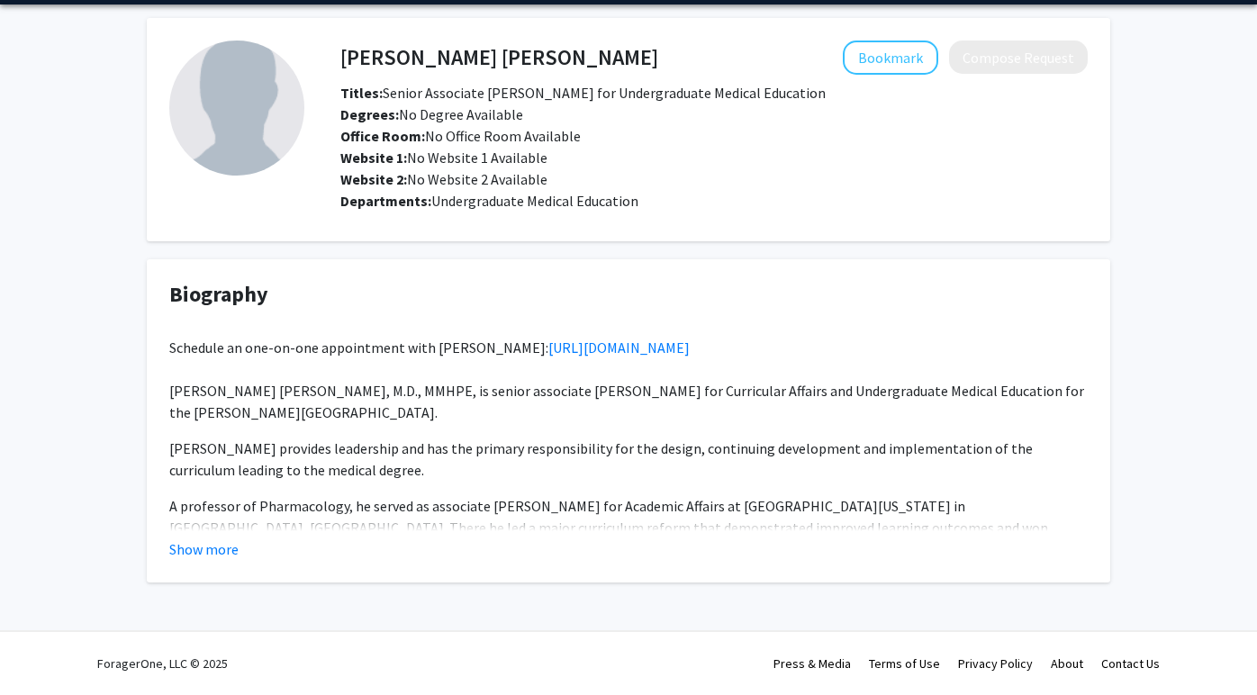
scroll to position [62, 0]
click at [220, 547] on button "Show more" at bounding box center [203, 550] width 69 height 22
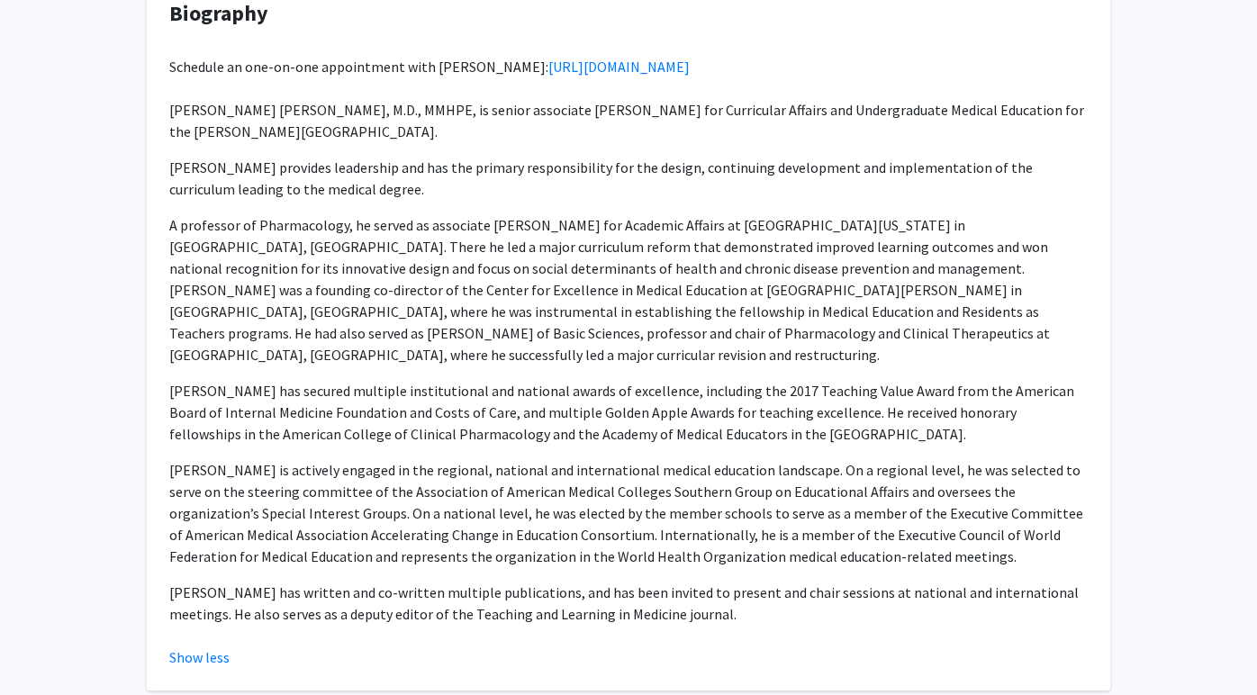
scroll to position [338, 0]
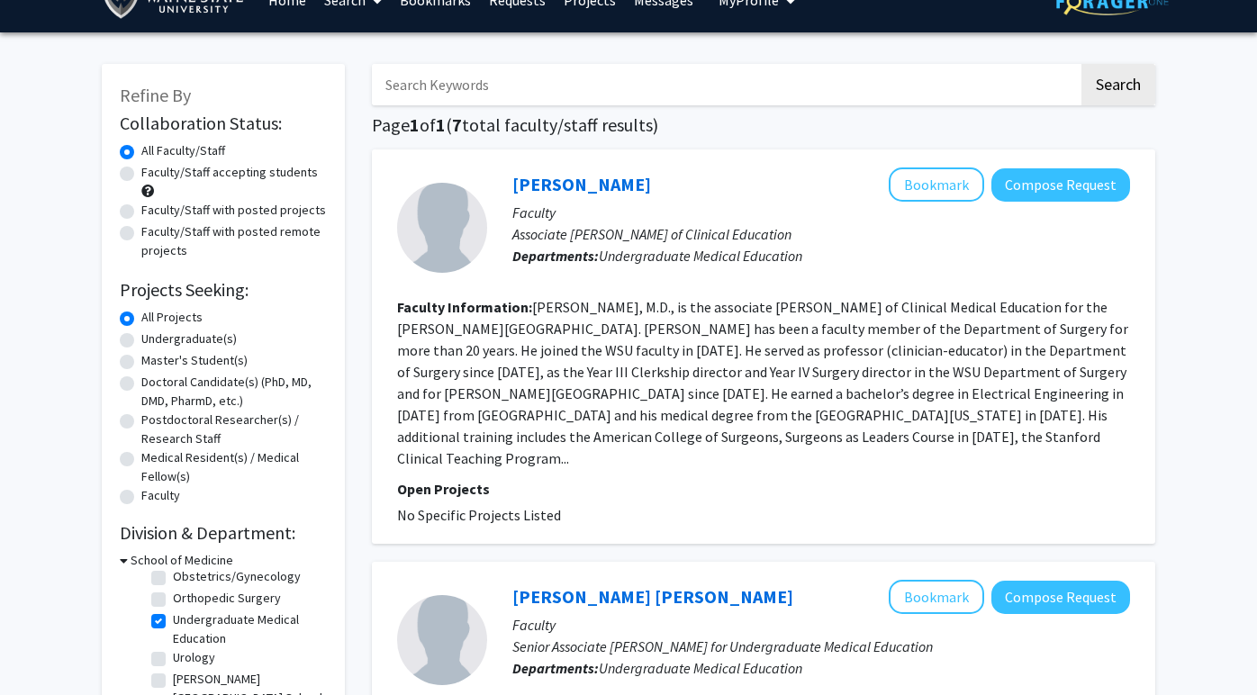
scroll to position [50, 0]
click at [173, 621] on label "Undergraduate Medical Education" at bounding box center [248, 630] width 150 height 38
click at [173, 621] on input "Undergraduate Medical Education" at bounding box center [179, 617] width 12 height 12
checkbox input "false"
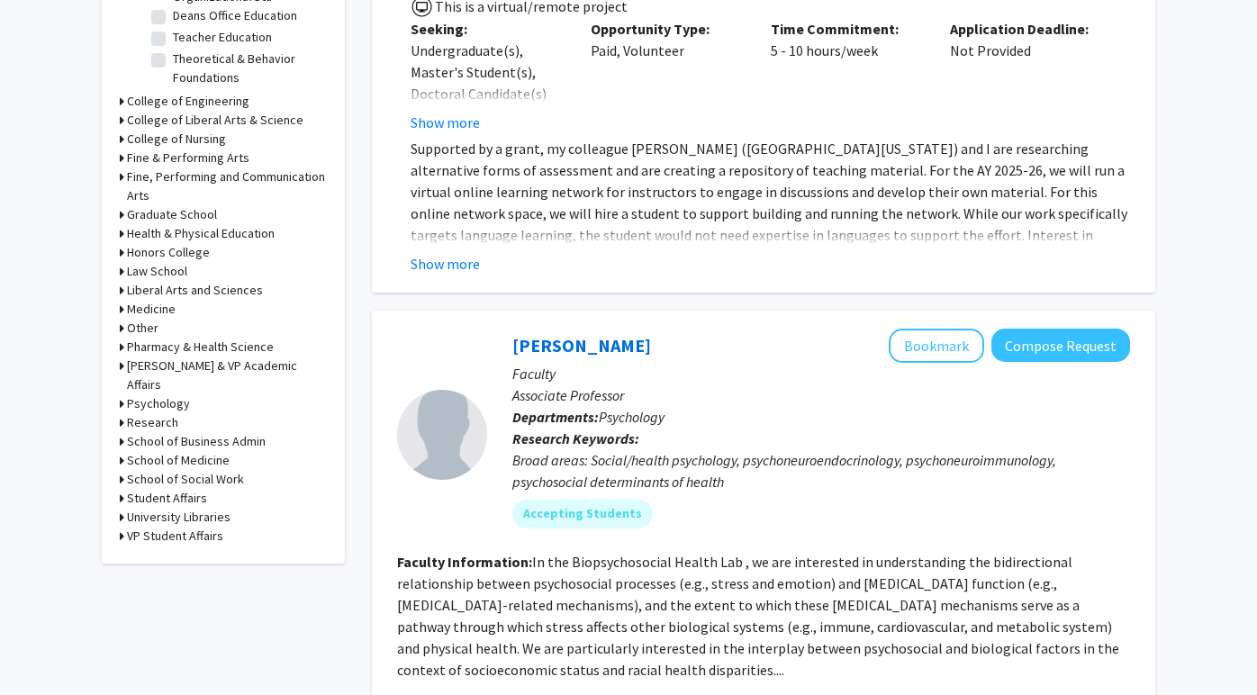
scroll to position [667, 0]
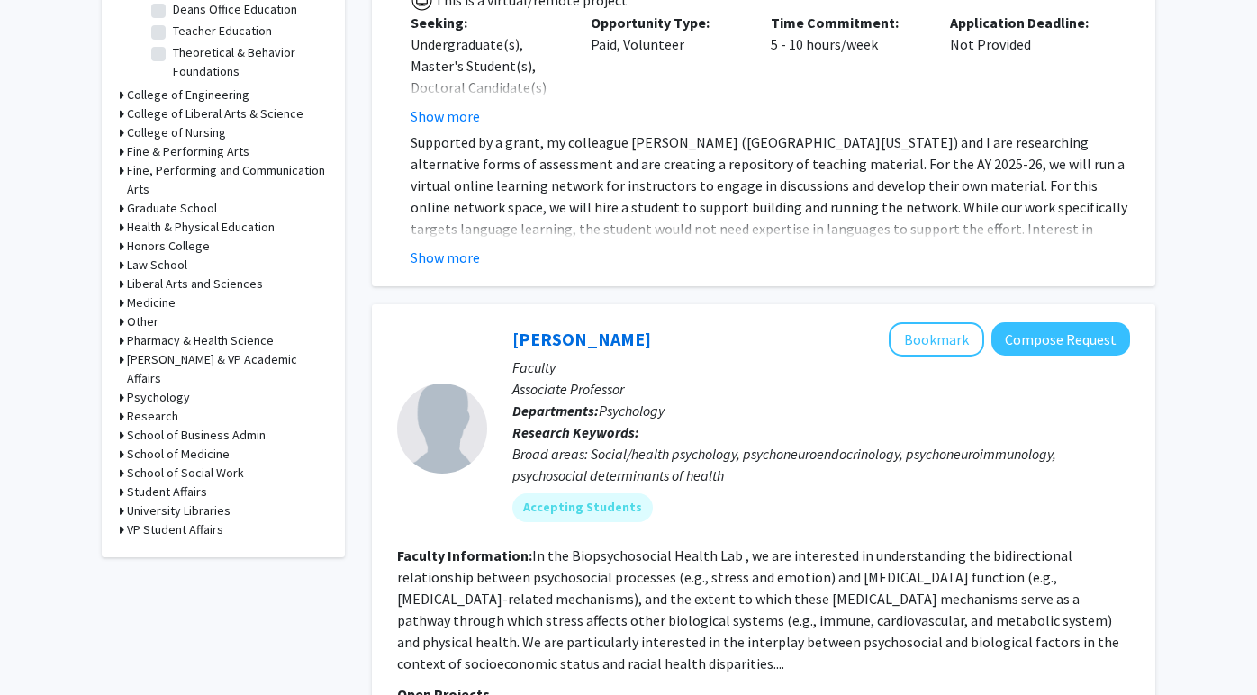
click at [175, 445] on h3 "School of Medicine" at bounding box center [178, 454] width 103 height 19
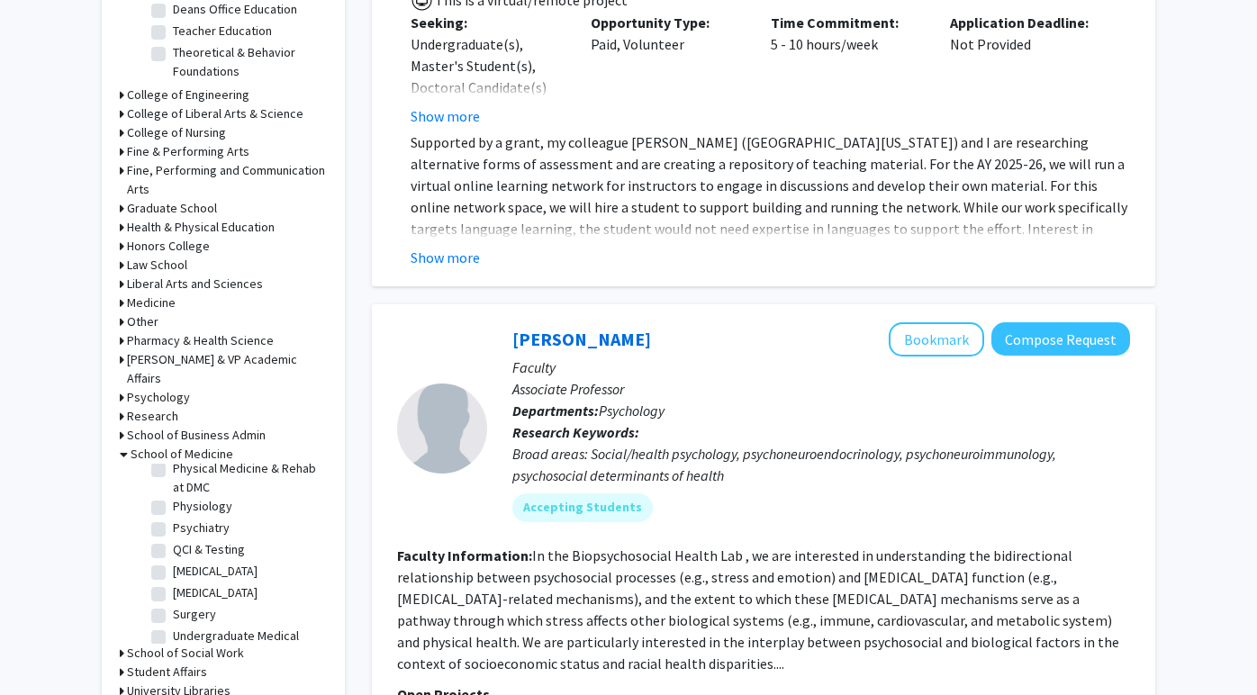
scroll to position [604, 0]
click at [173, 513] on label "Psychiatry" at bounding box center [201, 522] width 57 height 19
click at [173, 513] on input "Psychiatry" at bounding box center [179, 519] width 12 height 12
checkbox input "true"
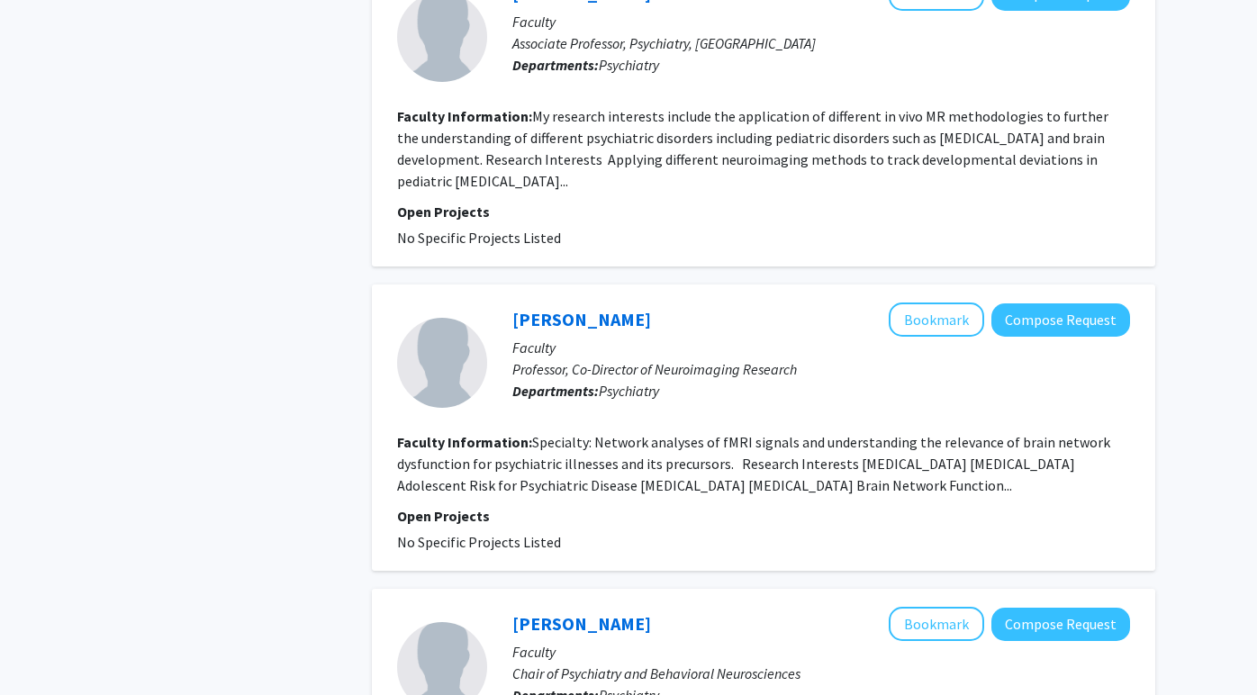
scroll to position [2227, 0]
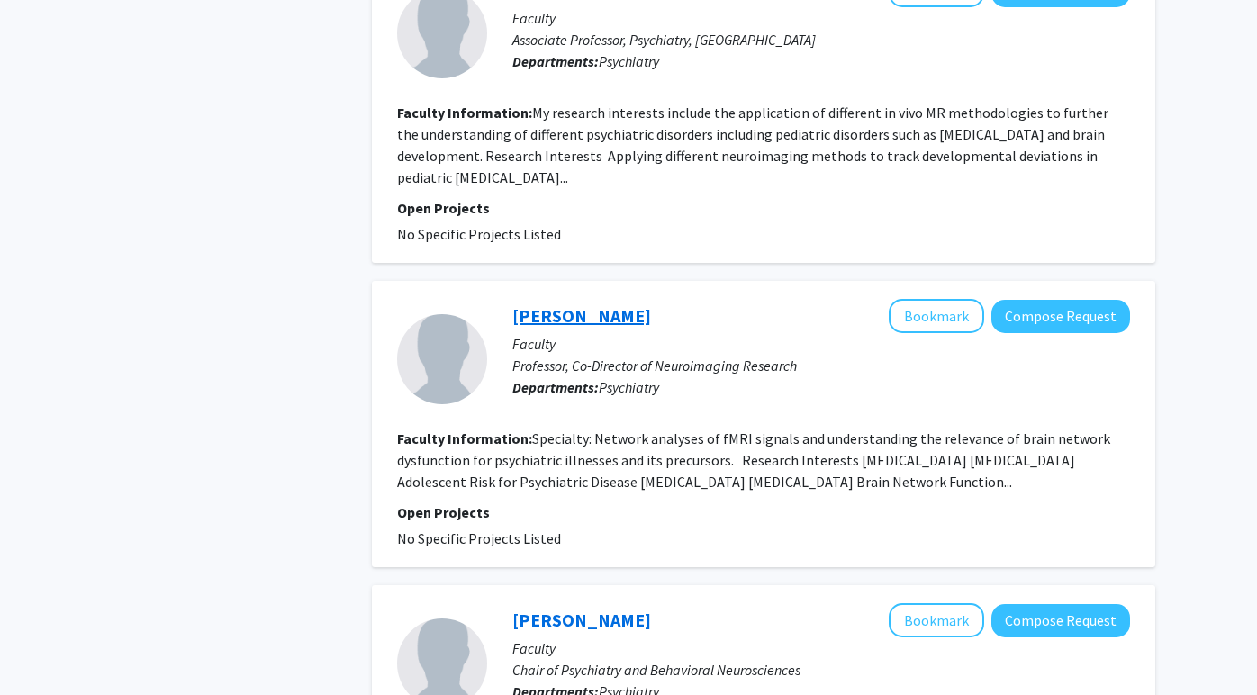
click at [546, 304] on link "[PERSON_NAME]" at bounding box center [582, 315] width 139 height 23
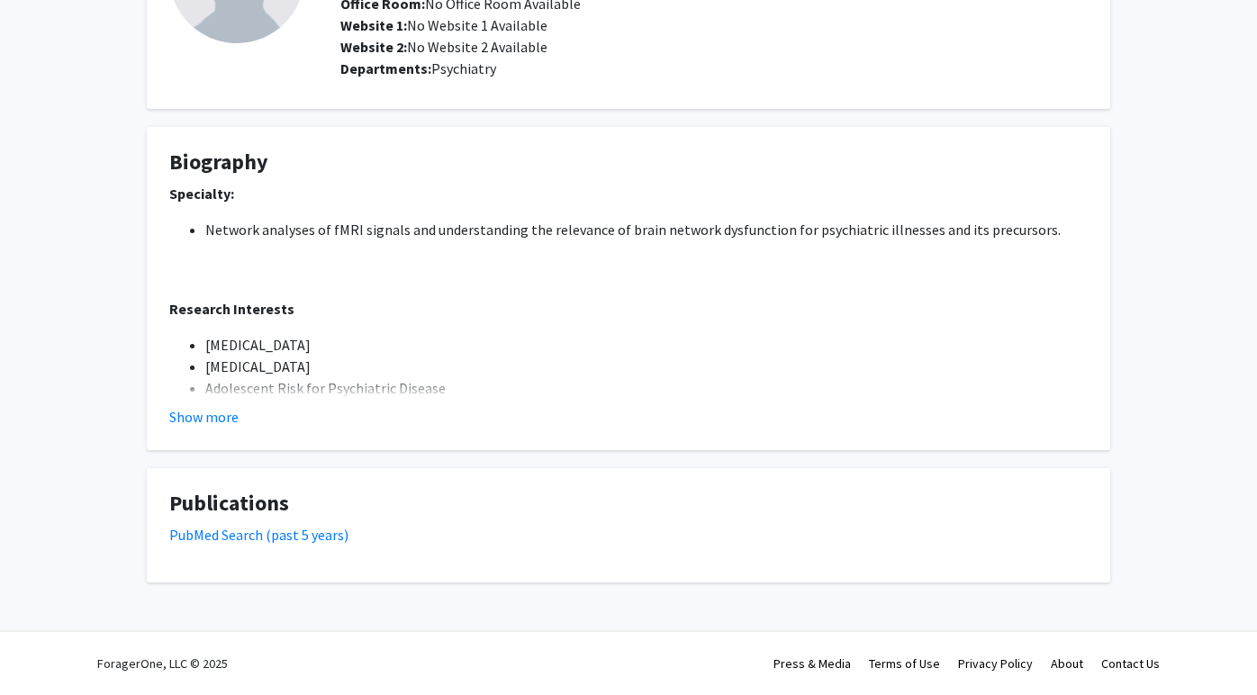
scroll to position [194, 0]
click at [220, 421] on button "Show more" at bounding box center [203, 417] width 69 height 22
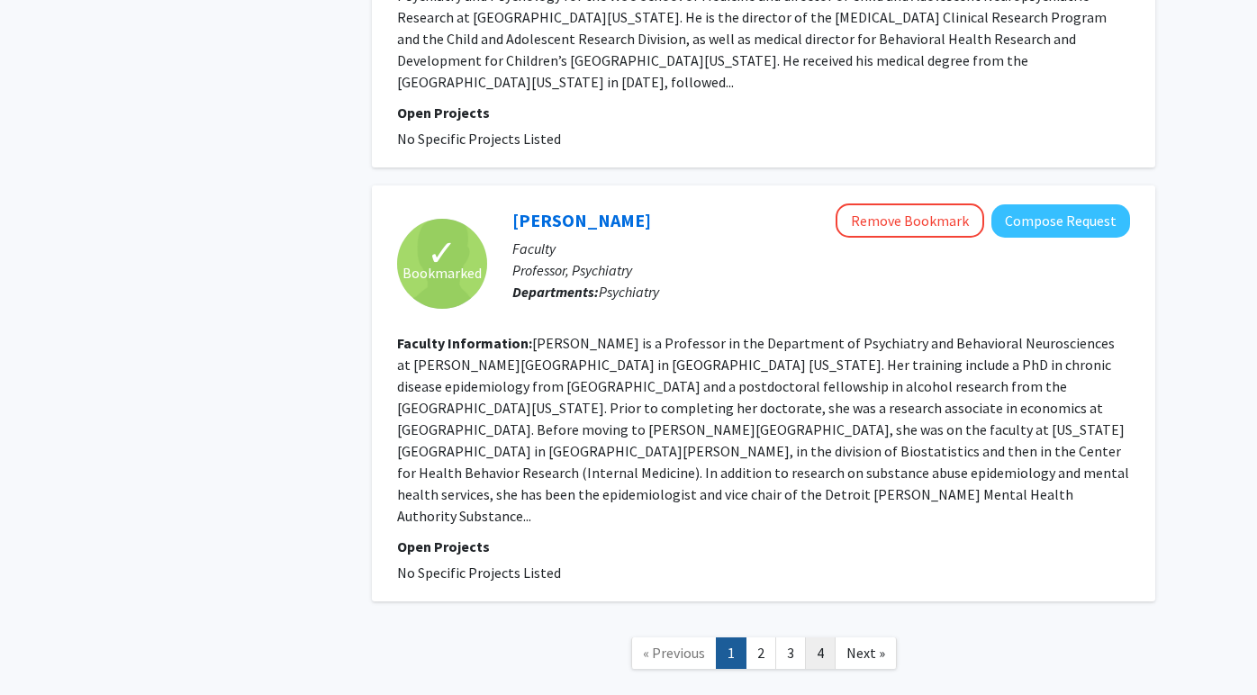
scroll to position [3038, 0]
click at [763, 639] on link "2" at bounding box center [761, 655] width 31 height 32
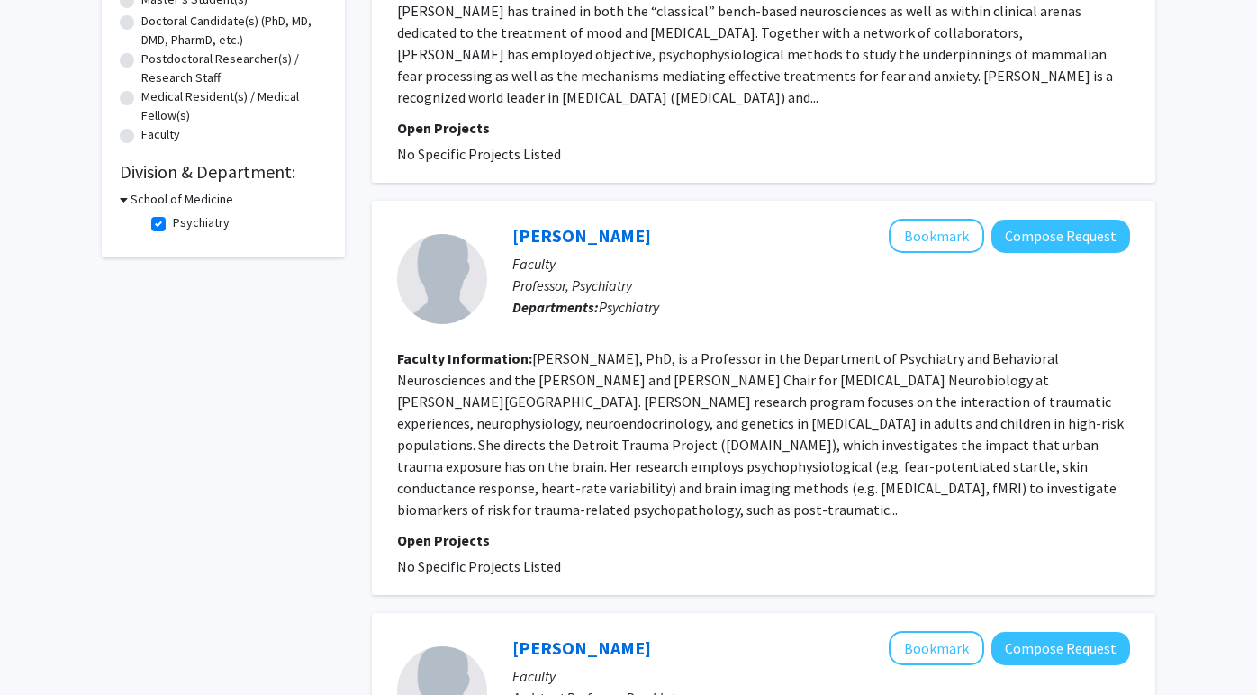
scroll to position [400, 0]
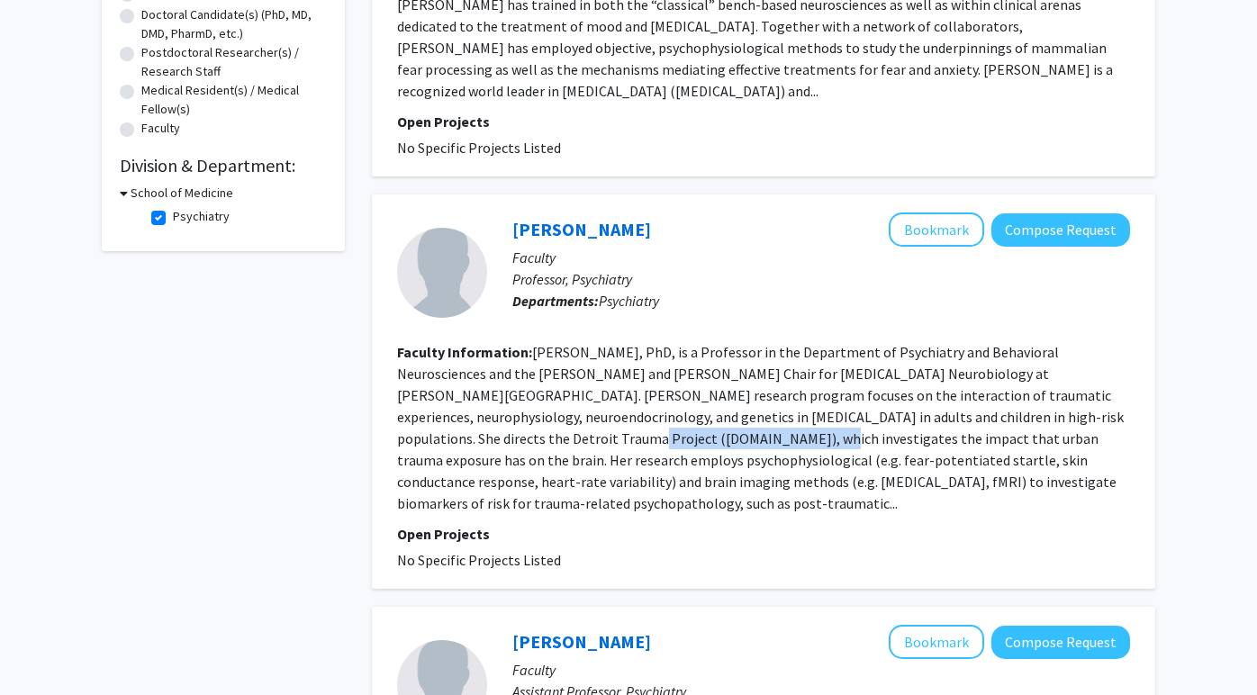
drag, startPoint x: 591, startPoint y: 422, endPoint x: 404, endPoint y: 409, distance: 186.9
click at [404, 409] on section "Faculty Information: [PERSON_NAME], PhD, is a Professor in the Department of Ps…" at bounding box center [763, 427] width 733 height 173
copy fg-read-more "[DOMAIN_NAME]"
click at [930, 345] on section "Faculty Information: [PERSON_NAME], PhD, is a Professor in the Department of Ps…" at bounding box center [763, 427] width 733 height 173
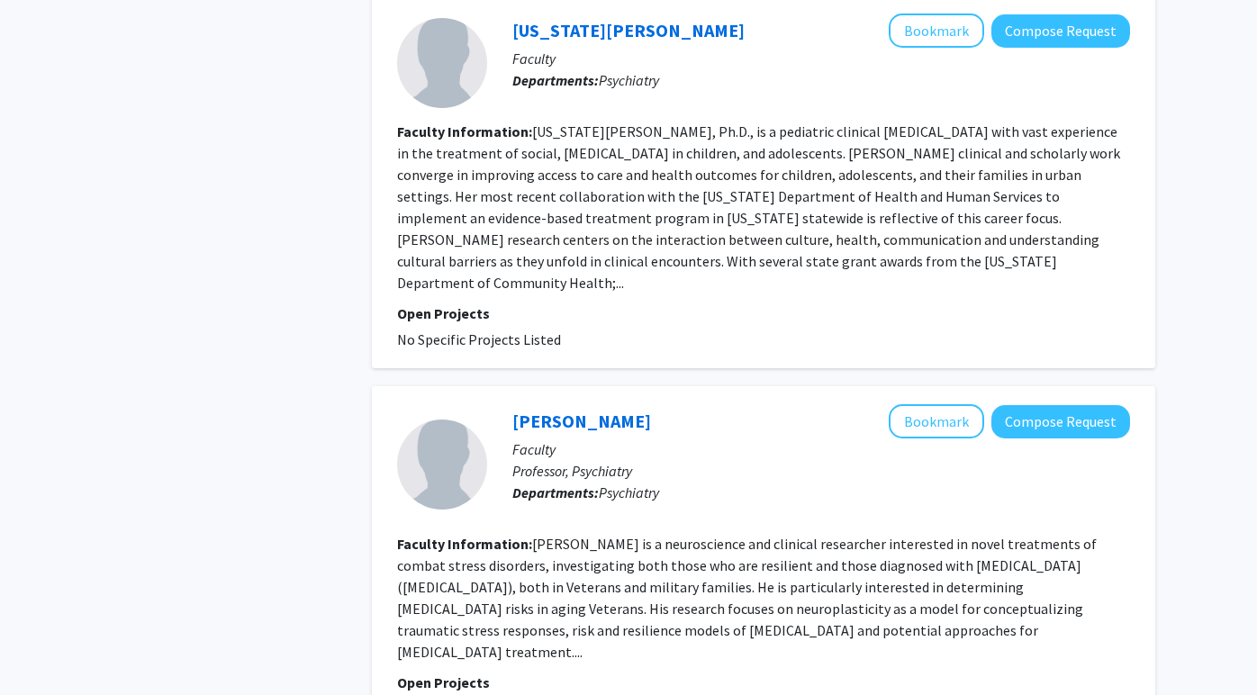
scroll to position [3163, 0]
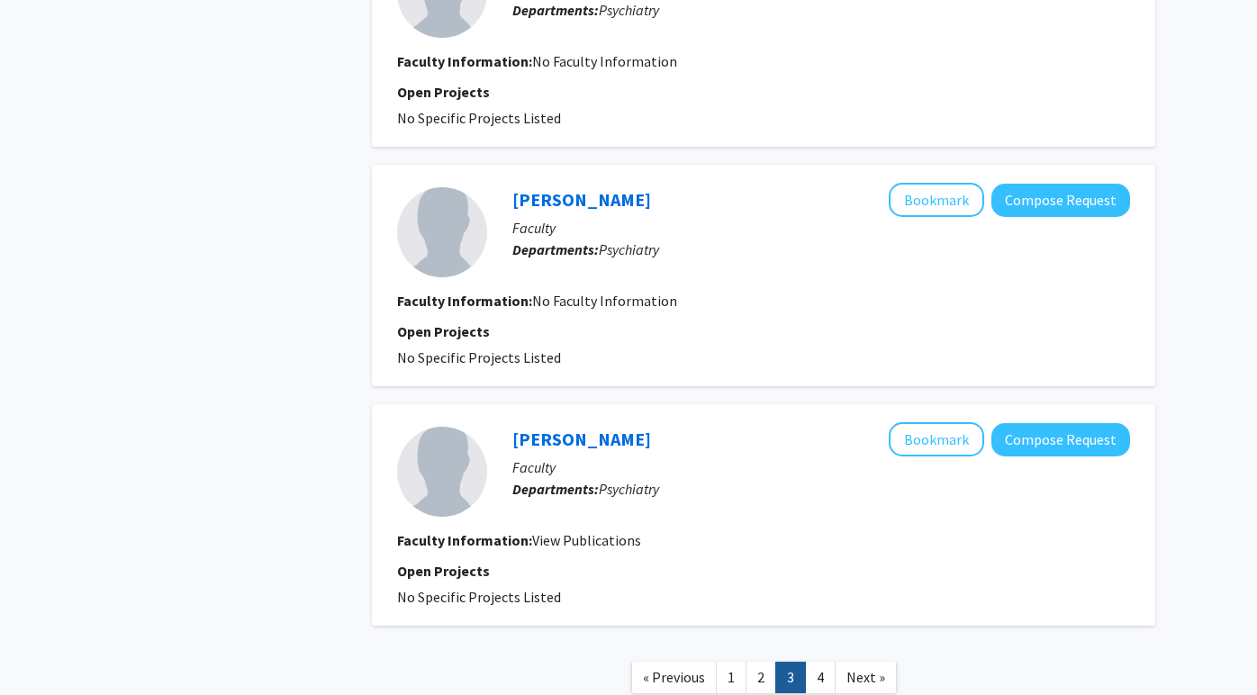
scroll to position [2210, 0]
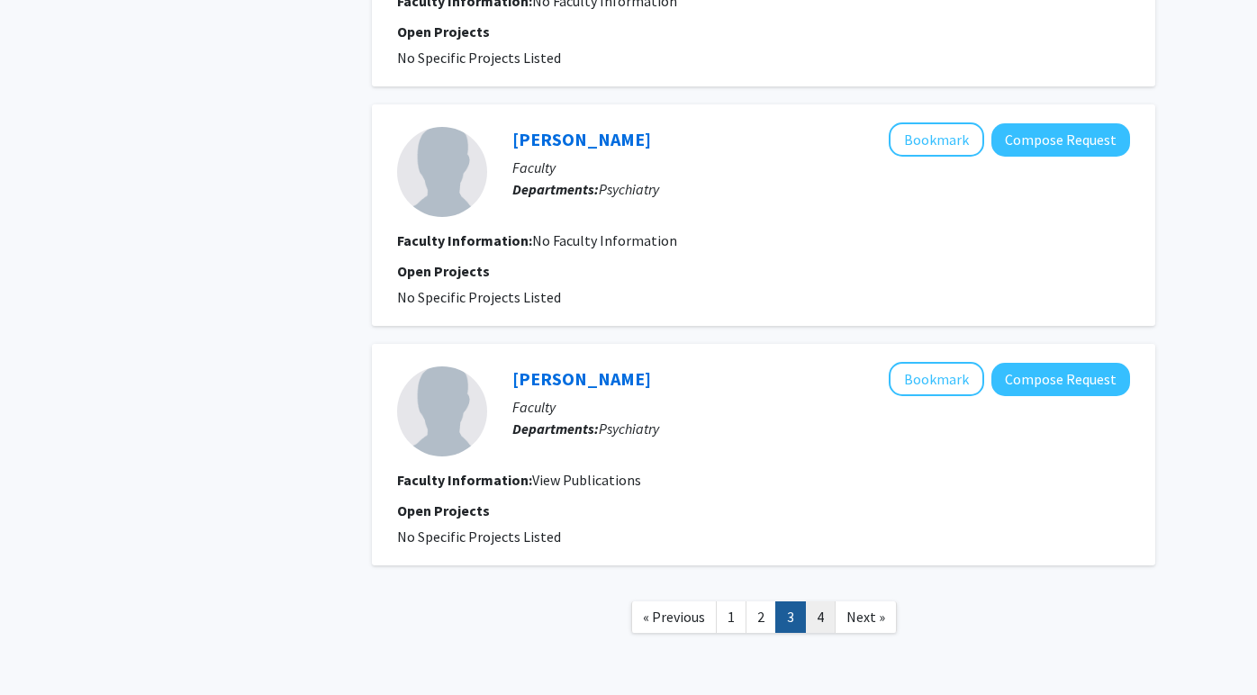
click at [813, 602] on link "4" at bounding box center [820, 618] width 31 height 32
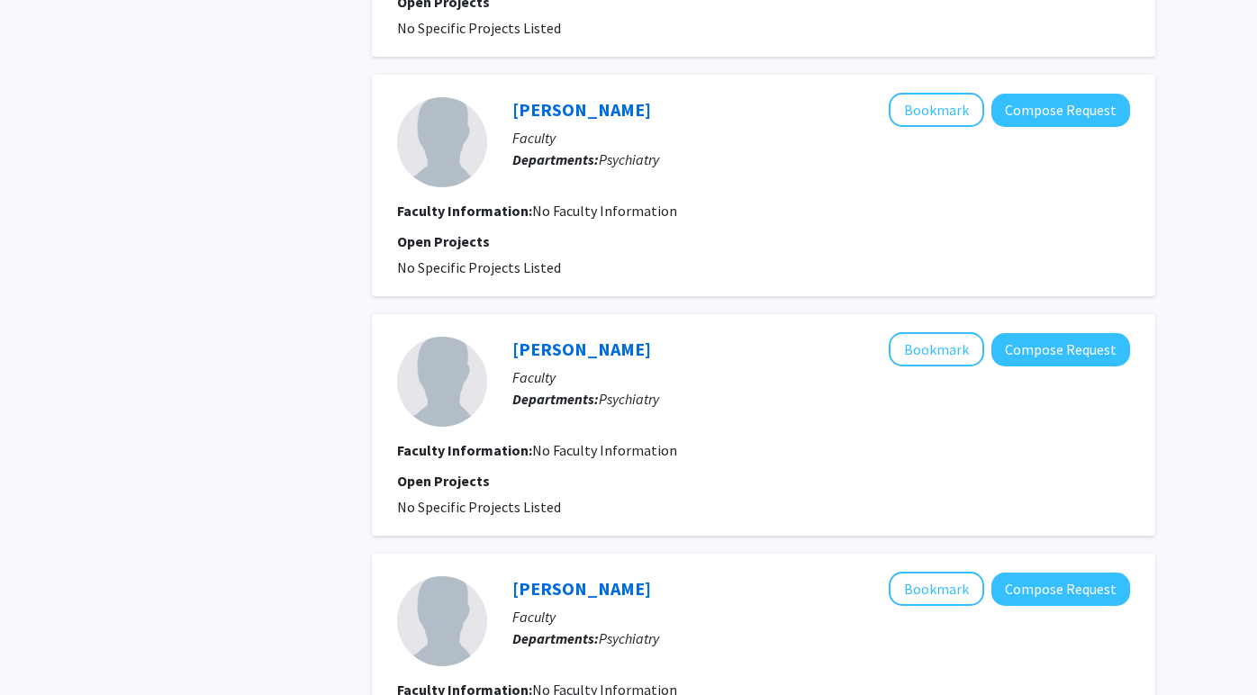
scroll to position [1093, 0]
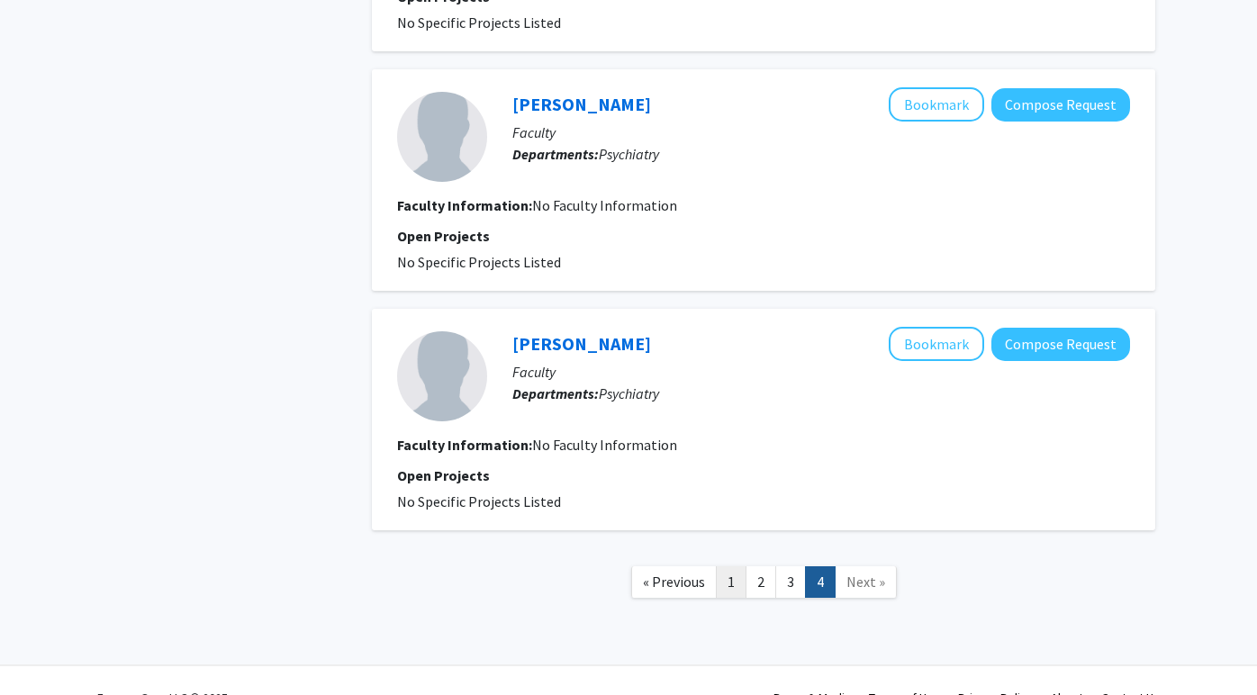
click at [729, 593] on link "1" at bounding box center [731, 583] width 31 height 32
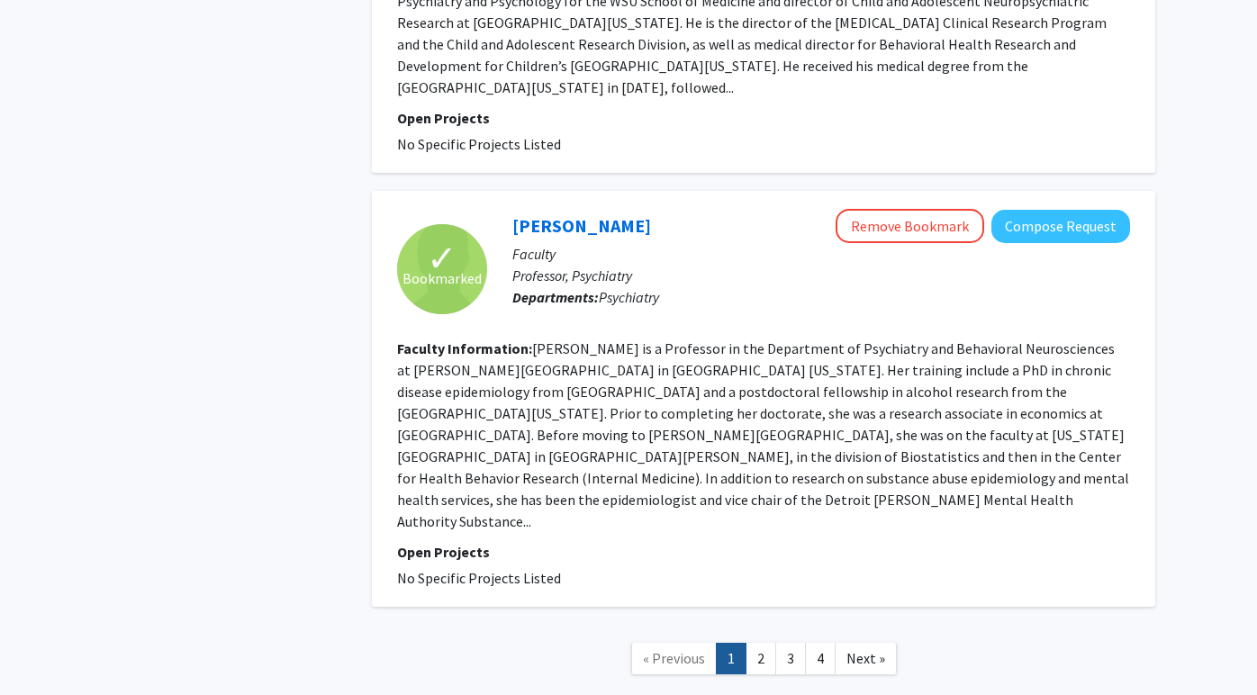
scroll to position [3036, 0]
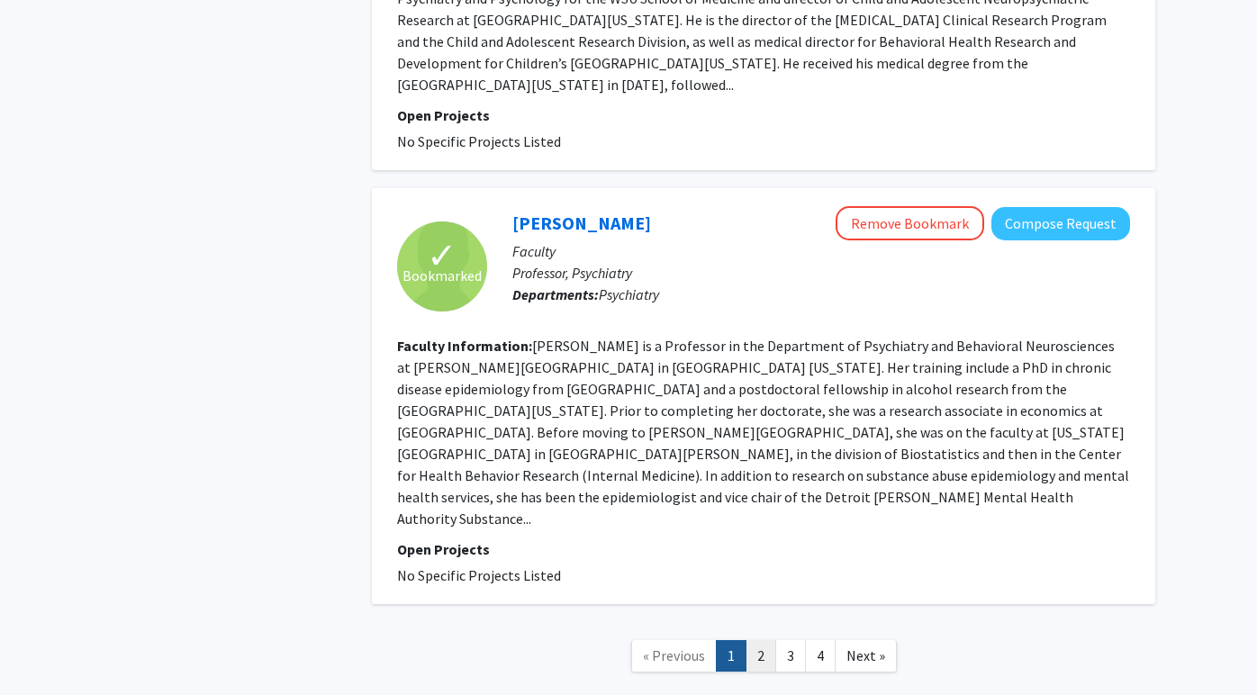
click at [763, 640] on link "2" at bounding box center [761, 656] width 31 height 32
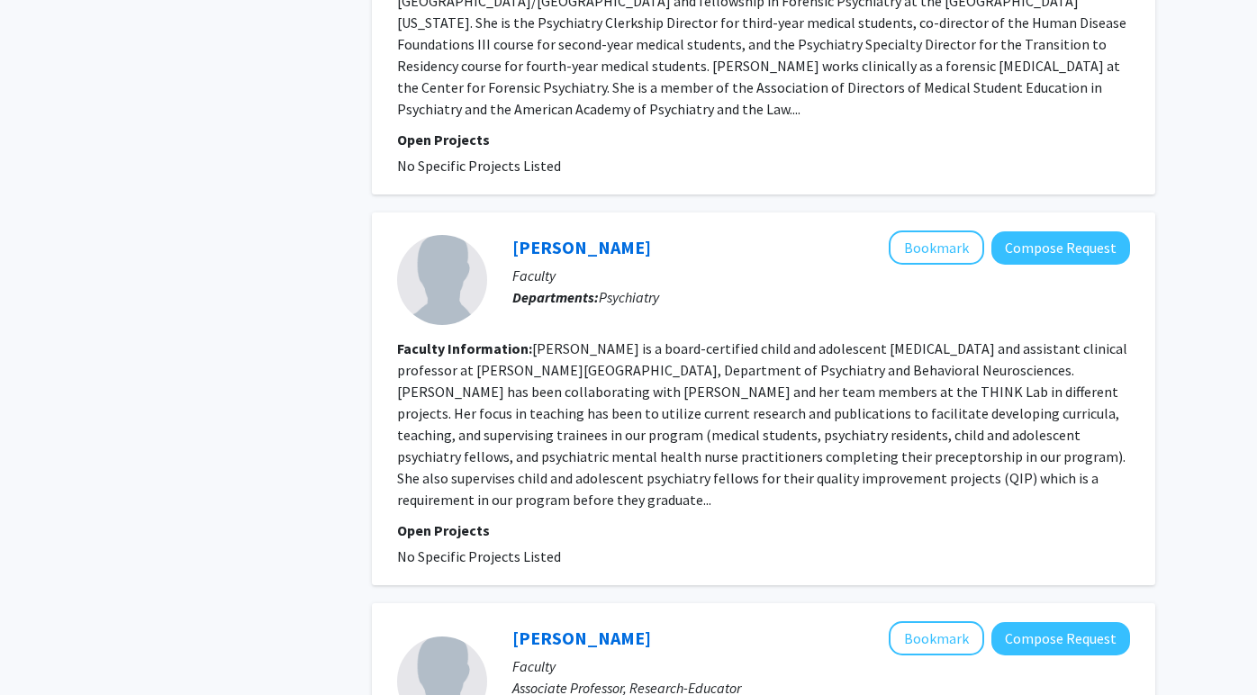
scroll to position [2082, 0]
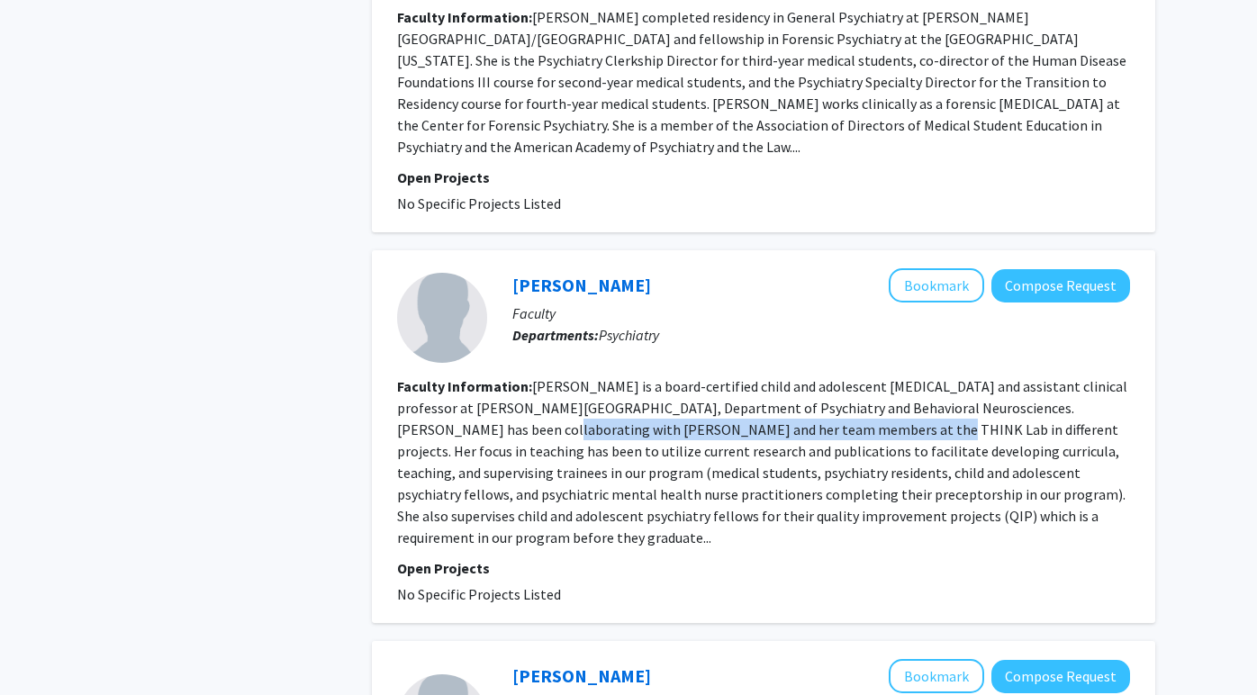
drag, startPoint x: 398, startPoint y: 365, endPoint x: 756, endPoint y: 367, distance: 357.6
click at [756, 377] on fg-read-more "[PERSON_NAME] is a board-certified child and adolescent [MEDICAL_DATA] and assi…" at bounding box center [762, 461] width 730 height 169
copy fg-read-more "[PERSON_NAME] and her team members at the THINK Lab"
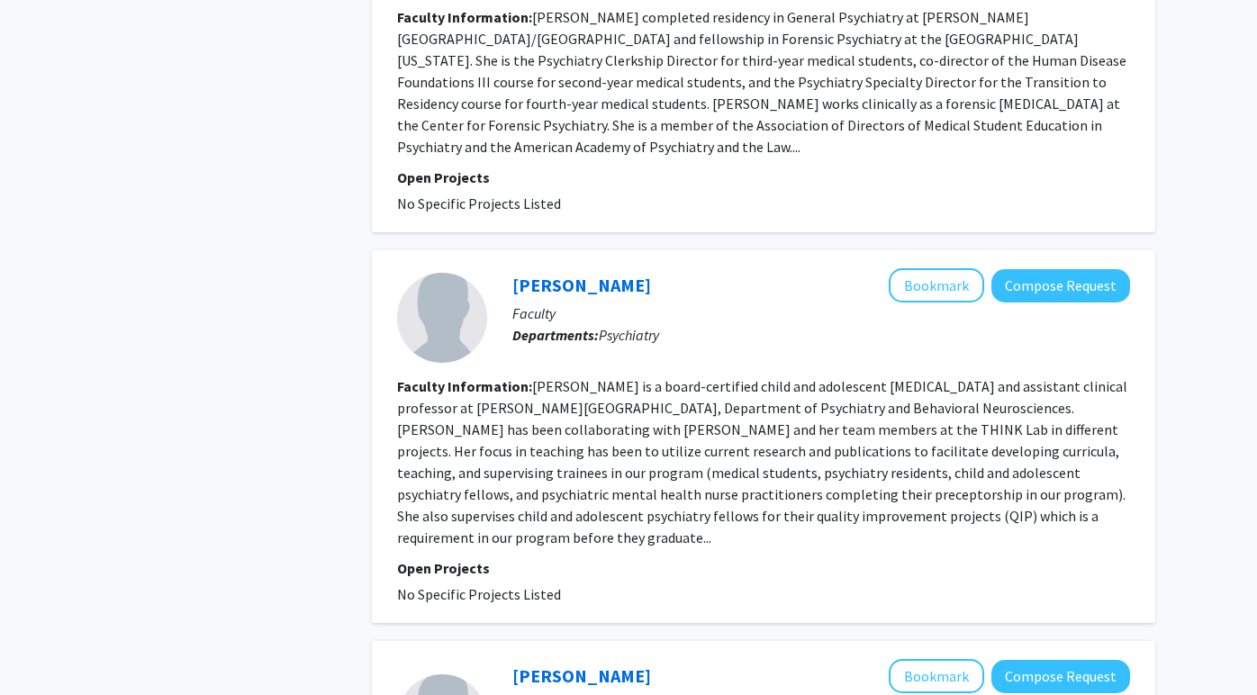
click at [897, 413] on fg-read-more "[PERSON_NAME] is a board-certified child and adolescent [MEDICAL_DATA] and assi…" at bounding box center [762, 461] width 730 height 169
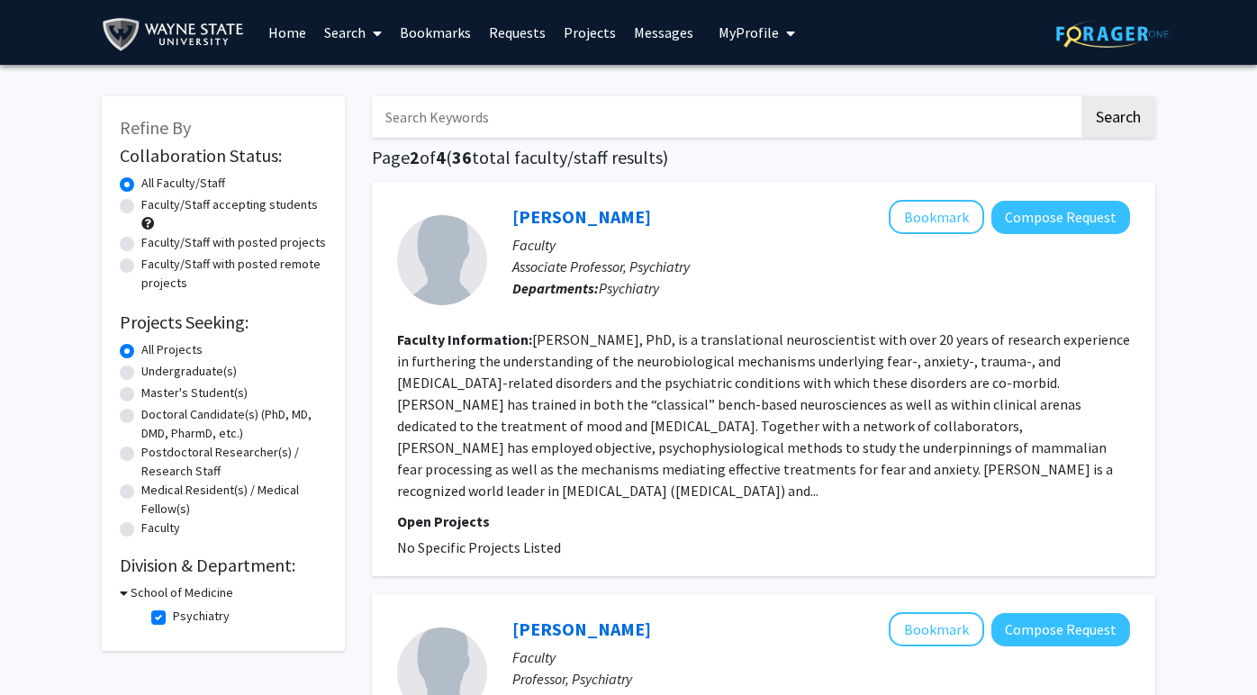
scroll to position [0, 0]
click at [747, 49] on button "My Profile" at bounding box center [756, 32] width 87 height 65
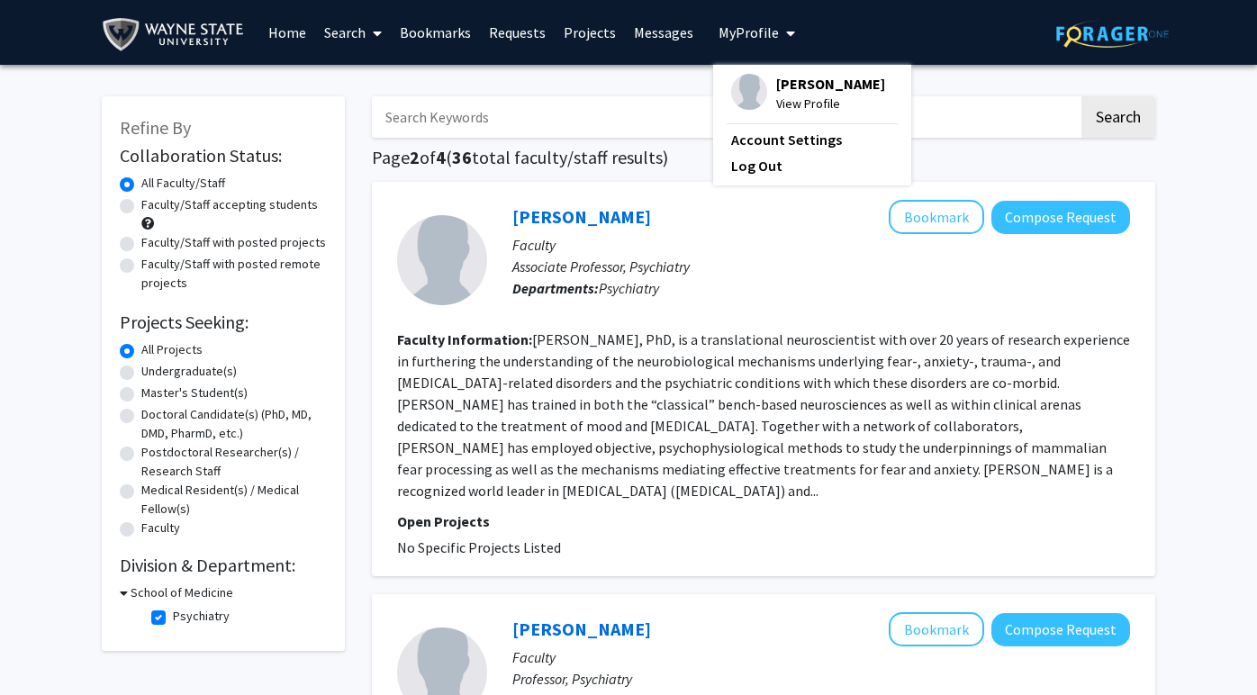
click at [763, 92] on div "[PERSON_NAME] View Profile" at bounding box center [808, 94] width 154 height 40
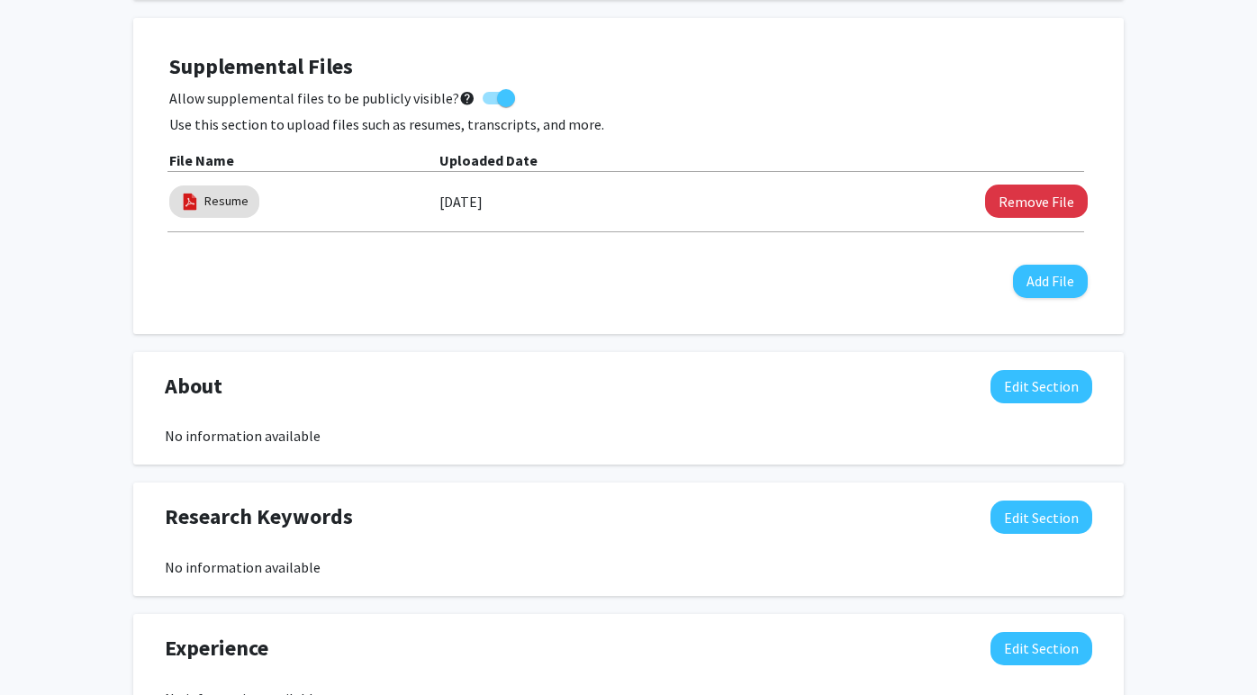
scroll to position [533, 0]
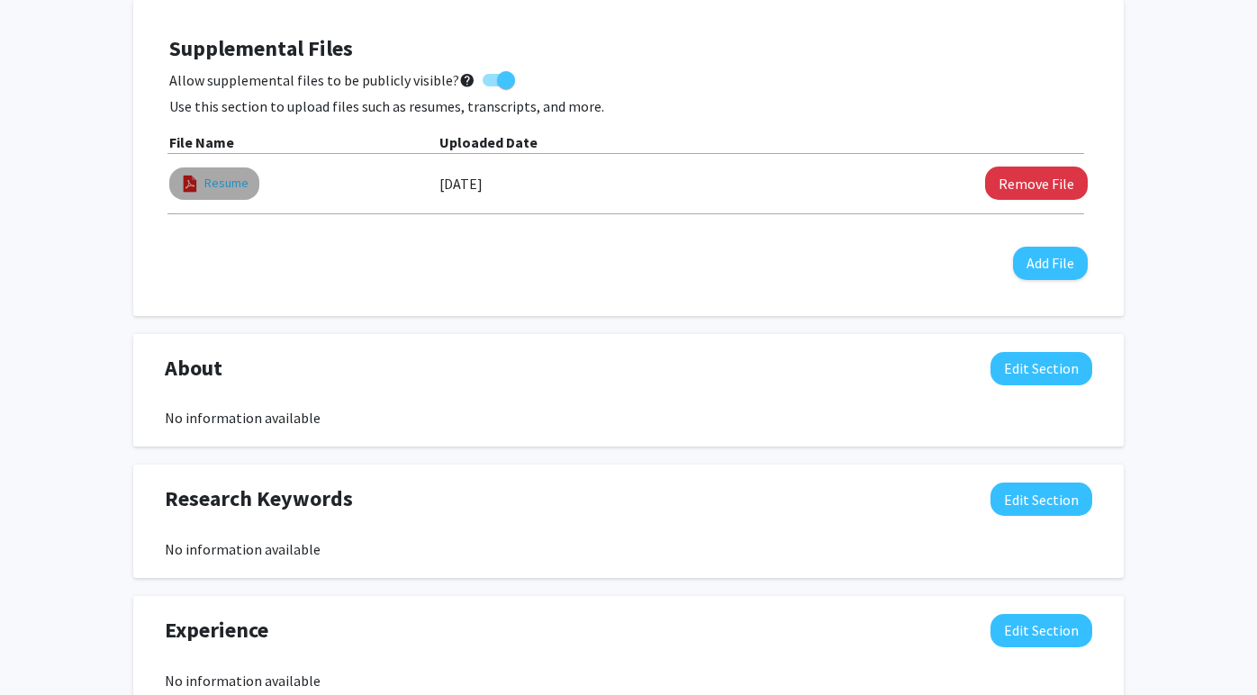
click at [207, 180] on link "Resume" at bounding box center [226, 183] width 44 height 19
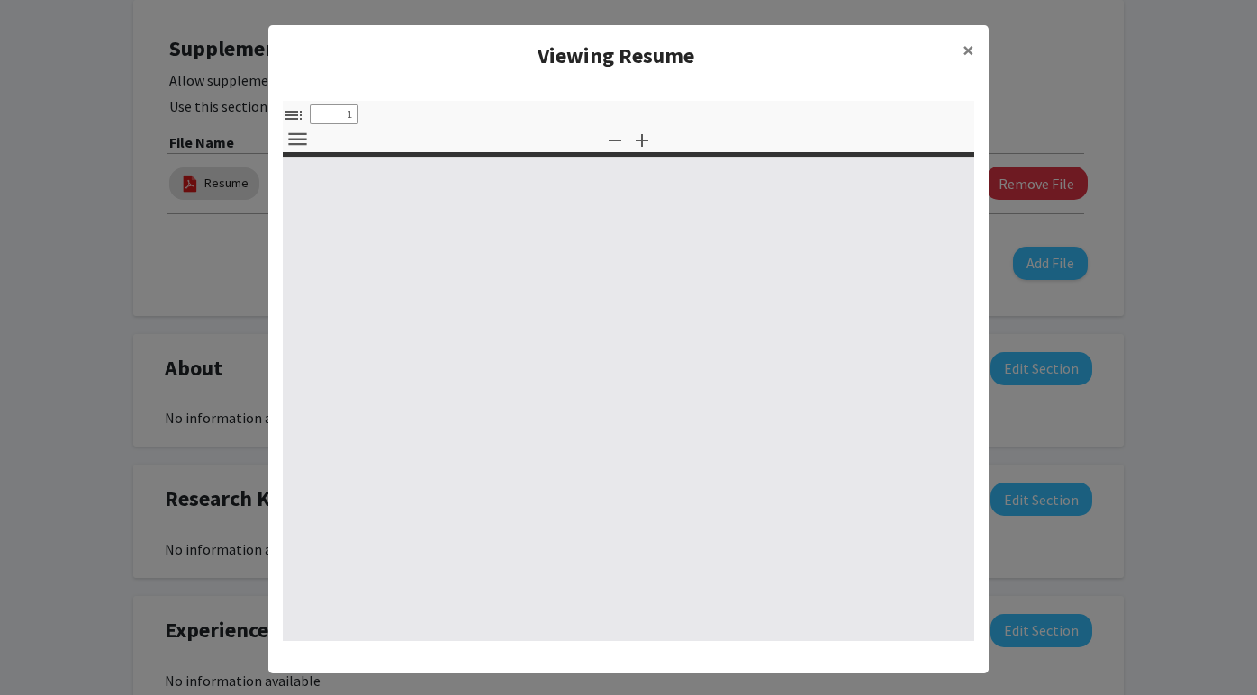
select select "custom"
type input "0"
select select "custom"
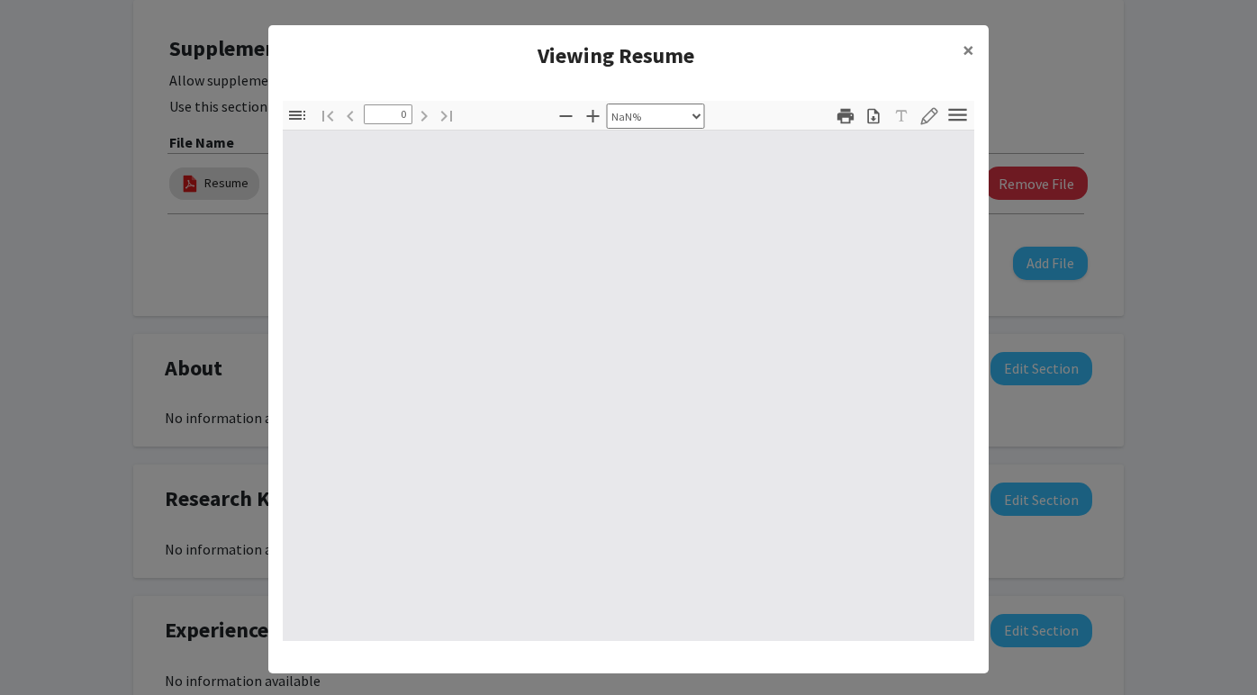
type input "1"
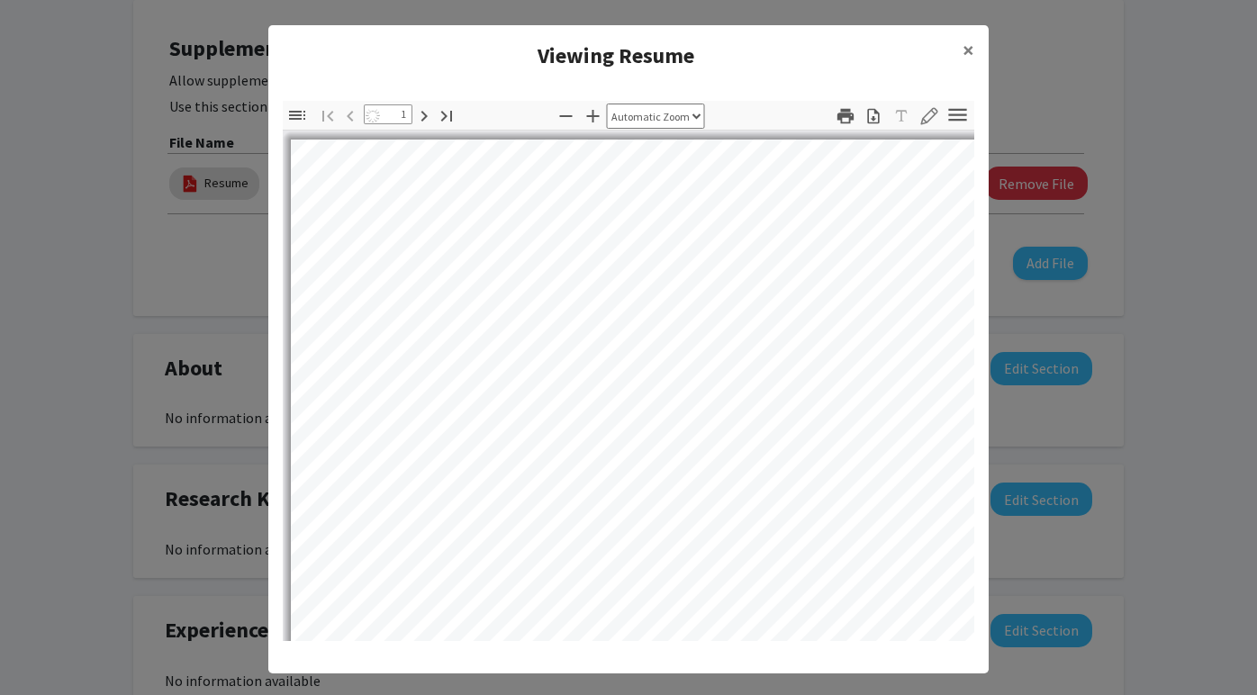
select select "auto"
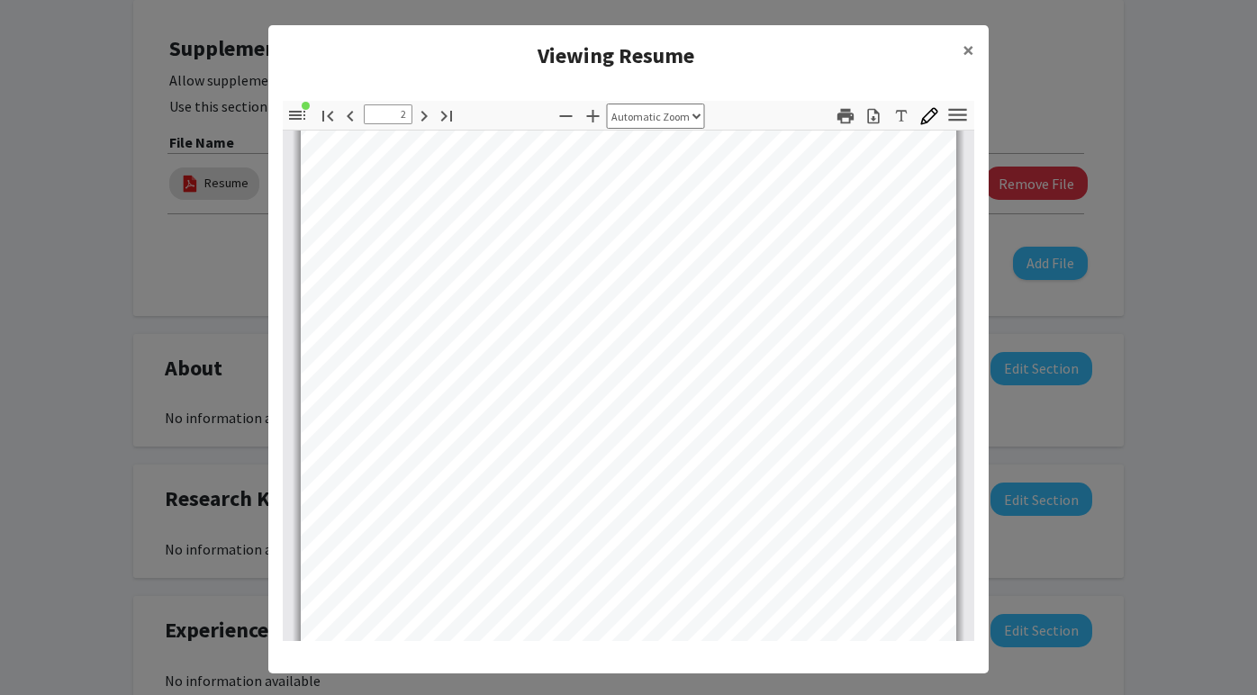
scroll to position [1117, 0]
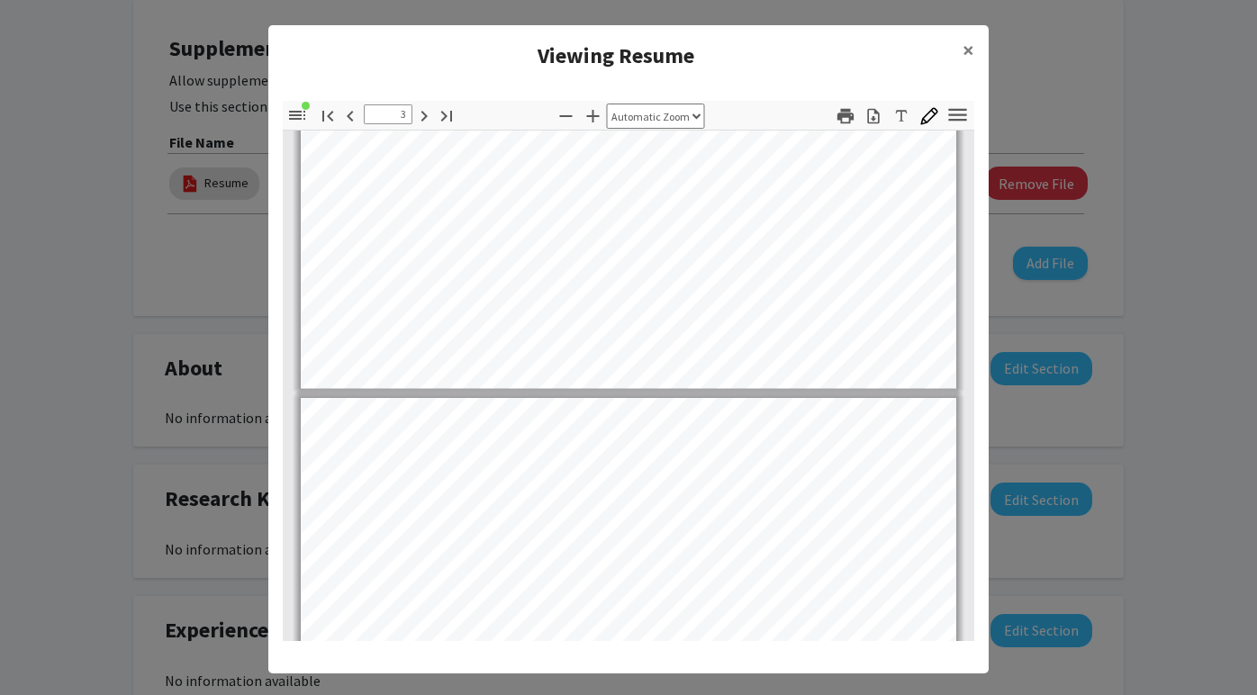
type input "4"
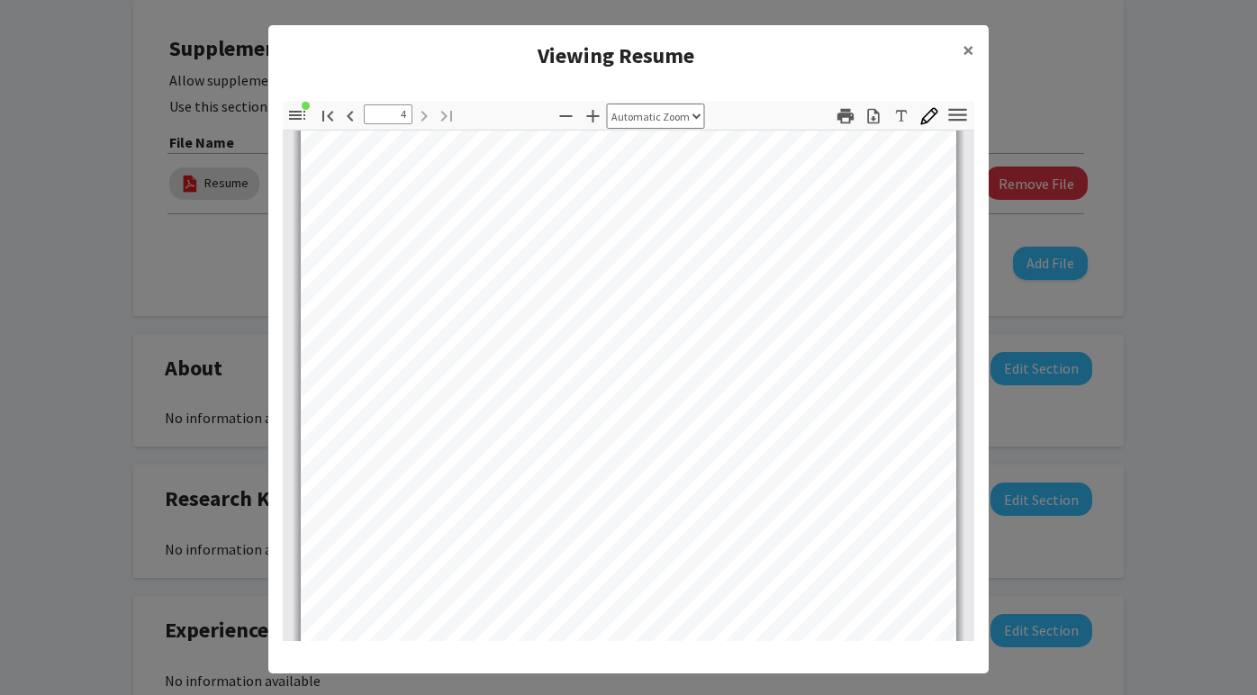
scroll to position [2688, 0]
click at [965, 54] on span "×" at bounding box center [969, 50] width 12 height 28
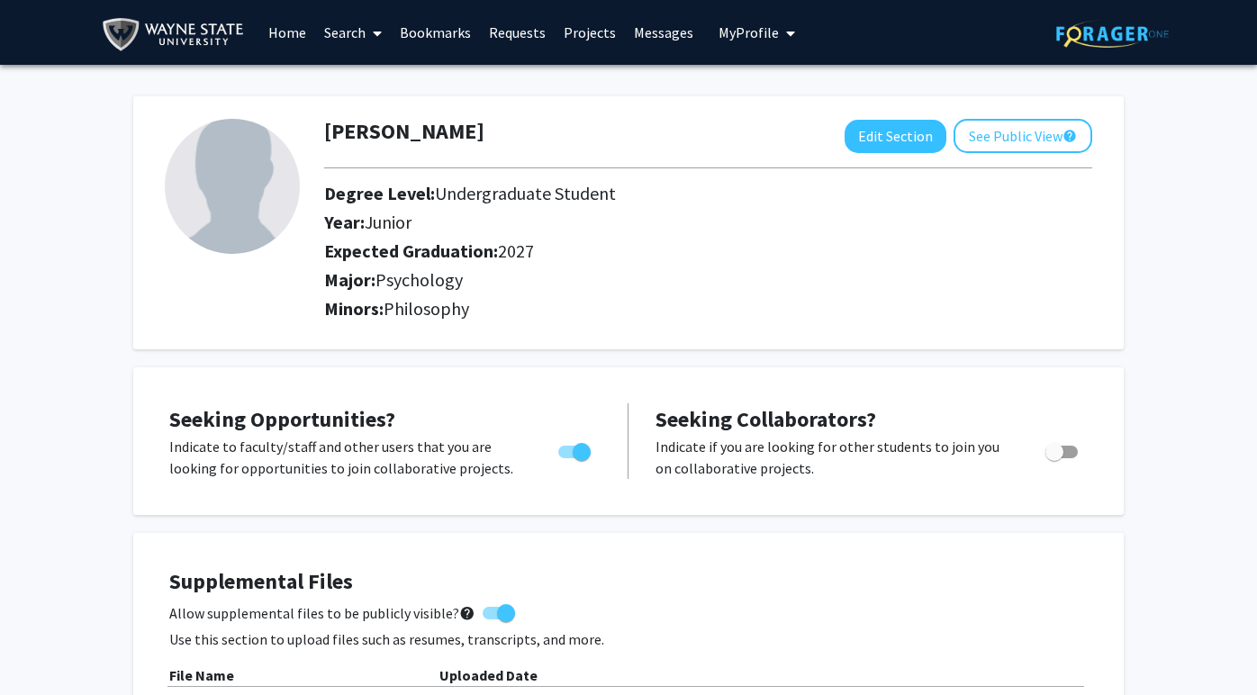
scroll to position [0, 0]
click at [1008, 136] on button "See Public View help" at bounding box center [1023, 136] width 139 height 34
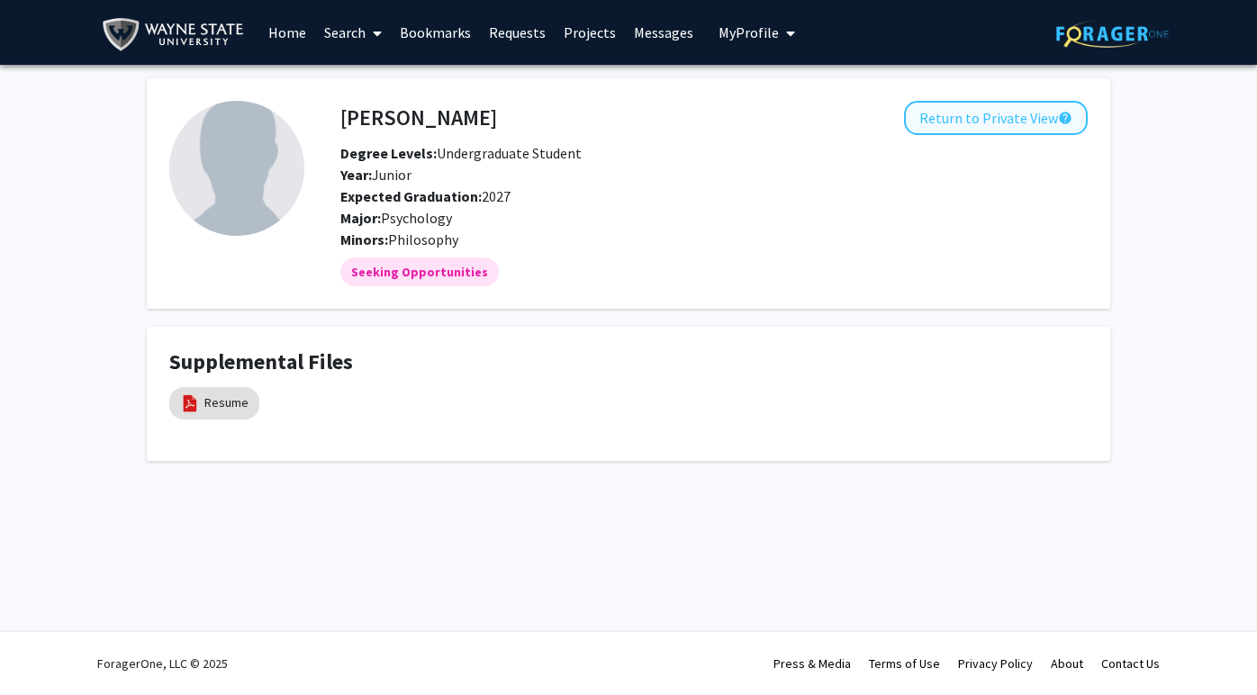
click at [1006, 128] on button "Return to Private View help" at bounding box center [996, 118] width 184 height 34
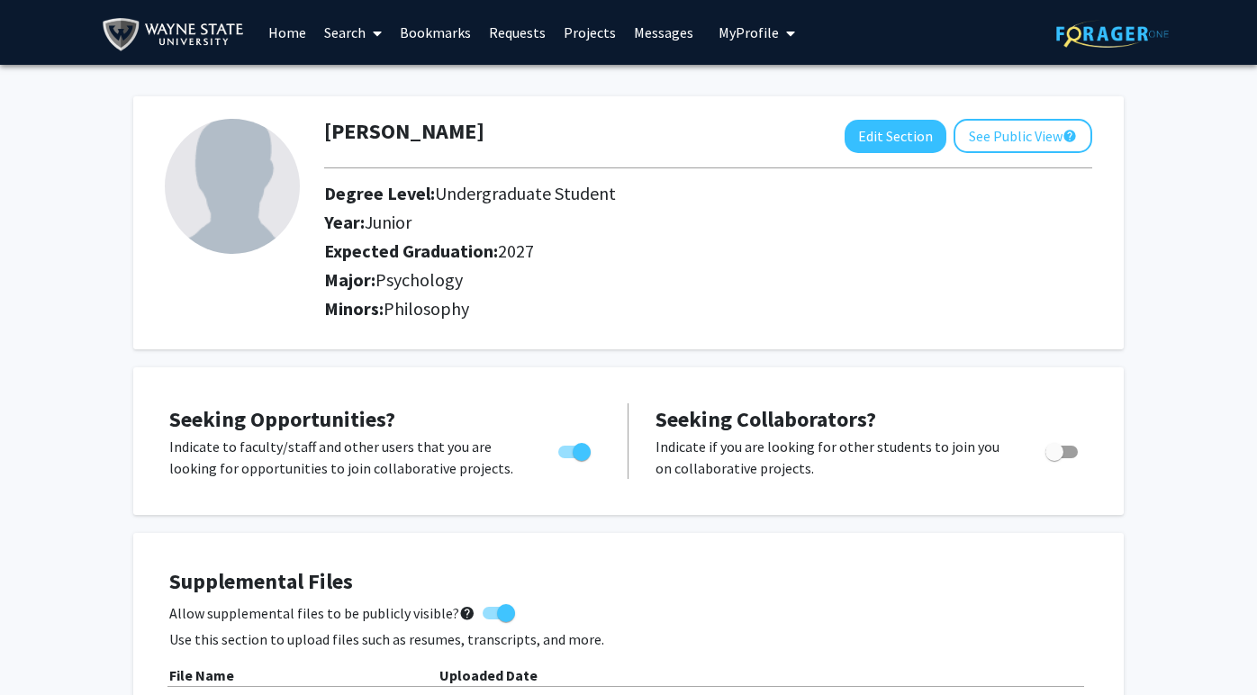
click at [378, 37] on icon at bounding box center [377, 33] width 9 height 14
click at [437, 28] on link "Bookmarks" at bounding box center [435, 32] width 89 height 63
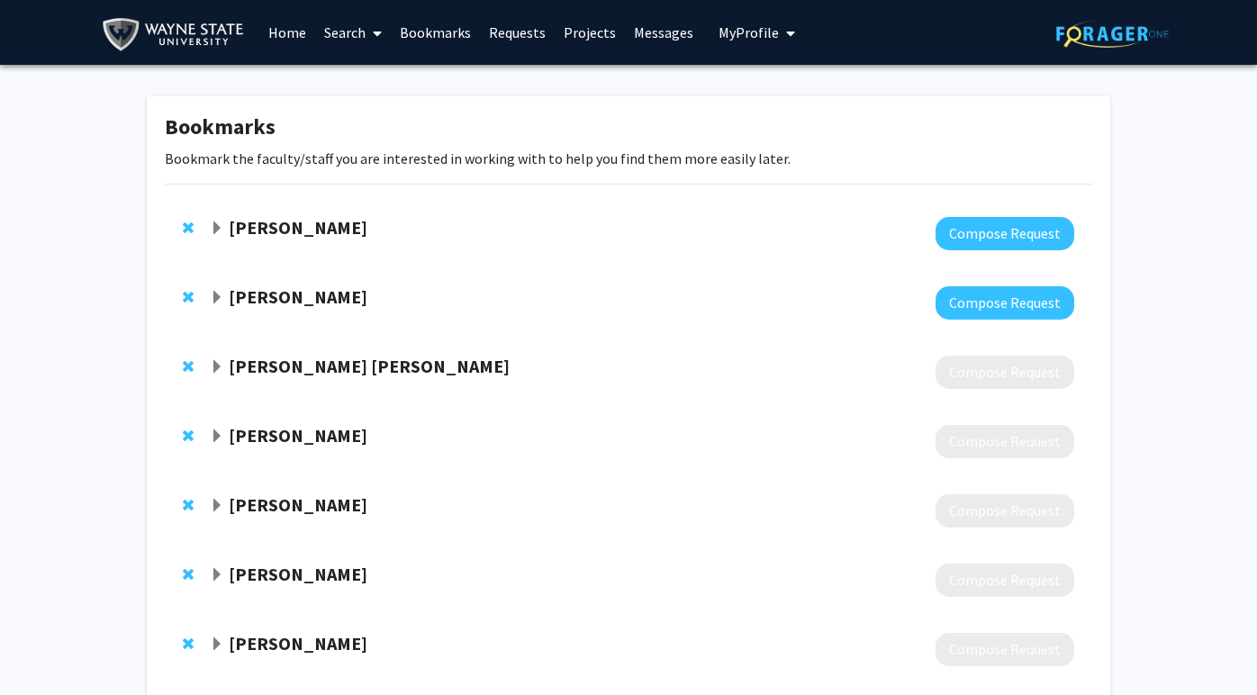
click at [260, 44] on link "Home" at bounding box center [287, 32] width 56 height 63
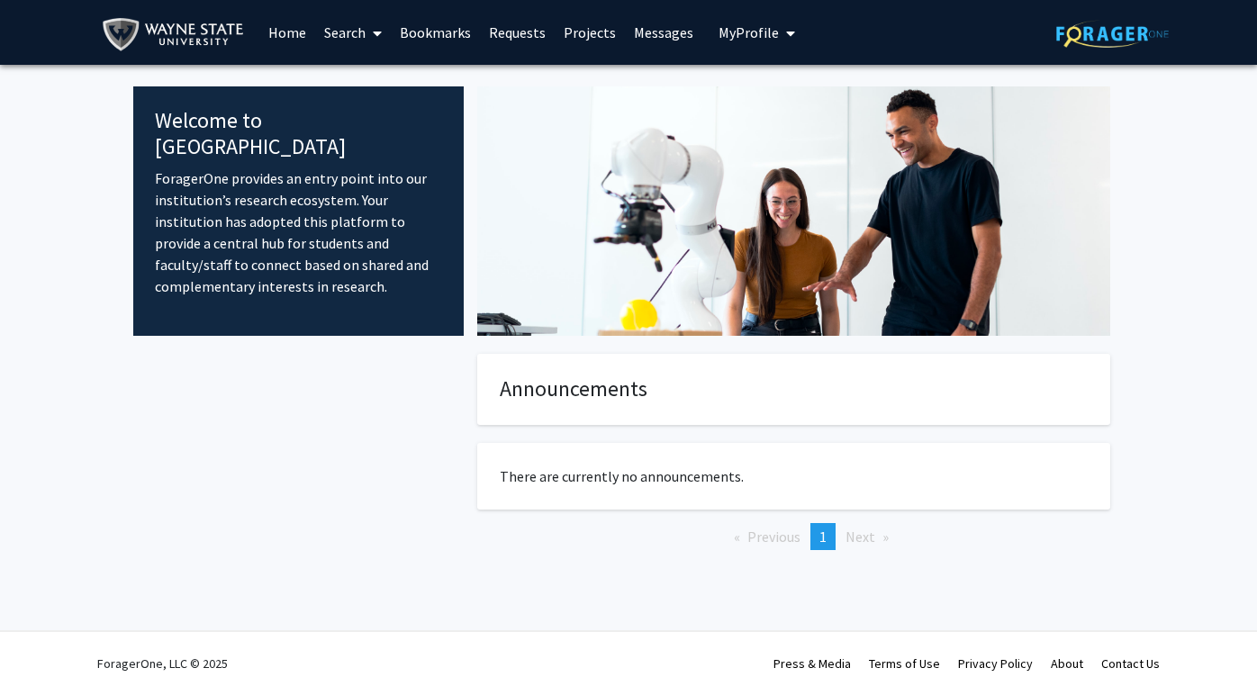
click at [277, 41] on link "Home" at bounding box center [287, 32] width 56 height 63
